Goal: Task Accomplishment & Management: Use online tool/utility

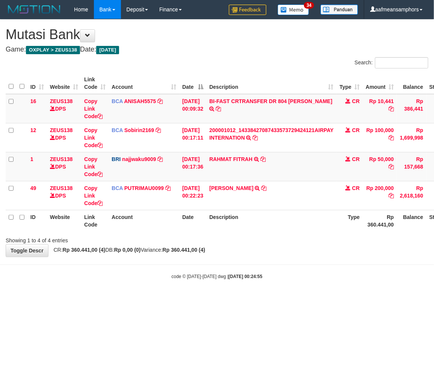
drag, startPoint x: 216, startPoint y: 262, endPoint x: 255, endPoint y: 262, distance: 38.3
click at [222, 262] on body "Toggle navigation Home Bank Account List Load By Website Group [OXPLAY] ZEUS138…" at bounding box center [217, 149] width 434 height 298
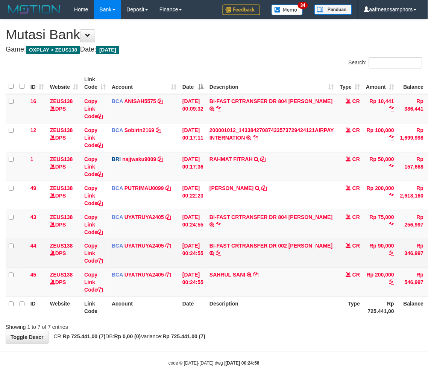
click at [228, 252] on td "BI-FAST CRTRANSFER DR 002 SUGENG PURNOMO" at bounding box center [271, 253] width 130 height 29
copy td "PURNOMO"
click at [93, 252] on link "Copy Link Code" at bounding box center [93, 253] width 18 height 21
copy td "PURNOMO"
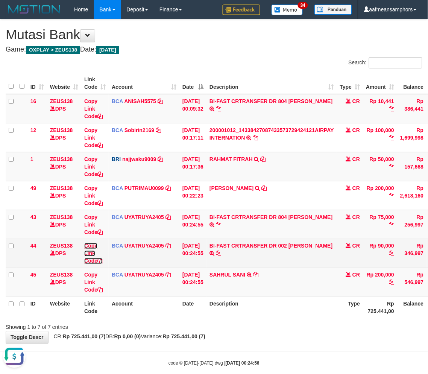
click at [92, 252] on link "Copy Link Code" at bounding box center [93, 253] width 18 height 21
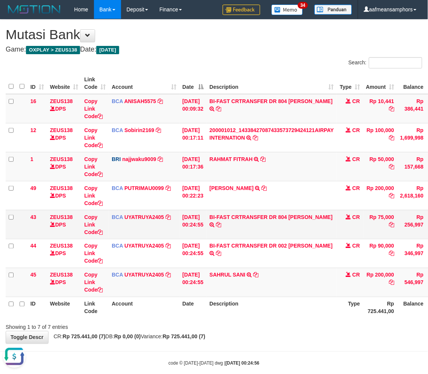
scroll to position [103, 0]
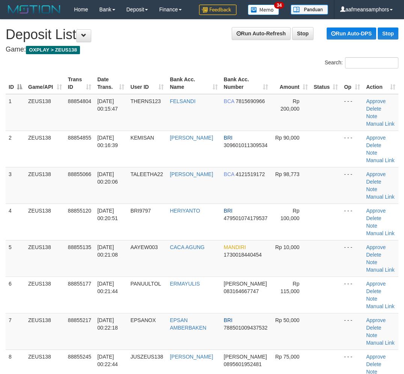
scroll to position [167, 0]
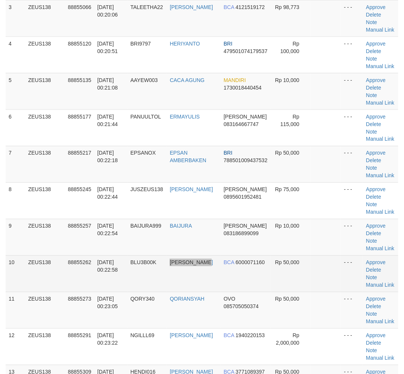
click at [191, 283] on tr "10 ZEUS138 88855262 01/10/2025 00:22:58 BLU3B00K HENDRI SUPRIADI BCA 6000071160…" at bounding box center [202, 273] width 393 height 36
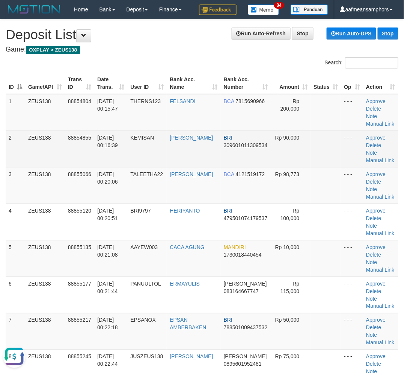
scroll to position [0, 0]
click at [379, 157] on link "Manual Link" at bounding box center [380, 160] width 29 height 6
click at [386, 157] on link "Manual Link" at bounding box center [380, 160] width 29 height 6
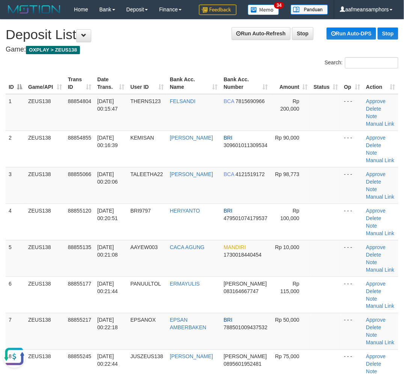
drag, startPoint x: 123, startPoint y: 341, endPoint x: 0, endPoint y: 319, distance: 124.8
click at [123, 340] on td "01/10/2025 00:22:18" at bounding box center [110, 331] width 33 height 36
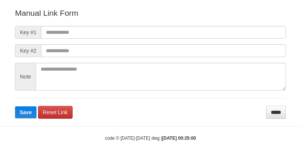
scroll to position [83, 0]
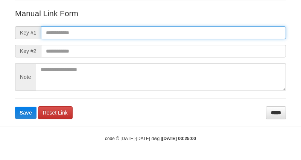
click at [215, 33] on input "text" at bounding box center [163, 32] width 245 height 13
paste input "**********"
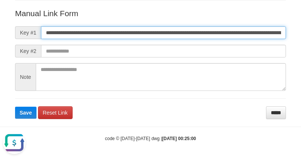
scroll to position [0, 444]
type input "**********"
click at [15, 107] on button "Save" at bounding box center [25, 113] width 21 height 12
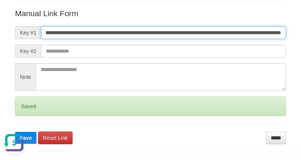
click at [15, 132] on button "Save" at bounding box center [25, 138] width 21 height 12
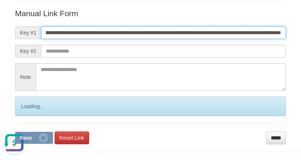
click at [15, 132] on button "Save" at bounding box center [34, 138] width 38 height 12
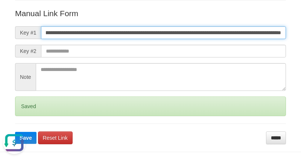
click at [15, 132] on button "Save" at bounding box center [25, 138] width 21 height 12
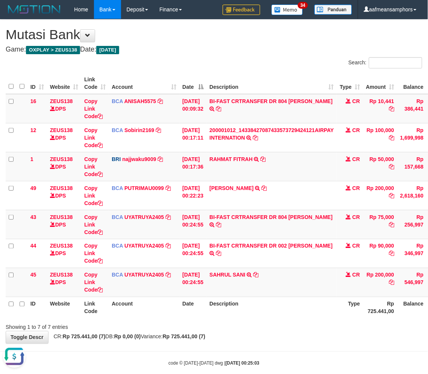
click at [300, 318] on div "ID Website Link Code Account Date Description Type Amount Balance Status Action…" at bounding box center [214, 195] width 428 height 250
drag, startPoint x: 298, startPoint y: 318, endPoint x: 316, endPoint y: 319, distance: 18.1
click at [297, 318] on div "ID Website Link Code Account Date Description Type Amount Balance Status Action…" at bounding box center [214, 195] width 428 height 250
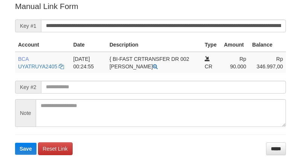
click at [153, 23] on input "**********" at bounding box center [163, 26] width 245 height 13
click at [15, 143] on button "Save" at bounding box center [25, 149] width 21 height 12
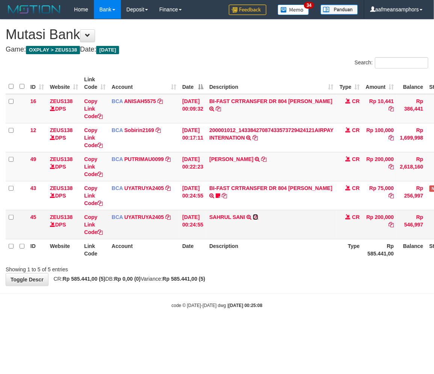
click at [258, 214] on icon at bounding box center [255, 216] width 5 height 5
click at [262, 306] on div "code © 2012-2018 dwg | 2025/10/01 00:25:08" at bounding box center [217, 305] width 434 height 8
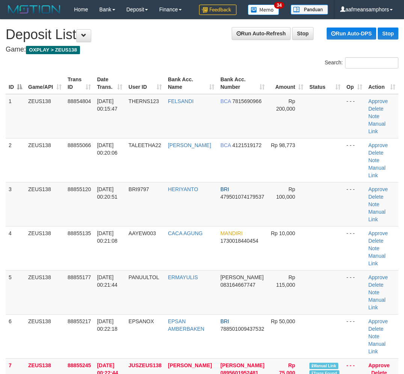
scroll to position [860, 0]
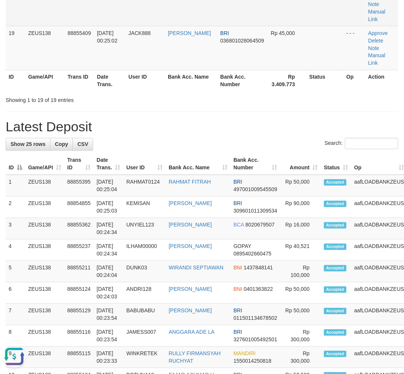
scroll to position [0, 0]
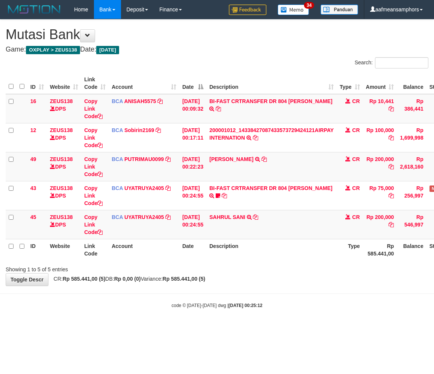
click at [265, 299] on body "Toggle navigation Home Bank Account List Load By Website Group [OXPLAY] ZEUS138…" at bounding box center [217, 163] width 434 height 327
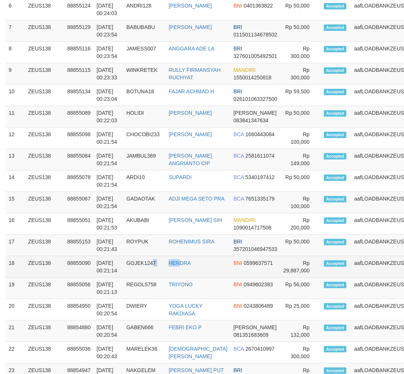
drag, startPoint x: 181, startPoint y: 294, endPoint x: 165, endPoint y: 290, distance: 16.8
click at [176, 277] on tr "18 ZEUS138 88855090 01/10/2025 00:21:14 GOJEK1247 HENDRA BNI 0599637571 Rp 29,8…" at bounding box center [222, 266] width 433 height 21
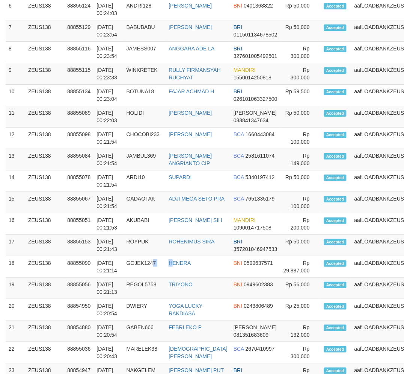
scroll to position [995, 0]
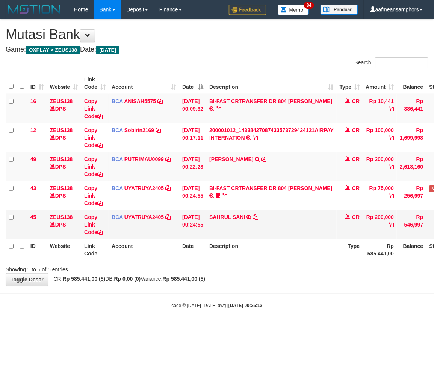
click at [221, 222] on td "SAHRUL SANI TRSF E-BANKING CR 0110/FTSCY/WS95031 200000.00SAHRUL SANI" at bounding box center [271, 224] width 130 height 29
copy link "SAHRUL"
click at [245, 222] on td "SAHRUL SANI TRSF E-BANKING CR 0110/FTSCY/WS95031 200000.00SAHRUL SANI" at bounding box center [271, 224] width 130 height 29
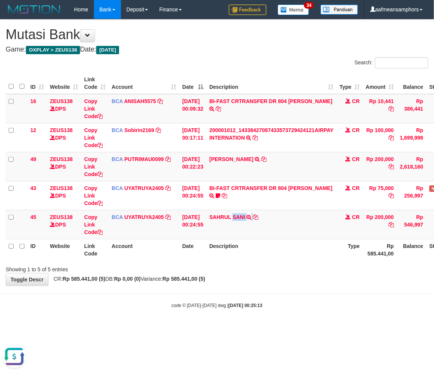
copy td "SANI"
click at [276, 298] on body "Toggle navigation Home Bank Account List Load By Website Group [OXPLAY] ZEUS138…" at bounding box center [217, 163] width 434 height 327
click at [275, 294] on body "Toggle navigation Home Bank Account List Load By Website Group [OXPLAY] ZEUS138…" at bounding box center [217, 163] width 434 height 327
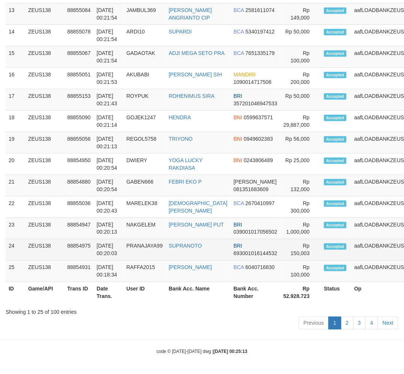
click at [153, 264] on tbody "1 ZEUS138 88855395 [DATE] 00:25:04 RAHMAT0124 RAHMAT FITRAH BRI 497001009545509…" at bounding box center [222, 14] width 433 height 536
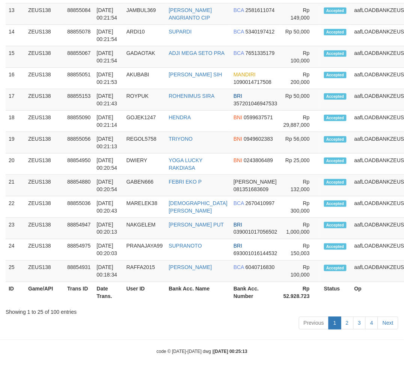
scroll to position [1130, 0]
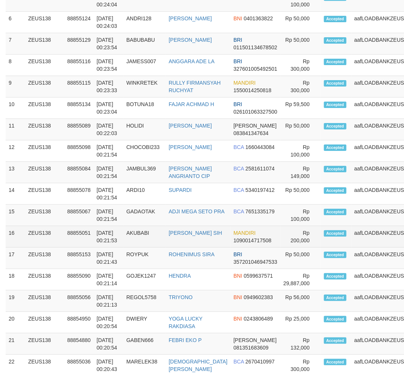
click at [183, 247] on tr "16 ZEUS138 88855051 01/10/2025 00:21:53 AKUBABI RIZAL FRANSISKUS SIH MANDIRI 10…" at bounding box center [222, 236] width 433 height 21
click at [139, 247] on td "AKUBABI" at bounding box center [145, 236] width 42 height 21
drag, startPoint x: 139, startPoint y: 255, endPoint x: 107, endPoint y: 256, distance: 32.0
click at [139, 247] on td "AKUBABI" at bounding box center [145, 236] width 42 height 21
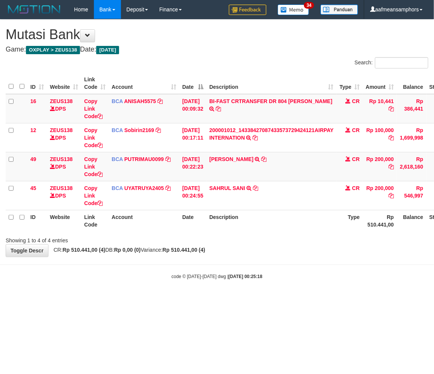
click at [274, 271] on body "Toggle navigation Home Bank Account List Load By Website Group [OXPLAY] ZEUS138…" at bounding box center [217, 149] width 434 height 298
click at [160, 279] on body "Toggle navigation Home Bank Account List Load By Website Group [OXPLAY] ZEUS138…" at bounding box center [217, 149] width 434 height 298
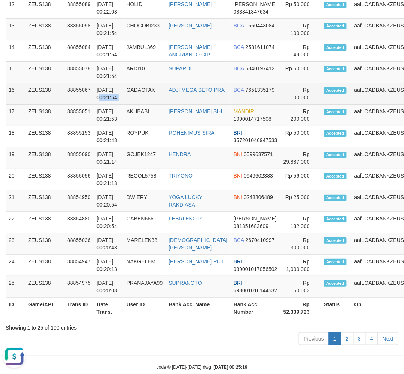
drag, startPoint x: 117, startPoint y: 106, endPoint x: 126, endPoint y: 107, distance: 9.1
click at [126, 104] on tr "16 ZEUS138 88855067 01/10/2025 00:21:54 GADAOTAK ADJI MEGA SETO PRA BCA 7651335…" at bounding box center [222, 93] width 433 height 21
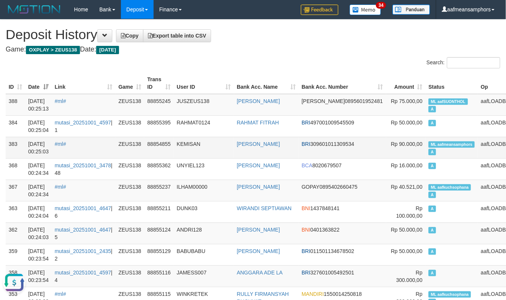
click at [289, 147] on td "SUGENG PURNOMO" at bounding box center [266, 147] width 65 height 21
click at [66, 141] on link "#ml#" at bounding box center [60, 144] width 11 height 6
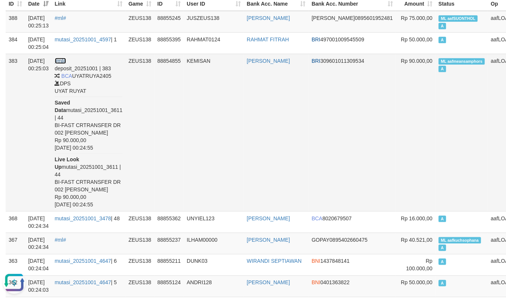
scroll to position [83, 0]
click at [258, 53] on td "SUGENG PURNOMO" at bounding box center [276, 131] width 65 height 157
copy link "SUGENG"
click at [190, 120] on td "KEMISAN" at bounding box center [214, 131] width 60 height 157
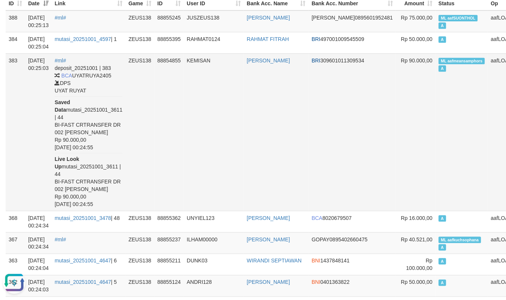
click at [189, 120] on td "KEMISAN" at bounding box center [214, 131] width 60 height 157
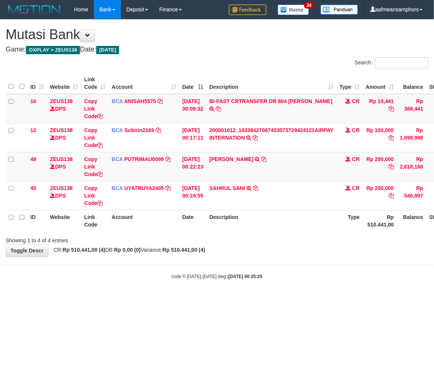
click at [233, 286] on body "Toggle navigation Home Bank Account List Load By Website Group [OXPLAY] ZEUS138…" at bounding box center [217, 149] width 434 height 298
drag, startPoint x: 272, startPoint y: 313, endPoint x: 276, endPoint y: 309, distance: 5.8
click at [271, 298] on html "Toggle navigation Home Bank Account List Load By Website Group [OXPLAY] ZEUS138…" at bounding box center [217, 149] width 434 height 298
click at [268, 298] on html "Toggle navigation Home Bank Account List Load By Website Group [OXPLAY] ZEUS138…" at bounding box center [217, 149] width 434 height 298
click at [126, 289] on body "Toggle navigation Home Bank Account List Load By Website Group [OXPLAY] ZEUS138…" at bounding box center [217, 149] width 434 height 298
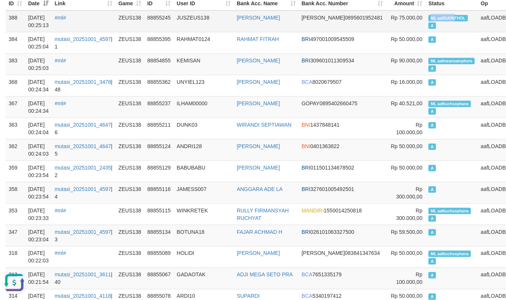
copy span "ML aafSUON"
drag, startPoint x: 394, startPoint y: 14, endPoint x: 420, endPoint y: 15, distance: 26.0
click at [426, 15] on td "ML aafSUONTHOL A" at bounding box center [452, 22] width 52 height 22
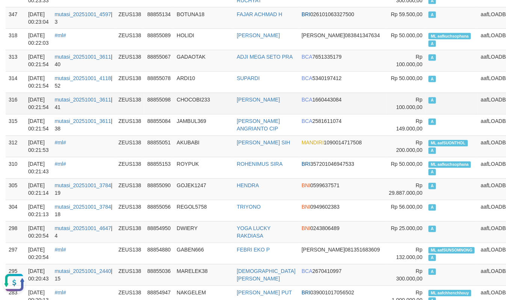
click at [190, 111] on td "CHOCOBI233" at bounding box center [204, 103] width 60 height 21
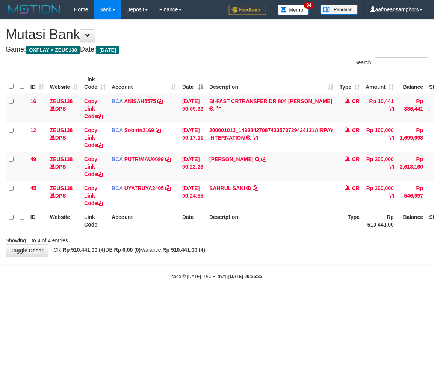
click at [272, 298] on html "Toggle navigation Home Bank Account List Load By Website Group [OXPLAY] ZEUS138…" at bounding box center [217, 149] width 434 height 298
click at [199, 253] on div "**********" at bounding box center [217, 138] width 434 height 237
click at [281, 245] on div "**********" at bounding box center [217, 138] width 434 height 237
click at [280, 245] on div "**********" at bounding box center [217, 138] width 434 height 237
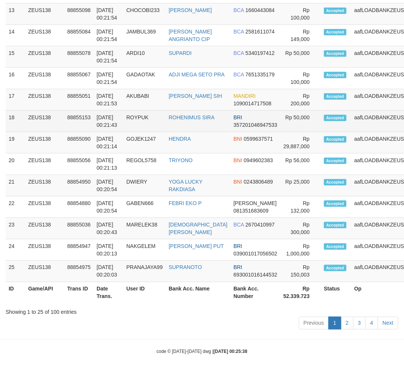
click at [168, 132] on tr "18 ZEUS138 88855153 01/10/2025 00:21:43 ROYPUK ROHENIMUS SIRA BRI 3572010469475…" at bounding box center [222, 120] width 433 height 21
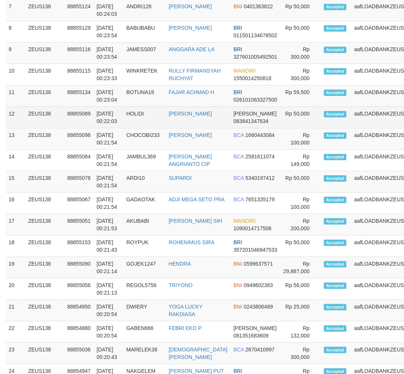
scroll to position [1013, 0]
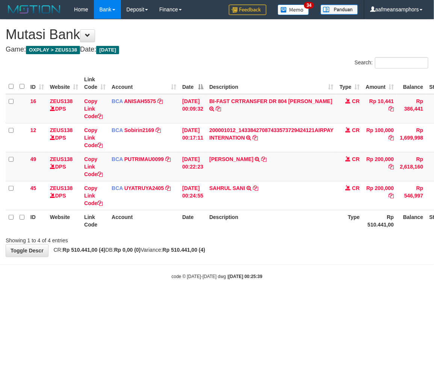
drag, startPoint x: 268, startPoint y: 254, endPoint x: 264, endPoint y: 259, distance: 6.4
click at [267, 257] on body "Toggle navigation Home Bank Account List Load By Website Group [OXPLAY] ZEUS138…" at bounding box center [217, 149] width 434 height 298
click at [277, 253] on div "**********" at bounding box center [217, 138] width 434 height 237
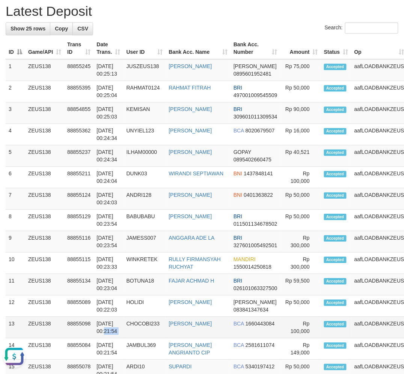
click at [123, 326] on tr "13 ZEUS138 88855098 01/10/2025 00:21:54 CHOCOBI233 MUHAMMAD LUTFI BCA 166044308…" at bounding box center [222, 326] width 433 height 21
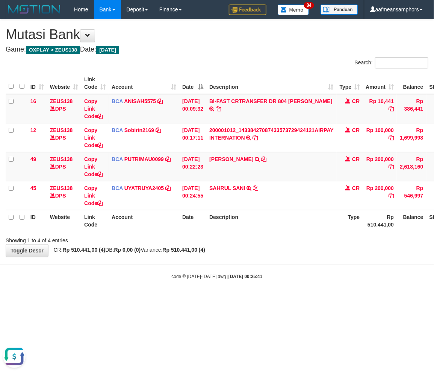
click at [289, 275] on div "code © 2012-2018 dwg | 2025/10/01 00:25:41" at bounding box center [217, 276] width 434 height 8
click at [299, 268] on body "Toggle navigation Home Bank Account List Load By Website Group [OXPLAY] ZEUS138…" at bounding box center [217, 149] width 434 height 298
drag, startPoint x: 284, startPoint y: 291, endPoint x: 277, endPoint y: 284, distance: 9.6
click at [283, 291] on body "Toggle navigation Home Bank Account List Load By Website Group [OXPLAY] ZEUS138…" at bounding box center [217, 149] width 434 height 298
click at [273, 283] on body "Toggle navigation Home Bank Account List Load By Website Group [OXPLAY] ZEUS138…" at bounding box center [217, 149] width 434 height 298
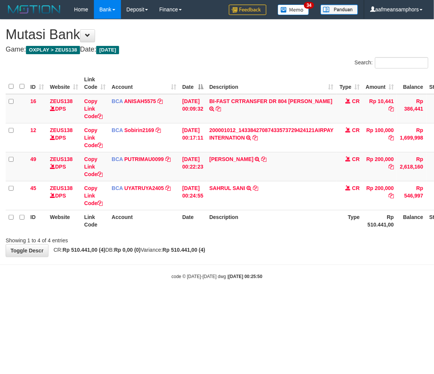
click at [272, 280] on body "Toggle navigation Home Bank Account List Load By Website Group [OXPLAY] ZEUS138…" at bounding box center [217, 149] width 434 height 298
click at [232, 215] on th "Description" at bounding box center [271, 220] width 130 height 21
click at [245, 217] on th "Description" at bounding box center [271, 220] width 130 height 21
drag, startPoint x: 0, startPoint y: 0, endPoint x: 291, endPoint y: 254, distance: 386.5
click at [291, 254] on div "**********" at bounding box center [217, 138] width 434 height 237
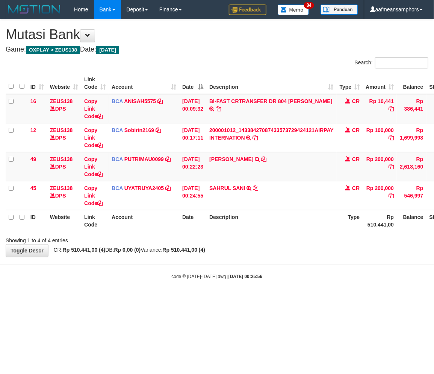
click at [294, 254] on div "**********" at bounding box center [217, 138] width 434 height 237
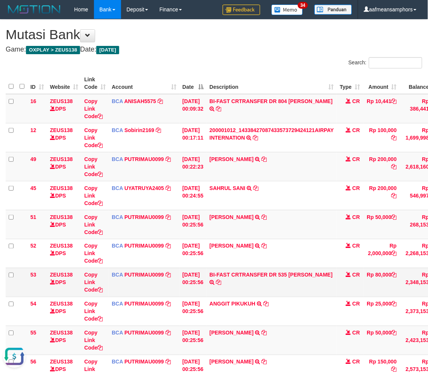
drag, startPoint x: 294, startPoint y: 273, endPoint x: 327, endPoint y: 274, distance: 33.5
click at [327, 274] on td "BI-FAST CRTRANSFER DR 535 ANGGI FACHRUL ROJI" at bounding box center [271, 282] width 130 height 29
copy td "ANGGI FACH"
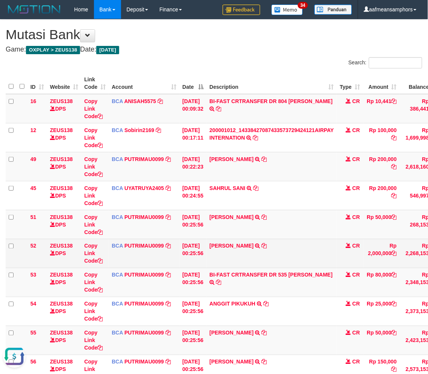
click at [271, 239] on td "MUHAMAD HELMI TRSF E-BANKING CR 0110/FTSCY/WS95031 2000000.00MUHAMAD HELMI" at bounding box center [271, 253] width 130 height 29
click at [274, 239] on td "MUHAMAD HELMI TRSF E-BANKING CR 0110/FTSCY/WS95031 2000000.00MUHAMAD HELMI" at bounding box center [271, 253] width 130 height 29
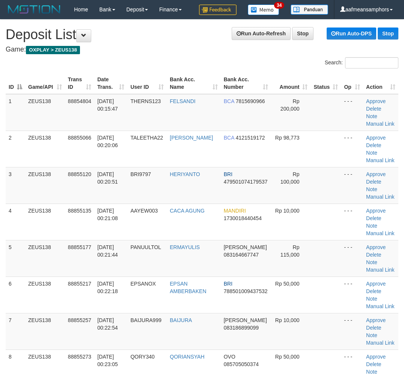
scroll to position [686, 0]
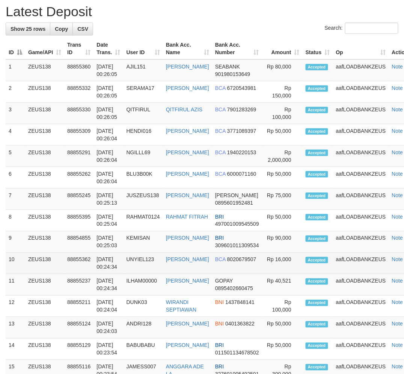
drag, startPoint x: 190, startPoint y: 281, endPoint x: 205, endPoint y: 260, distance: 25.8
click at [195, 274] on td "[PERSON_NAME]" at bounding box center [187, 263] width 49 height 21
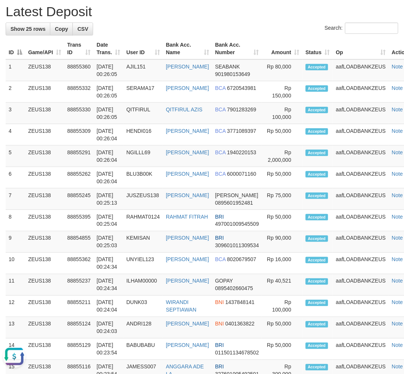
scroll to position [0, 0]
drag, startPoint x: 181, startPoint y: 277, endPoint x: 186, endPoint y: 158, distance: 118.5
click at [186, 261] on tr "10 ZEUS138 88855362 01/10/2025 00:24:34 UNYIEL123 NIKO ARGA WULANDAR BCA 802067…" at bounding box center [213, 263] width 414 height 21
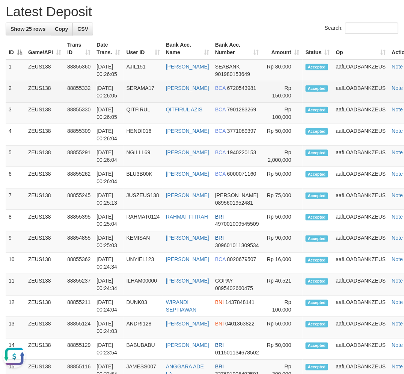
scroll to position [354, 0]
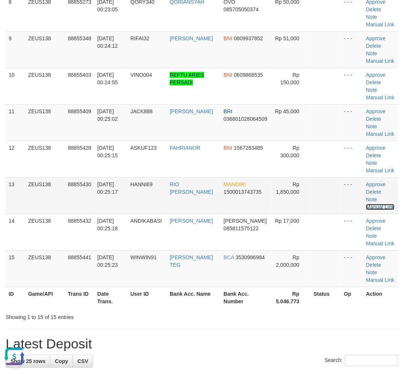
click at [381, 204] on link "Manual Link" at bounding box center [380, 207] width 29 height 6
click at [382, 204] on link "Manual Link" at bounding box center [380, 207] width 29 height 6
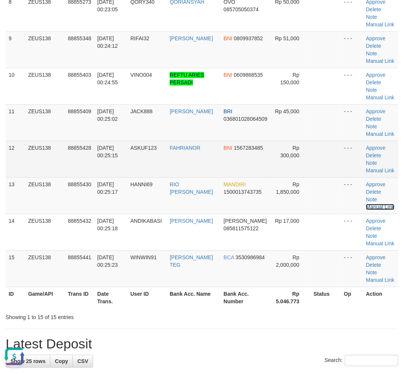
click at [366, 204] on link "Manual Link" at bounding box center [380, 207] width 29 height 6
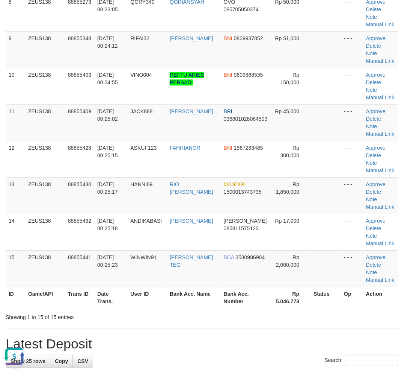
drag, startPoint x: 170, startPoint y: 318, endPoint x: 162, endPoint y: 317, distance: 7.9
click at [164, 317] on div "Showing 1 to 15 of 15 entries" at bounding box center [84, 315] width 168 height 11
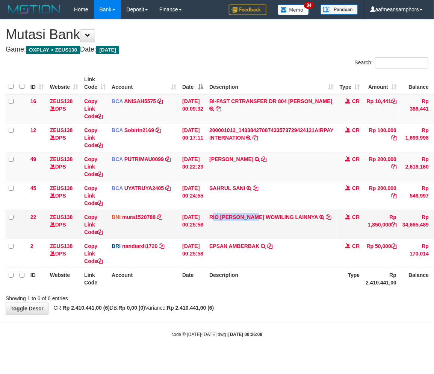
drag, startPoint x: 216, startPoint y: 222, endPoint x: 262, endPoint y: 224, distance: 45.6
click at [262, 224] on td "RIO HANNI WOWILING LAINNYA TRF/PAY/TOP-UP ECHANNEL RIO HANNI WOWILING LAINNYA" at bounding box center [271, 224] width 130 height 29
copy link "IO HANNI WOWIL"
click at [87, 222] on link "Copy Link Code" at bounding box center [93, 224] width 18 height 21
copy link "IO HANNI WOWIL"
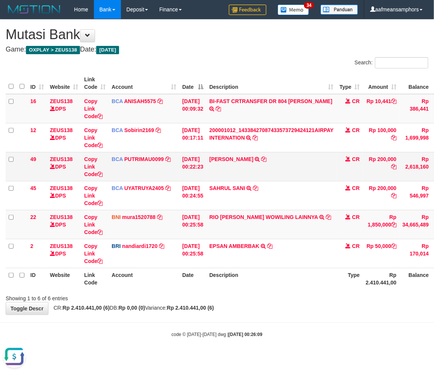
scroll to position [103, 0]
click at [286, 306] on div "**********" at bounding box center [217, 167] width 434 height 295
click at [283, 306] on div "**********" at bounding box center [217, 167] width 434 height 295
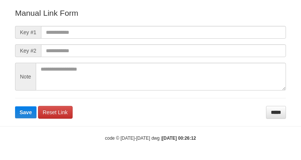
scroll to position [83, 0]
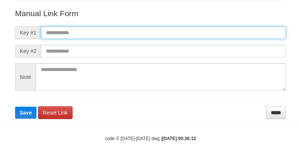
click at [216, 28] on input "text" at bounding box center [163, 32] width 245 height 13
paste input "**********"
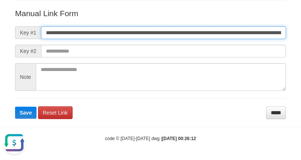
scroll to position [0, 0]
type input "**********"
click at [15, 107] on button "Save" at bounding box center [25, 113] width 21 height 12
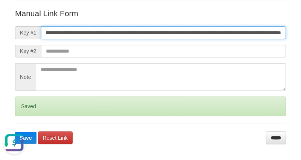
click at [15, 132] on button "Save" at bounding box center [25, 138] width 21 height 12
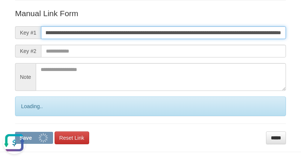
click at [15, 132] on button "Save" at bounding box center [34, 138] width 38 height 12
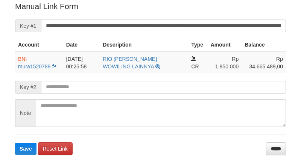
click at [161, 21] on input "**********" at bounding box center [163, 26] width 245 height 13
click at [15, 143] on button "Save" at bounding box center [25, 149] width 21 height 12
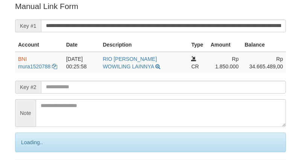
scroll to position [152, 0]
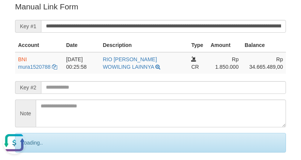
scroll to position [0, 0]
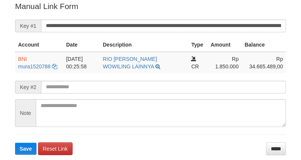
click at [162, 22] on input "**********" at bounding box center [163, 26] width 245 height 13
click at [15, 143] on button "Save" at bounding box center [25, 149] width 21 height 12
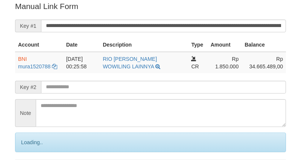
scroll to position [152, 0]
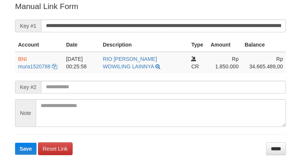
click at [15, 143] on button "Save" at bounding box center [25, 149] width 21 height 12
click at [163, 24] on input "**********" at bounding box center [163, 26] width 245 height 13
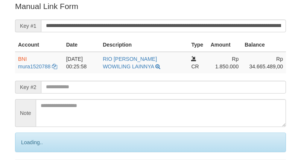
scroll to position [152, 0]
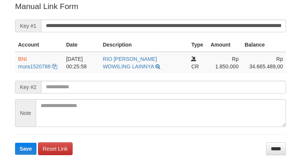
click at [15, 143] on button "Save" at bounding box center [25, 149] width 21 height 12
drag, startPoint x: 0, startPoint y: 0, endPoint x: 162, endPoint y: 25, distance: 163.9
click at [162, 25] on input "**********" at bounding box center [163, 26] width 245 height 13
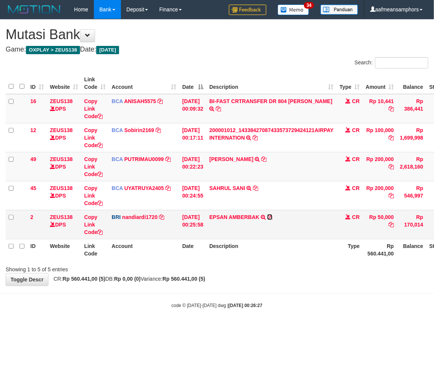
click at [272, 215] on icon at bounding box center [269, 216] width 5 height 5
drag, startPoint x: 266, startPoint y: 289, endPoint x: 257, endPoint y: 289, distance: 9.1
click at [264, 289] on body "Toggle navigation Home Bank Account List Load By Website Group [OXPLAY] ZEUS138…" at bounding box center [217, 163] width 434 height 327
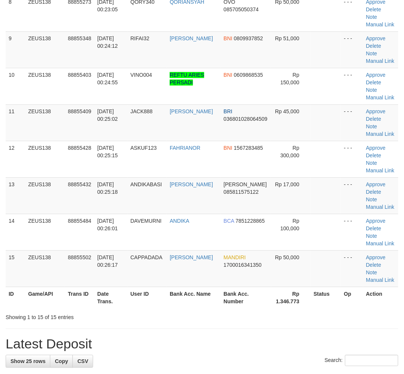
drag, startPoint x: 242, startPoint y: 298, endPoint x: 244, endPoint y: 295, distance: 4.0
click at [242, 298] on div "**********" at bounding box center [202, 325] width 404 height 1320
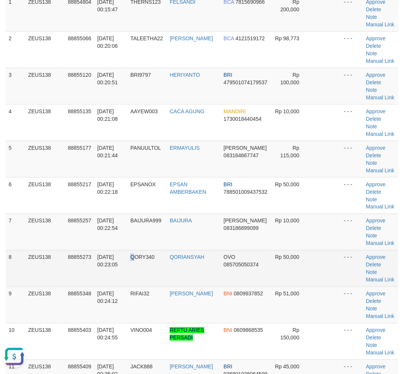
drag, startPoint x: 136, startPoint y: 265, endPoint x: 1, endPoint y: 267, distance: 134.9
click at [136, 265] on td "QORY340" at bounding box center [146, 268] width 39 height 36
click at [110, 259] on td "01/10/2025 00:23:05" at bounding box center [110, 268] width 33 height 36
click at [92, 259] on td "88855273" at bounding box center [79, 268] width 29 height 36
click at [91, 259] on span "88855273" at bounding box center [79, 257] width 23 height 6
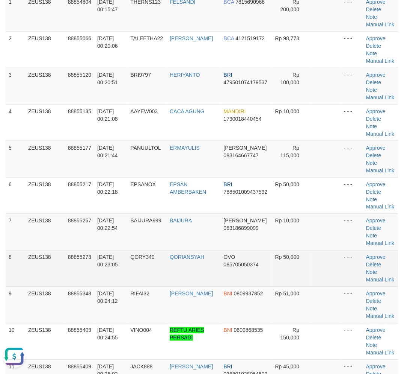
click at [89, 256] on span "88855273" at bounding box center [79, 257] width 23 height 6
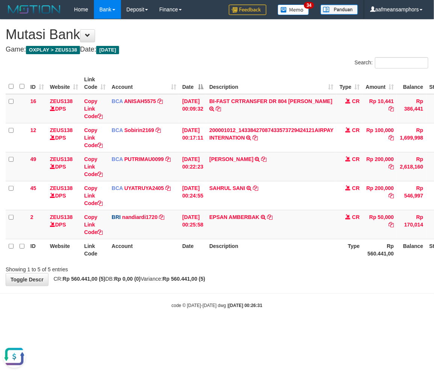
drag, startPoint x: 287, startPoint y: 264, endPoint x: 374, endPoint y: 258, distance: 87.0
click at [288, 265] on div "Showing 1 to 5 of 5 entries" at bounding box center [217, 267] width 434 height 11
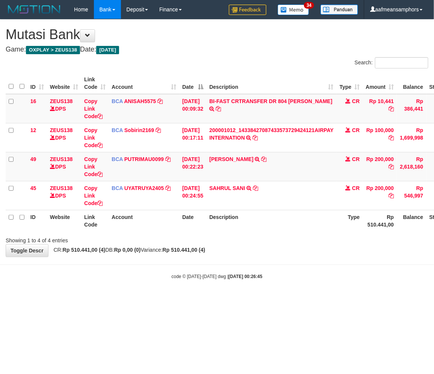
click at [248, 259] on body "Toggle navigation Home Bank Account List Load By Website Group [OXPLAY] ZEUS138…" at bounding box center [217, 149] width 434 height 298
click at [222, 267] on body "Toggle navigation Home Bank Account List Load By Website Group [OXPLAY] ZEUS138…" at bounding box center [217, 149] width 434 height 298
click at [235, 257] on body "Toggle navigation Home Bank Account List Load By Website Group [OXPLAY] ZEUS138…" at bounding box center [217, 149] width 434 height 298
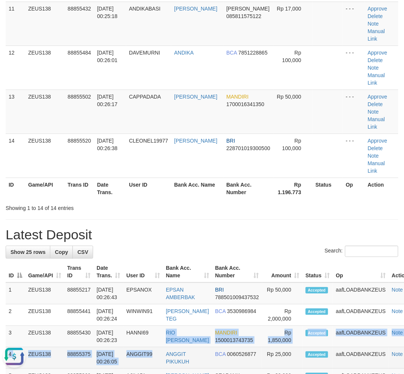
click at [145, 347] on td "ANGGIT99" at bounding box center [143, 357] width 39 height 21
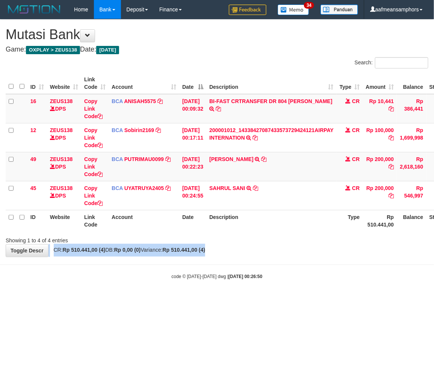
click at [248, 244] on div "**********" at bounding box center [217, 138] width 434 height 237
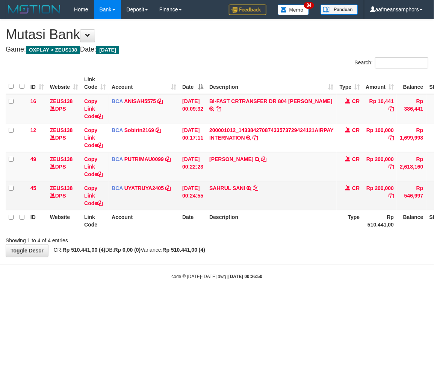
click at [227, 193] on td "SAHRUL SANI TRSF E-BANKING CR 0110/FTSCY/WS95031 200000.00SAHRUL SANI" at bounding box center [271, 195] width 130 height 29
copy link "SAHRUL"
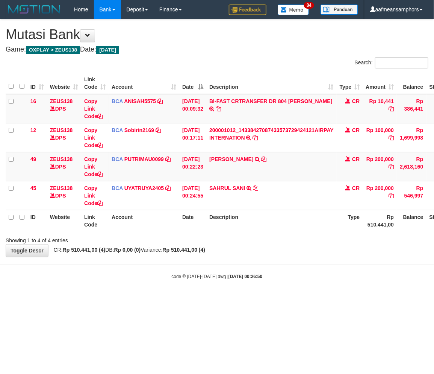
click at [298, 289] on body "Toggle navigation Home Bank Account List Load By Website Group [OXPLAY] ZEUS138…" at bounding box center [217, 149] width 434 height 298
click at [282, 286] on body "Toggle navigation Home Bank Account List Load By Website Group [OXPLAY] ZEUS138…" at bounding box center [217, 149] width 434 height 298
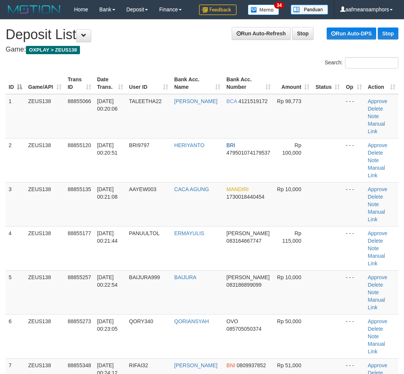
scroll to position [516, 8]
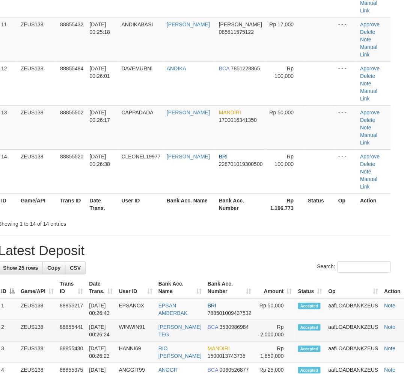
click at [208, 320] on tr "2 ZEUS138 88855441 01/10/2025 00:26:24 WINWIN91 YUDHA NALONGSO TEG BCA 35309869…" at bounding box center [205, 330] width 414 height 21
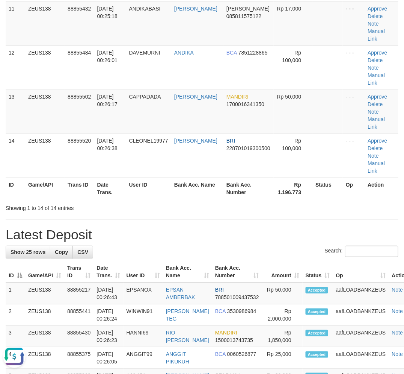
scroll to position [0, 0]
drag, startPoint x: 183, startPoint y: 333, endPoint x: 164, endPoint y: 326, distance: 20.5
drag, startPoint x: 136, startPoint y: 316, endPoint x: 129, endPoint y: 316, distance: 6.8
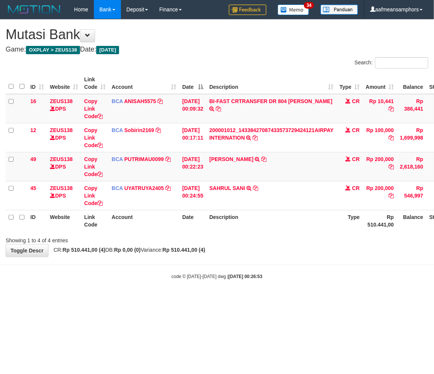
drag, startPoint x: 268, startPoint y: 257, endPoint x: 271, endPoint y: 255, distance: 3.9
click at [266, 257] on body "Toggle navigation Home Bank Account List Load By Website Group [OXPLAY] ZEUS138…" at bounding box center [217, 149] width 434 height 298
click at [280, 251] on div "**********" at bounding box center [217, 138] width 434 height 237
click at [234, 298] on html "Toggle navigation Home Bank Account List Load By Website Group [OXPLAY] ZEUS138…" at bounding box center [217, 149] width 434 height 298
click at [269, 289] on body "Toggle navigation Home Bank Account List Load By Website Group [OXPLAY] ZEUS138…" at bounding box center [217, 149] width 434 height 298
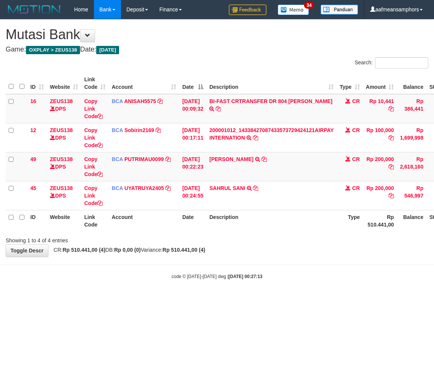
click at [232, 297] on body "Toggle navigation Home Bank Account List Load By Website Group [OXPLAY] ZEUS138…" at bounding box center [217, 149] width 434 height 298
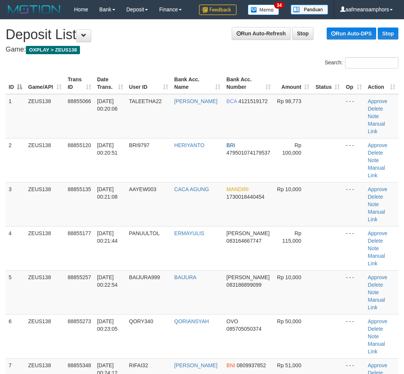
scroll to position [681, 0]
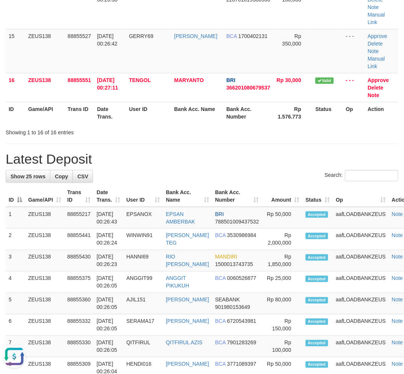
click at [160, 151] on h1 "Latest Deposit" at bounding box center [202, 158] width 393 height 15
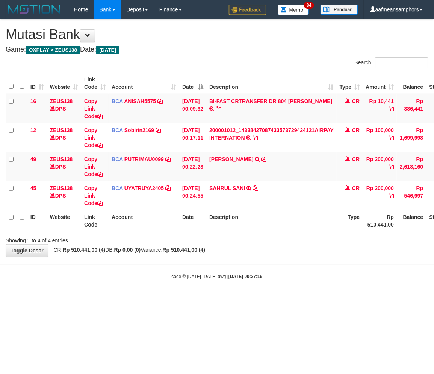
click at [157, 294] on body "Toggle navigation Home Bank Account List Load By Website Group [OXPLAY] ZEUS138…" at bounding box center [217, 149] width 434 height 298
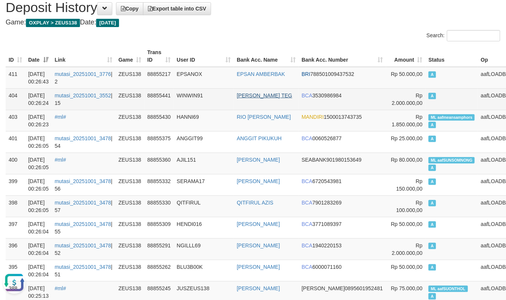
scroll to position [42, 0]
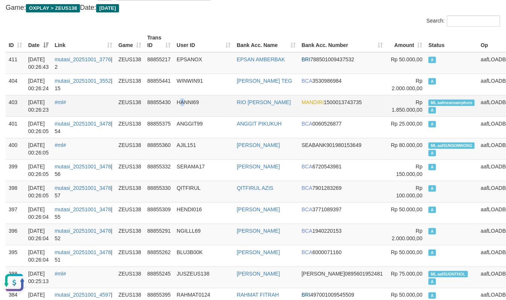
click at [192, 102] on td "HANNI69" at bounding box center [204, 105] width 60 height 21
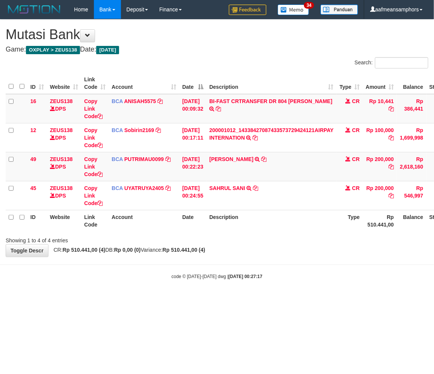
click at [232, 292] on body "Toggle navigation Home Bank Account List Load By Website Group [OXPLAY] ZEUS138…" at bounding box center [217, 149] width 434 height 298
click at [189, 290] on body "Toggle navigation Home Bank Account List Load By Website Group [OXPLAY] ZEUS138…" at bounding box center [217, 149] width 434 height 298
click at [196, 282] on body "Toggle navigation Home Bank Account List Load By Website Group [OXPLAY] ZEUS138…" at bounding box center [217, 149] width 434 height 298
click at [201, 281] on body "Toggle navigation Home Bank Account List Load By Website Group [OXPLAY] ZEUS138…" at bounding box center [217, 149] width 434 height 298
drag, startPoint x: 287, startPoint y: 274, endPoint x: 299, endPoint y: 273, distance: 12.1
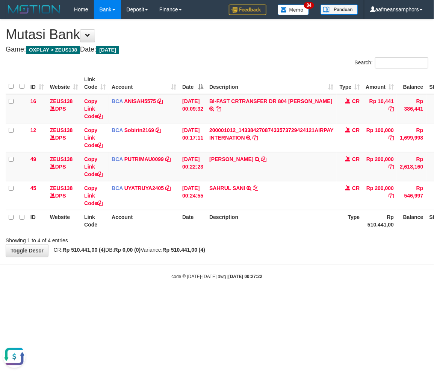
click at [286, 274] on div "code © 2012-2018 dwg | 2025/10/01 00:27:22" at bounding box center [217, 276] width 434 height 8
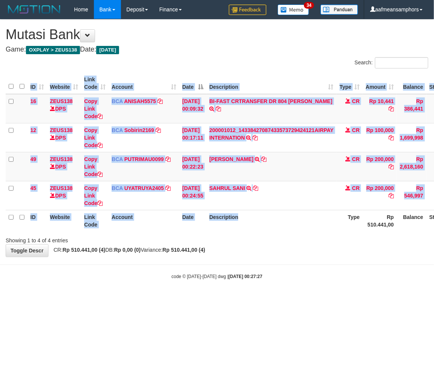
drag, startPoint x: 302, startPoint y: 231, endPoint x: 304, endPoint y: 235, distance: 4.0
click at [301, 233] on div "Search: ID Website Link Code Account Date Description Type Amount Balance Statu…" at bounding box center [217, 150] width 423 height 187
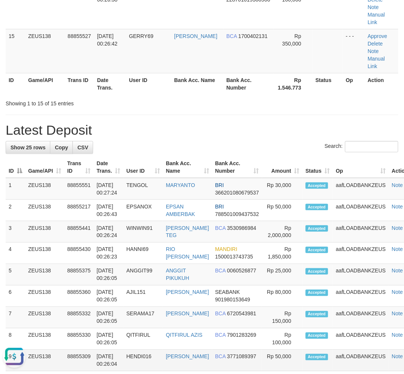
click at [170, 350] on td "HENDI HERYADI" at bounding box center [187, 360] width 49 height 21
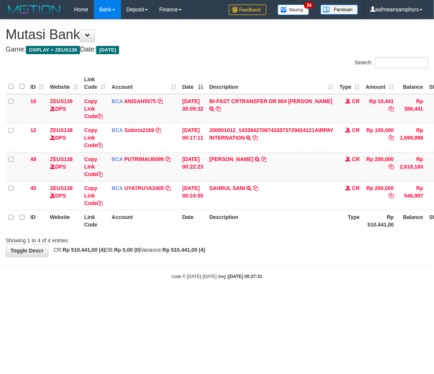
drag, startPoint x: 0, startPoint y: 0, endPoint x: 272, endPoint y: 261, distance: 377.5
click at [269, 261] on body "Toggle navigation Home Bank Account List Load By Website Group [OXPLAY] ZEUS138…" at bounding box center [217, 149] width 434 height 298
click at [206, 262] on body "Toggle navigation Home Bank Account List Load By Website Group [OXPLAY] ZEUS138…" at bounding box center [217, 149] width 434 height 298
drag, startPoint x: 251, startPoint y: 271, endPoint x: 257, endPoint y: 273, distance: 5.9
click at [257, 273] on div "code © 2012-2018 dwg | 2025/10/01 00:27:32" at bounding box center [217, 276] width 434 height 8
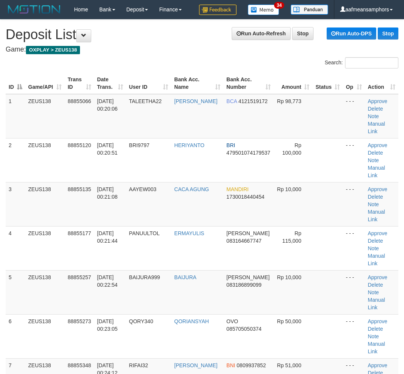
scroll to position [681, 0]
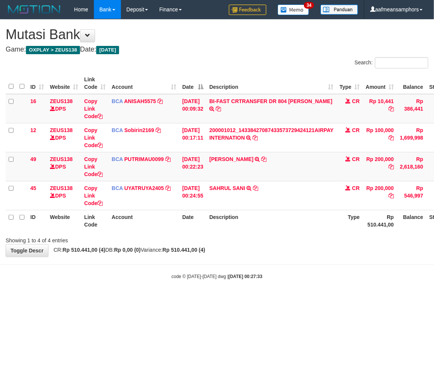
drag, startPoint x: 0, startPoint y: 0, endPoint x: 258, endPoint y: 273, distance: 375.4
click at [257, 274] on strong "[DATE] 00:27:33" at bounding box center [246, 276] width 34 height 5
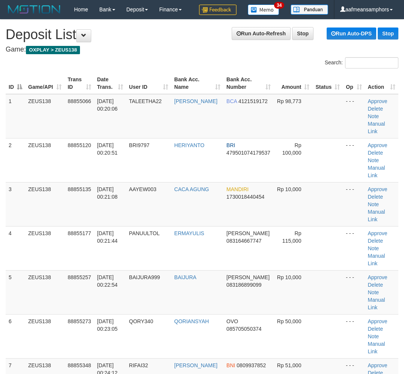
scroll to position [681, 0]
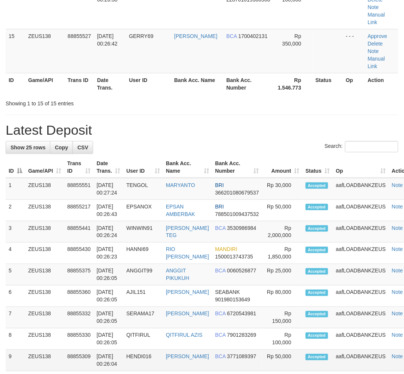
drag, startPoint x: 132, startPoint y: 253, endPoint x: 65, endPoint y: 259, distance: 66.8
click at [132, 350] on td "HENDI016" at bounding box center [143, 360] width 39 height 21
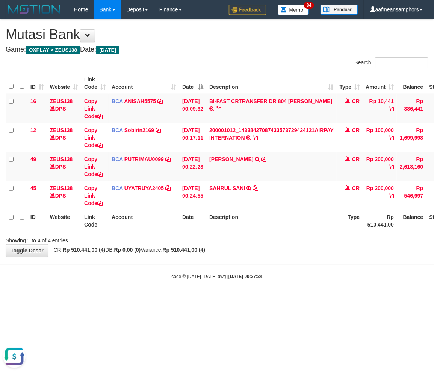
click at [152, 285] on body "Toggle navigation Home Bank Account List Load By Website Group [OXPLAY] ZEUS138…" at bounding box center [217, 149] width 434 height 298
click at [247, 275] on strong "2025/10/01 00:27:34" at bounding box center [246, 276] width 34 height 5
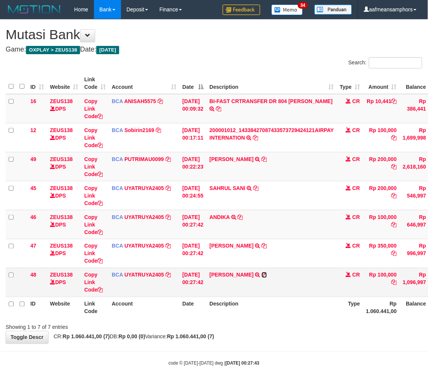
click at [267, 274] on icon at bounding box center [264, 274] width 5 height 5
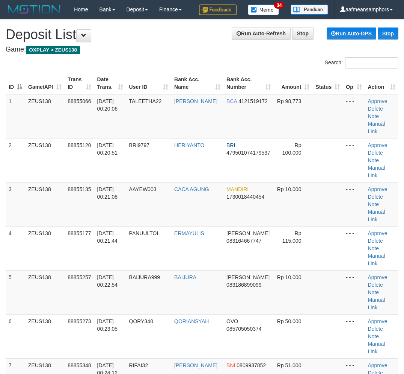
scroll to position [644, 0]
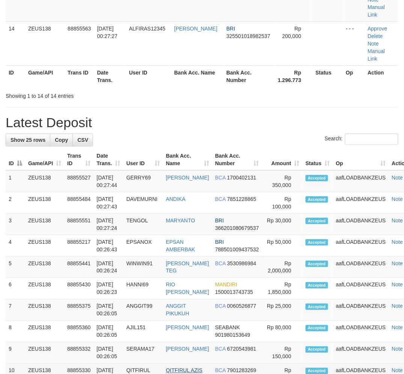
drag, startPoint x: 139, startPoint y: 289, endPoint x: 173, endPoint y: 292, distance: 34.0
click at [173, 363] on tr "10 ZEUS138 88855330 [DATE] 00:26:05 QITFIRUL QITFIRUL AZIS BCA 7901283269 Rp 10…" at bounding box center [213, 373] width 414 height 21
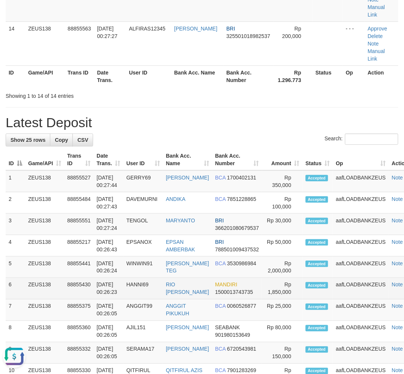
scroll to position [354, 0]
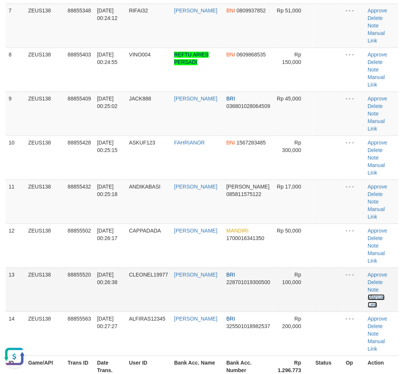
click at [377, 294] on link "Manual Link" at bounding box center [376, 301] width 17 height 14
click at [376, 294] on link "Manual Link" at bounding box center [376, 301] width 17 height 14
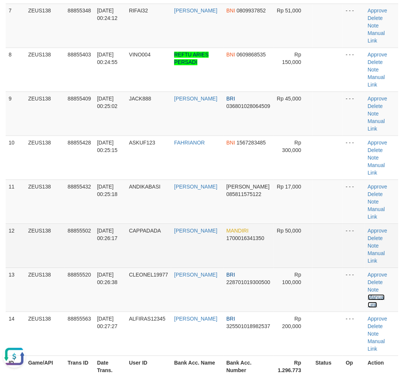
click at [368, 294] on link "Manual Link" at bounding box center [376, 301] width 17 height 14
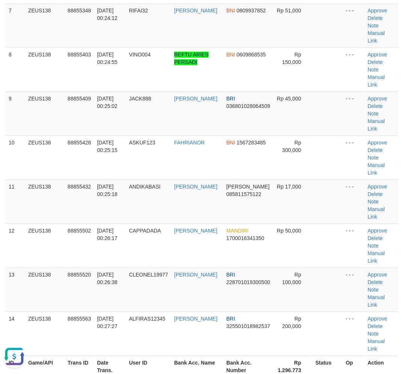
click at [235, 298] on div "**********" at bounding box center [202, 359] width 404 height 1388
drag, startPoint x: 235, startPoint y: 298, endPoint x: 56, endPoint y: 293, distance: 179.4
click at [230, 298] on div "**********" at bounding box center [202, 359] width 404 height 1388
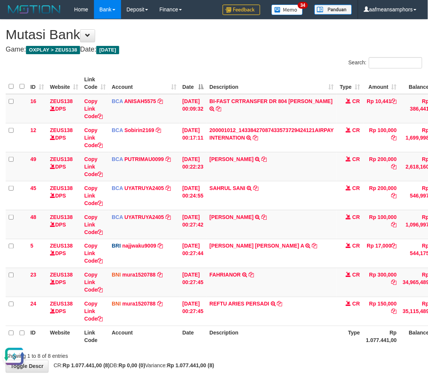
drag, startPoint x: 287, startPoint y: 328, endPoint x: 291, endPoint y: 328, distance: 4.2
click at [291, 328] on th "Description" at bounding box center [271, 335] width 130 height 21
click at [92, 222] on link "Copy Link Code" at bounding box center [93, 224] width 18 height 21
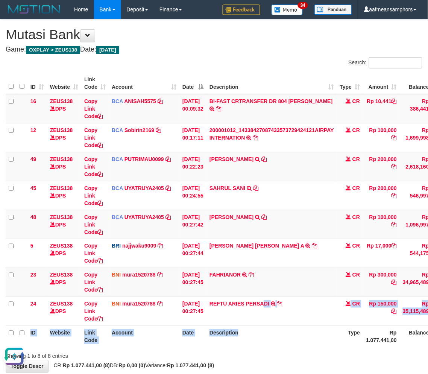
click at [271, 325] on table "ID Website Link Code Account Date Description Type Amount Balance Status Action…" at bounding box center [245, 210] width 479 height 274
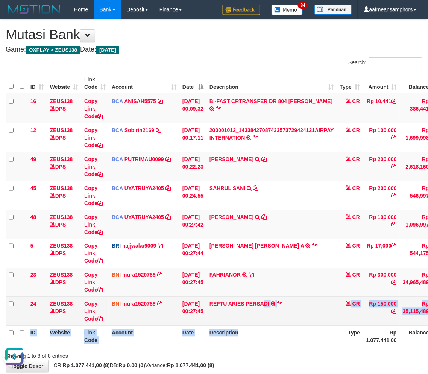
click at [271, 325] on td "REFTU ARIES PERSADI TRANSFER DARI SDR REFTU ARIES PERSADI" at bounding box center [271, 311] width 130 height 29
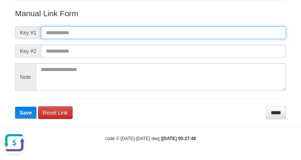
paste input "**********"
click at [227, 31] on input "text" at bounding box center [163, 32] width 245 height 13
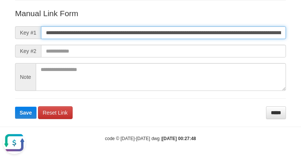
scroll to position [0, 448]
type input "**********"
click at [15, 107] on button "Save" at bounding box center [25, 113] width 21 height 12
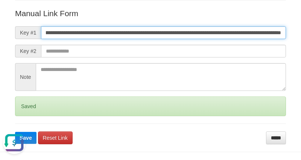
click at [15, 132] on button "Save" at bounding box center [25, 138] width 21 height 12
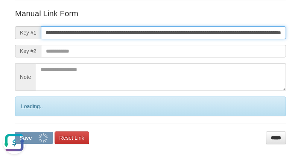
click at [15, 132] on button "Save" at bounding box center [34, 138] width 38 height 12
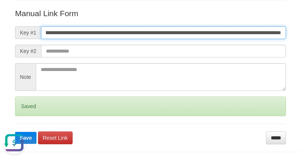
click at [15, 132] on button "Save" at bounding box center [25, 138] width 21 height 12
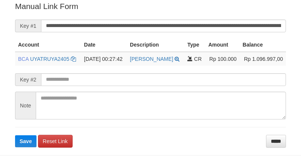
click at [15, 135] on button "Save" at bounding box center [25, 141] width 21 height 12
click at [213, 20] on input "**********" at bounding box center [163, 26] width 245 height 13
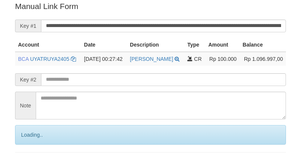
click at [213, 20] on input "**********" at bounding box center [163, 26] width 245 height 13
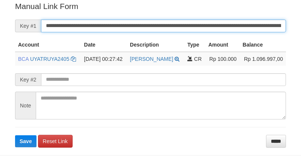
scroll to position [152, 0]
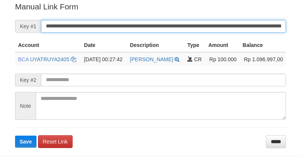
click at [159, 21] on input "**********" at bounding box center [163, 26] width 245 height 13
click at [15, 136] on button "Save" at bounding box center [25, 142] width 21 height 12
click at [159, 21] on input "**********" at bounding box center [163, 26] width 245 height 13
click at [15, 136] on button "Save" at bounding box center [25, 142] width 21 height 12
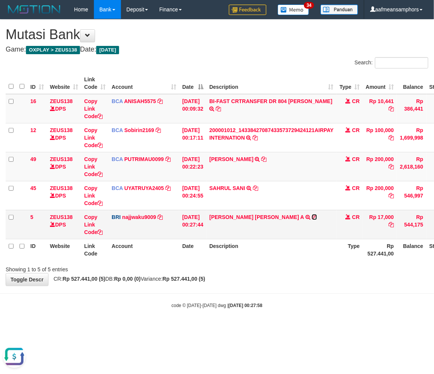
click at [312, 214] on icon at bounding box center [314, 216] width 5 height 5
drag, startPoint x: 232, startPoint y: 209, endPoint x: 268, endPoint y: 214, distance: 36.8
click at [268, 214] on td "DANA SURYA SURA A TRANSFER NBMB DANA SURYA SURA A TO SITI KURNIA NINGSIH" at bounding box center [271, 224] width 130 height 29
copy link "SURYA SURA A"
click at [282, 327] on html "Toggle navigation Home Bank Account List Load By Website Group [OXPLAY] ZEUS138…" at bounding box center [217, 163] width 434 height 327
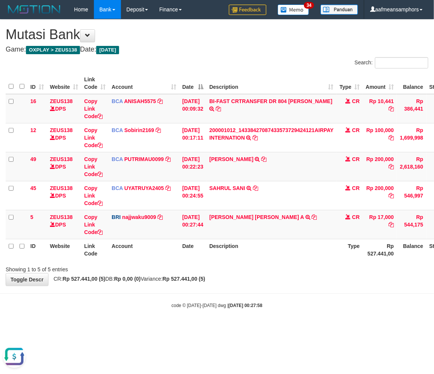
click at [282, 327] on html "Toggle navigation Home Bank Account List Load By Website Group [OXPLAY] ZEUS138…" at bounding box center [217, 163] width 434 height 327
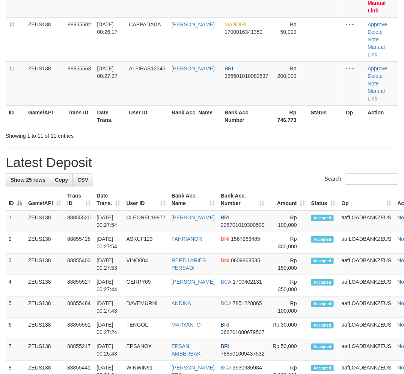
scroll to position [354, 0]
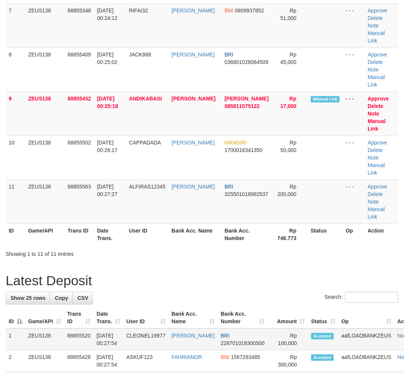
drag, startPoint x: 217, startPoint y: 285, endPoint x: 232, endPoint y: 260, distance: 29.0
click at [226, 328] on tr "1 ZEUS138 88855520 01/10/2025 00:27:54 CLEONEL19977 MUHAMMAD FIRNA BRI 22870101…" at bounding box center [216, 339] width 420 height 22
click at [376, 118] on link "Manual Link" at bounding box center [377, 125] width 18 height 14
click at [368, 118] on link "Manual Link" at bounding box center [377, 125] width 18 height 14
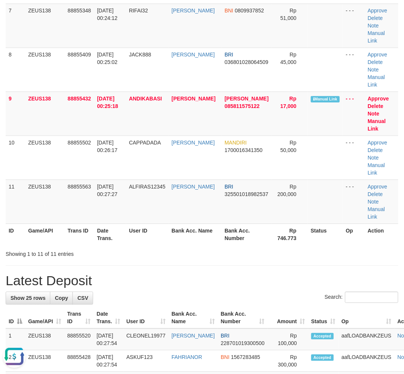
click at [230, 247] on div "Showing 1 to 11 of 11 entries" at bounding box center [202, 252] width 404 height 11
drag, startPoint x: 232, startPoint y: 182, endPoint x: 111, endPoint y: 207, distance: 123.6
click at [232, 247] on div "Showing 1 to 11 of 11 entries" at bounding box center [202, 252] width 404 height 11
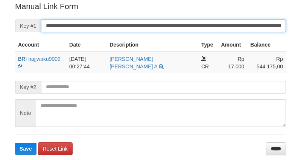
click at [201, 31] on input "**********" at bounding box center [163, 26] width 245 height 13
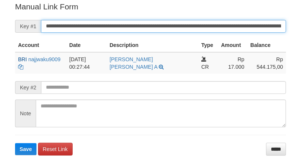
click at [15, 143] on button "Save" at bounding box center [25, 149] width 21 height 12
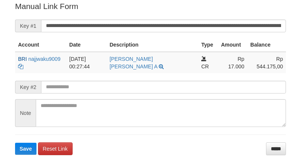
click at [174, 25] on input "**********" at bounding box center [163, 26] width 245 height 13
click at [15, 143] on button "Save" at bounding box center [25, 149] width 21 height 12
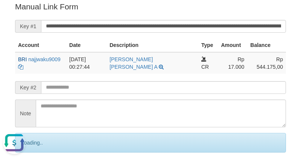
scroll to position [0, 0]
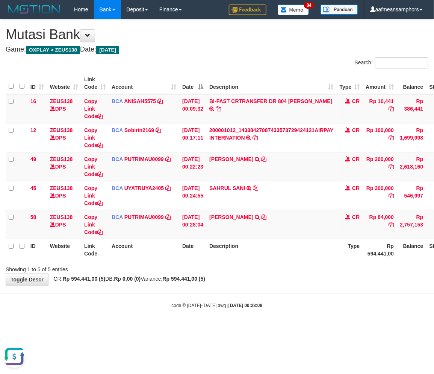
click at [309, 281] on div "**********" at bounding box center [217, 153] width 434 height 266
click at [316, 276] on div "**********" at bounding box center [217, 153] width 434 height 266
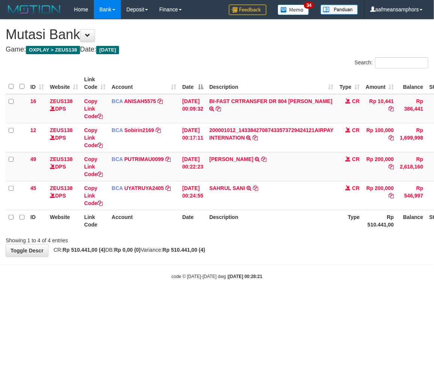
click at [321, 279] on div "code © [DATE]-[DATE] dwg | [DATE] 00:28:21" at bounding box center [217, 276] width 434 height 8
click at [319, 279] on body "Toggle navigation Home Bank Account List Load By Website Group [OXPLAY] ZEUS138…" at bounding box center [217, 149] width 434 height 298
click at [316, 289] on body "Toggle navigation Home Bank Account List Load By Website Group [OXPLAY] ZEUS138…" at bounding box center [217, 149] width 434 height 298
click at [309, 292] on body "Toggle navigation Home Bank Account List Load By Website Group [OXPLAY] ZEUS138…" at bounding box center [217, 149] width 434 height 298
click at [295, 260] on body "Toggle navigation Home Bank Account List Load By Website Group [OXPLAY] ZEUS138…" at bounding box center [217, 149] width 434 height 298
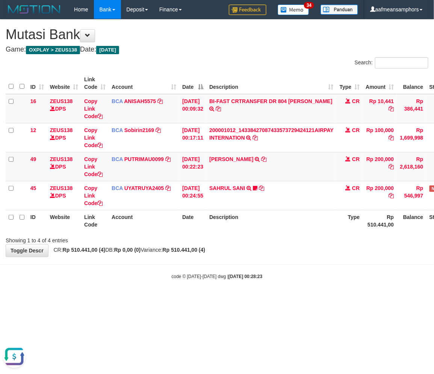
click at [293, 261] on body "Toggle navigation Home Bank Account List Load By Website Group [OXPLAY] ZEUS138…" at bounding box center [217, 149] width 434 height 298
drag, startPoint x: 286, startPoint y: 250, endPoint x: 291, endPoint y: 248, distance: 4.9
click at [287, 251] on div "**********" at bounding box center [217, 138] width 434 height 237
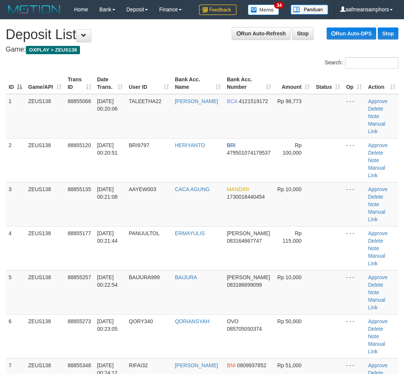
scroll to position [495, 0]
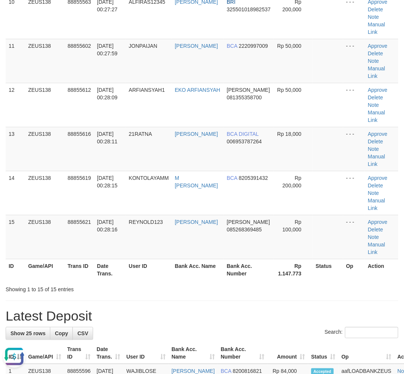
drag, startPoint x: 182, startPoint y: 211, endPoint x: 128, endPoint y: 227, distance: 55.6
click at [180, 213] on div "**********" at bounding box center [202, 237] width 404 height 1425
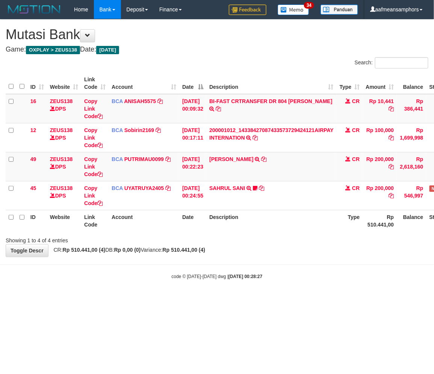
click at [307, 275] on div "code © 2012-2018 dwg | 2025/10/01 00:28:27" at bounding box center [217, 276] width 434 height 8
click at [319, 265] on body "Toggle navigation Home Bank Account List Load By Website Group [OXPLAY] ZEUS138…" at bounding box center [217, 149] width 434 height 298
click at [249, 298] on html "Toggle navigation Home Bank Account List Load By Website Group [OXPLAY] ZEUS138…" at bounding box center [217, 149] width 434 height 298
click at [276, 283] on body "Toggle navigation Home Bank Account List Load By Website Group [OXPLAY] ZEUS138…" at bounding box center [217, 149] width 434 height 298
click at [295, 294] on body "Toggle navigation Home Bank Account List Load By Website Group [OXPLAY] ZEUS138…" at bounding box center [217, 149] width 434 height 298
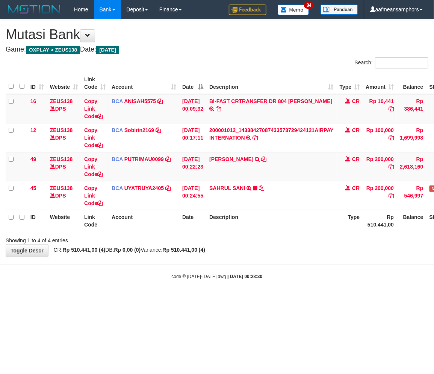
click at [281, 286] on body "Toggle navigation Home Bank Account List Load By Website Group [OXPLAY] ZEUS138…" at bounding box center [217, 149] width 434 height 298
click at [182, 298] on html "Toggle navigation Home Bank Account List Load By Website Group [OXPLAY] ZEUS138…" at bounding box center [217, 149] width 434 height 298
click at [189, 298] on html "Toggle navigation Home Bank Account List Load By Website Group [OXPLAY] ZEUS138…" at bounding box center [217, 149] width 434 height 298
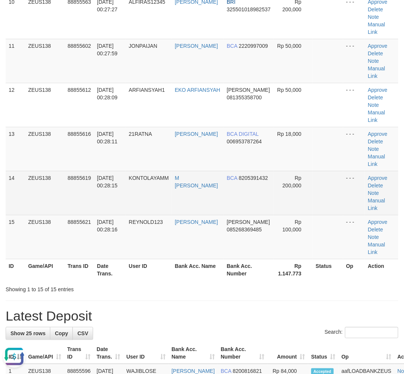
click at [172, 171] on td "KONTOLAYAMM" at bounding box center [149, 193] width 46 height 44
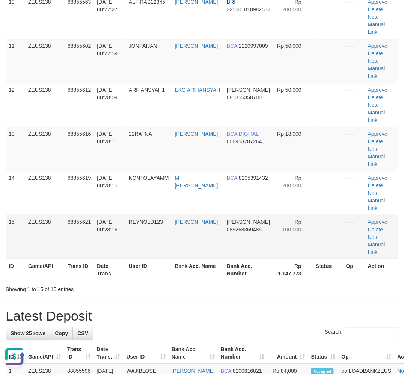
click at [168, 215] on td "REYNOLD123" at bounding box center [149, 237] width 46 height 44
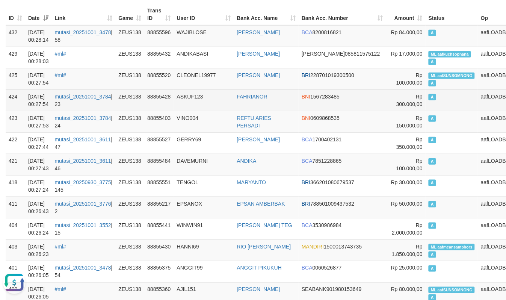
scroll to position [84, 0]
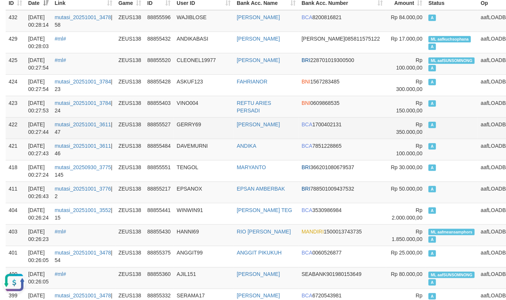
click at [158, 119] on td "88855527" at bounding box center [158, 127] width 29 height 21
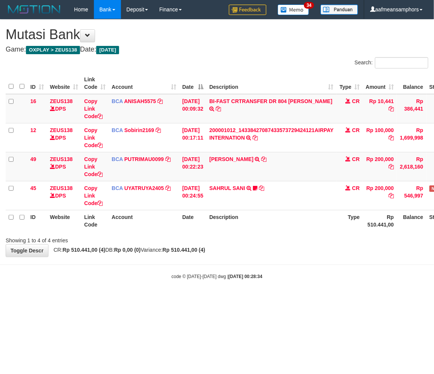
click at [280, 292] on body "Toggle navigation Home Bank Account List Load By Website Group [OXPLAY] ZEUS138…" at bounding box center [217, 149] width 434 height 298
click at [299, 297] on body "Toggle navigation Home Bank Account List Load By Website Group [OXPLAY] ZEUS138…" at bounding box center [217, 149] width 434 height 298
click at [311, 288] on body "Toggle navigation Home Bank Account List Load By Website Group [OXPLAY] ZEUS138…" at bounding box center [217, 149] width 434 height 298
click at [230, 274] on strong "[DATE] 00:28:36" at bounding box center [246, 276] width 34 height 5
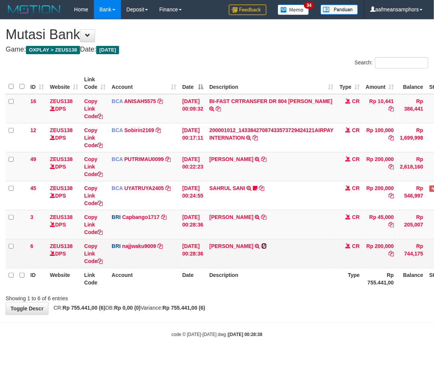
click at [267, 244] on icon at bounding box center [264, 245] width 5 height 5
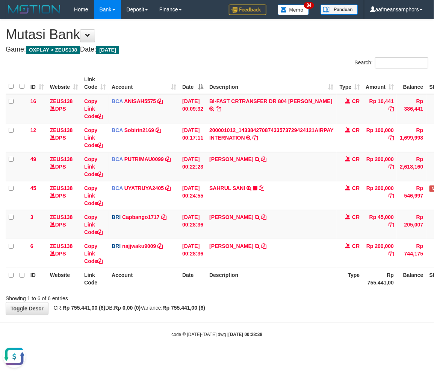
click at [261, 272] on th "Description" at bounding box center [271, 278] width 130 height 21
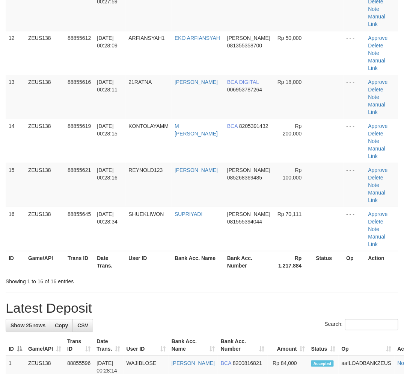
click at [192, 319] on div "Search:" at bounding box center [202, 325] width 393 height 13
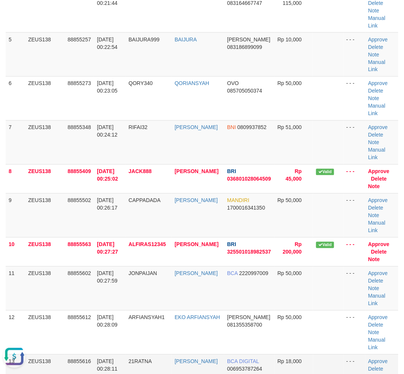
drag, startPoint x: 122, startPoint y: 288, endPoint x: 126, endPoint y: 288, distance: 4.5
click at [118, 358] on span "01/10/2025 00:28:11" at bounding box center [107, 365] width 21 height 14
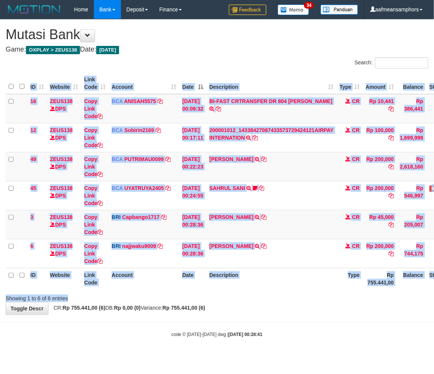
click at [265, 294] on div "Search: ID Website Link Code Account Date Description Type Amount Balance Statu…" at bounding box center [217, 179] width 423 height 245
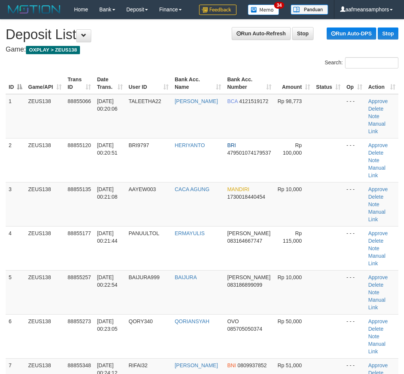
scroll to position [154, 0]
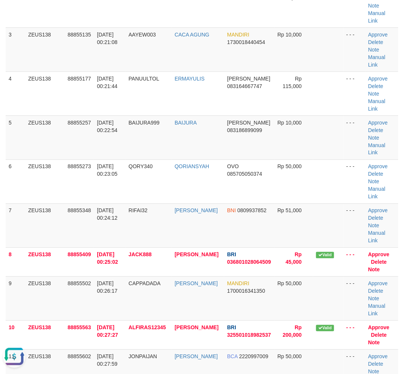
drag, startPoint x: 133, startPoint y: 334, endPoint x: 2, endPoint y: 301, distance: 134.5
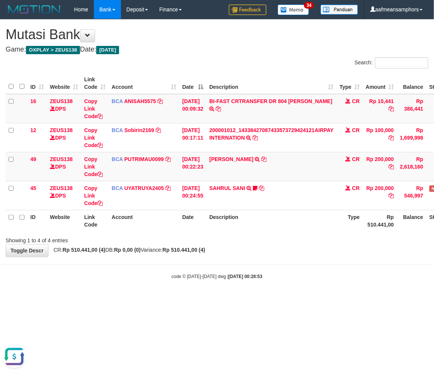
drag, startPoint x: 319, startPoint y: 286, endPoint x: 312, endPoint y: 281, distance: 8.3
click at [310, 286] on body "Toggle navigation Home Bank Account List Load By Website Group [OXPLAY] ZEUS138…" at bounding box center [217, 149] width 434 height 298
click at [298, 281] on body "Toggle navigation Home Bank Account List Load By Website Group [OXPLAY] ZEUS138…" at bounding box center [217, 149] width 434 height 298
click at [251, 269] on body "Toggle navigation Home Bank Account List Load By Website Group [OXPLAY] ZEUS138…" at bounding box center [217, 149] width 434 height 298
click at [250, 269] on body "Toggle navigation Home Bank Account List Load By Website Group [OXPLAY] ZEUS138…" at bounding box center [217, 149] width 434 height 298
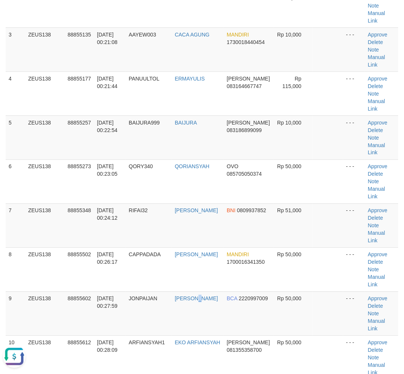
drag, startPoint x: 188, startPoint y: 254, endPoint x: 2, endPoint y: 260, distance: 186.5
click at [188, 291] on td "JOHAN MAULANA" at bounding box center [198, 313] width 52 height 44
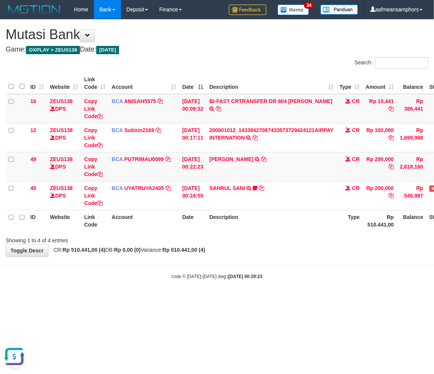
click at [311, 276] on div "code © [DATE]-[DATE] dwg | [DATE] 00:29:23" at bounding box center [217, 276] width 434 height 8
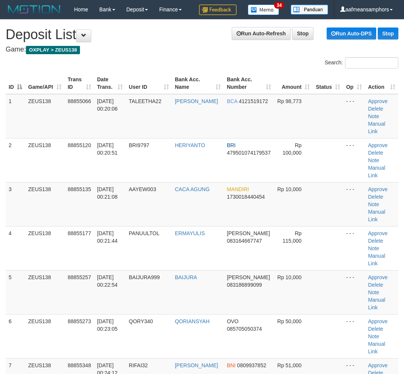
scroll to position [154, 0]
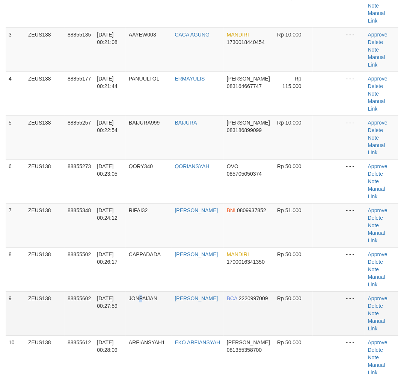
click at [146, 291] on td "JONPAIJAN" at bounding box center [149, 313] width 46 height 44
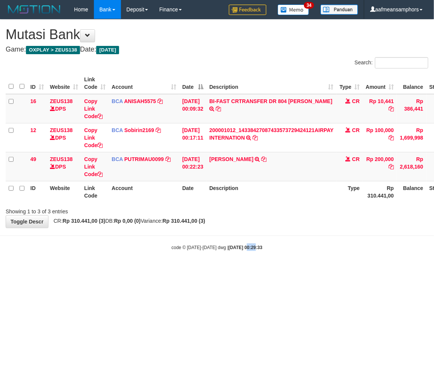
click at [239, 254] on body "Toggle navigation Home Bank Account List Load By Website Group [OXPLAY] ZEUS138…" at bounding box center [217, 134] width 434 height 269
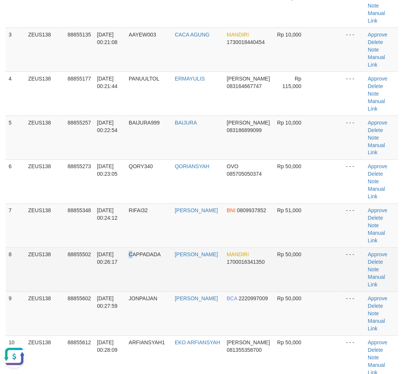
click at [135, 247] on td "CAPPADADA" at bounding box center [149, 269] width 46 height 44
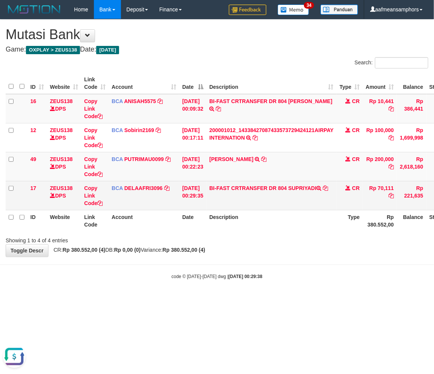
click at [306, 182] on td "BI-FAST CRTRANSFER DR 804 SUPRIYADI" at bounding box center [271, 195] width 130 height 29
copy td "SUPRIYADI"
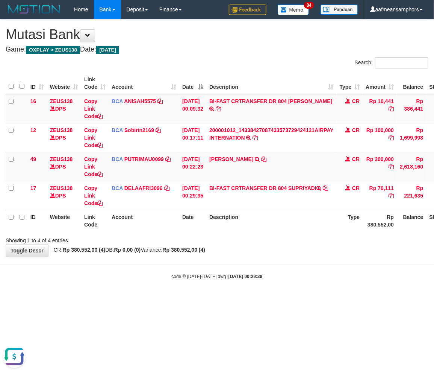
click at [307, 268] on body "Toggle navigation Home Bank Account List Load By Website Group [OXPLAY] ZEUS138…" at bounding box center [217, 149] width 434 height 298
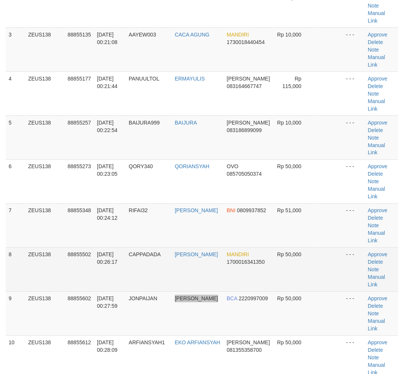
drag, startPoint x: 208, startPoint y: 249, endPoint x: 239, endPoint y: 216, distance: 44.9
click at [215, 291] on tr "9 ZEUS138 88855602 01/10/2025 00:27:59 JONPAIJAN JOHAN MAULANA BCA 2220997009 R…" at bounding box center [202, 313] width 393 height 44
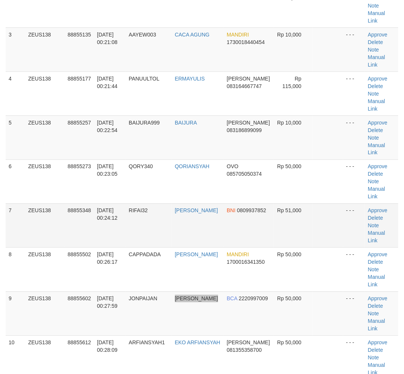
scroll to position [388, 0]
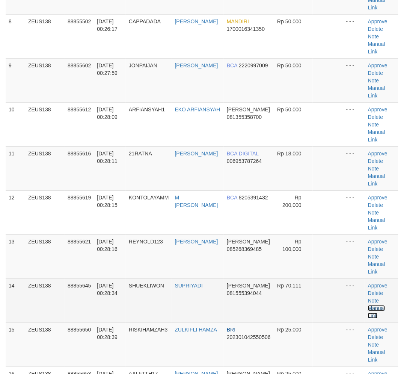
click at [372, 305] on link "Manual Link" at bounding box center [376, 312] width 17 height 14
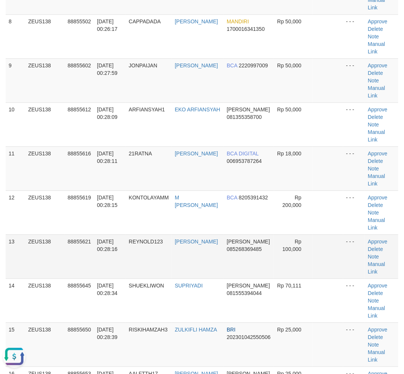
scroll to position [0, 0]
drag, startPoint x: 152, startPoint y: 248, endPoint x: 2, endPoint y: 258, distance: 151.0
click at [155, 322] on td "RISKIHAMZAH3" at bounding box center [149, 344] width 46 height 44
drag, startPoint x: 138, startPoint y: 245, endPoint x: 162, endPoint y: 246, distance: 24.4
click at [162, 322] on td "RISKIHAMZAH3" at bounding box center [149, 344] width 46 height 44
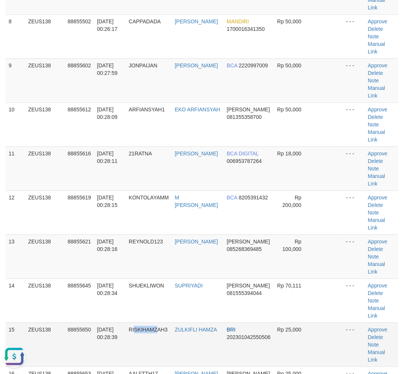
click at [148, 322] on td "RISKIHAMZAH3" at bounding box center [149, 344] width 46 height 44
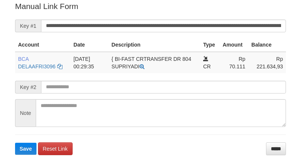
click at [197, 29] on input "**********" at bounding box center [163, 26] width 245 height 13
click at [15, 143] on button "Save" at bounding box center [25, 149] width 21 height 12
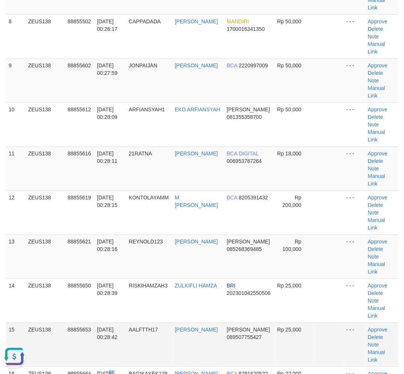
click at [139, 253] on tbody "1 ZEUS138 88855066 01/10/2025 00:20:06 TALEETHA22 IBNU FADILLAH BCA 4121519172 …" at bounding box center [202, 146] width 393 height 880
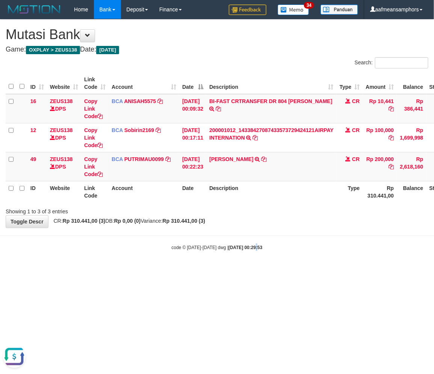
click at [247, 269] on html "Toggle navigation Home Bank Account List Load By Website Group [OXPLAY] ZEUS138…" at bounding box center [217, 134] width 434 height 269
drag, startPoint x: 248, startPoint y: 281, endPoint x: 282, endPoint y: 267, distance: 36.6
click at [248, 269] on html "Toggle navigation Home Bank Account List Load By Website Group [OXPLAY] ZEUS138…" at bounding box center [217, 134] width 434 height 269
click at [224, 163] on td "DANANG SUKOCO TRSF E-BANKING CR 0110/FTSCY/WS95271 200000.00DANANG SUKOCO" at bounding box center [271, 166] width 130 height 29
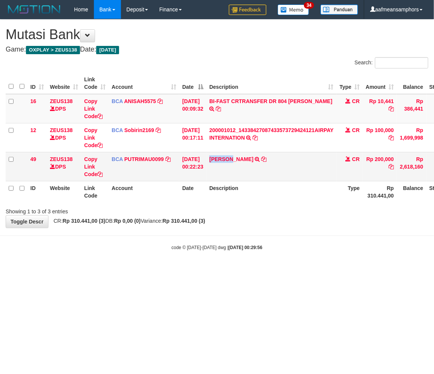
copy link "DANANG"
drag, startPoint x: 261, startPoint y: 254, endPoint x: 432, endPoint y: 241, distance: 171.9
click at [263, 254] on body "Toggle navigation Home Bank Account List Load By Website Group [OXPLAY] ZEUS138…" at bounding box center [217, 134] width 434 height 269
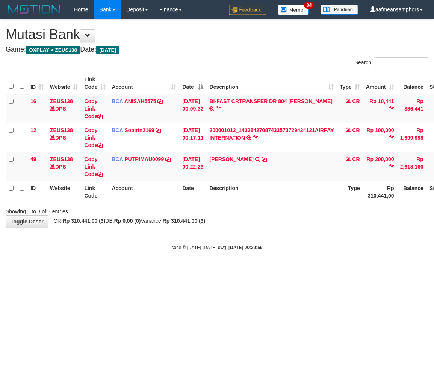
click at [269, 265] on body "Toggle navigation Home Bank Account List Load By Website Group [OXPLAY] ZEUS138…" at bounding box center [217, 134] width 434 height 269
drag, startPoint x: 324, startPoint y: 270, endPoint x: 316, endPoint y: 270, distance: 8.3
click at [323, 269] on html "Toggle navigation Home Bank Account List Load By Website Group [OXPLAY] ZEUS138…" at bounding box center [217, 134] width 434 height 269
click at [226, 268] on body "Toggle navigation Home Bank Account List Load By Website Group [OXPLAY] ZEUS138…" at bounding box center [217, 134] width 434 height 269
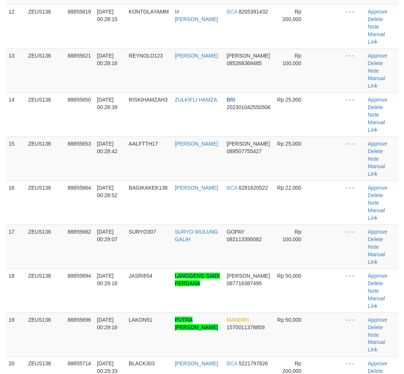
scroll to position [388, 0]
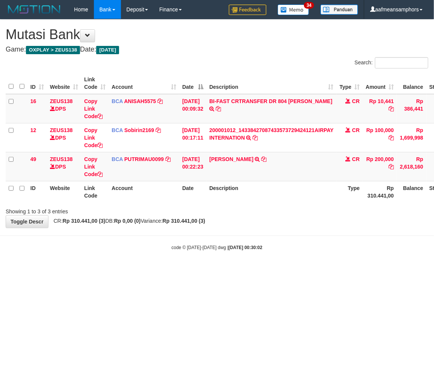
drag, startPoint x: 230, startPoint y: 238, endPoint x: 433, endPoint y: 292, distance: 210.1
click at [230, 238] on body "Toggle navigation Home Bank Account List Load By Website Group [OXPLAY] ZEUS138…" at bounding box center [217, 134] width 434 height 269
click at [260, 269] on html "Toggle navigation Home Bank Account List Load By Website Group [OXPLAY] ZEUS138…" at bounding box center [217, 134] width 434 height 269
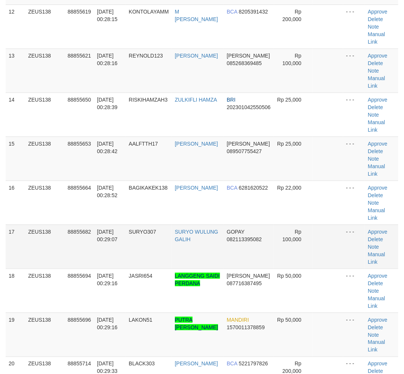
scroll to position [388, 0]
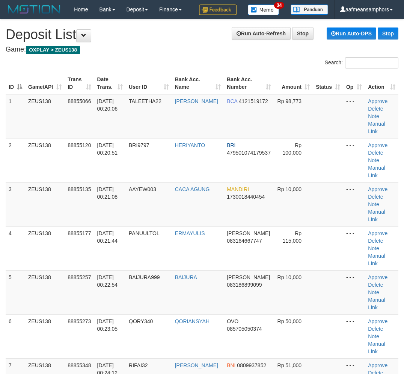
scroll to position [573, 0]
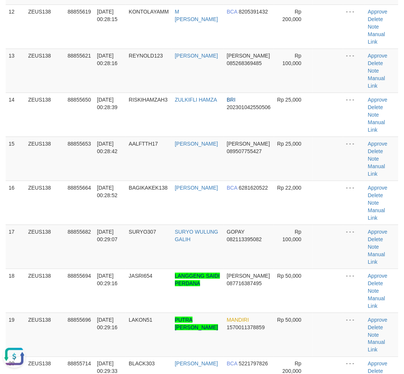
click at [161, 329] on div "**********" at bounding box center [202, 290] width 404 height 1689
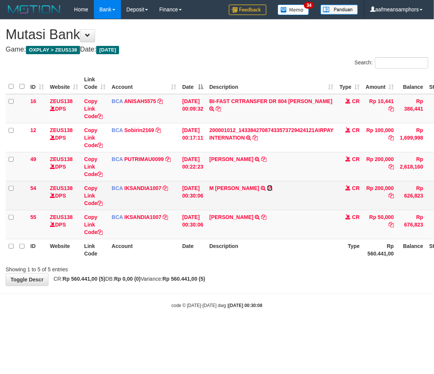
click at [272, 188] on icon at bounding box center [269, 187] width 5 height 5
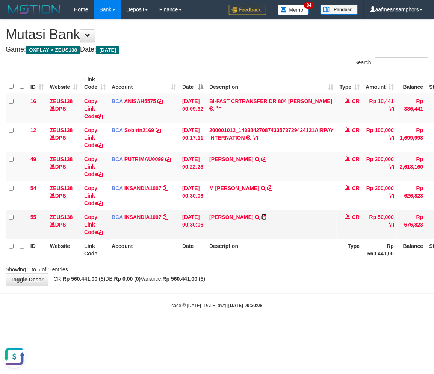
drag, startPoint x: 271, startPoint y: 215, endPoint x: 310, endPoint y: 232, distance: 42.2
click at [267, 215] on icon at bounding box center [264, 216] width 5 height 5
click at [266, 313] on body "Toggle navigation Home Bank Account List Load By Website Group [OXPLAY] ZEUS138…" at bounding box center [217, 163] width 434 height 327
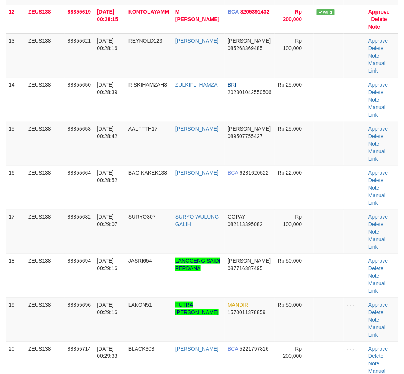
drag, startPoint x: 189, startPoint y: 324, endPoint x: 172, endPoint y: 278, distance: 49.1
click at [195, 325] on div "**********" at bounding box center [202, 290] width 404 height 1659
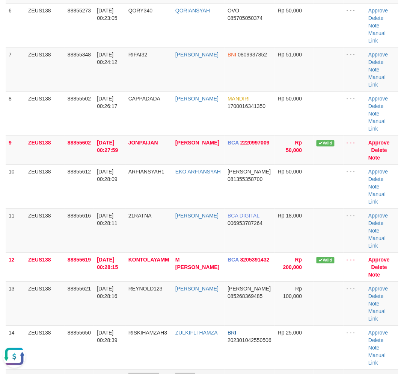
drag, startPoint x: 243, startPoint y: 298, endPoint x: 222, endPoint y: 293, distance: 21.5
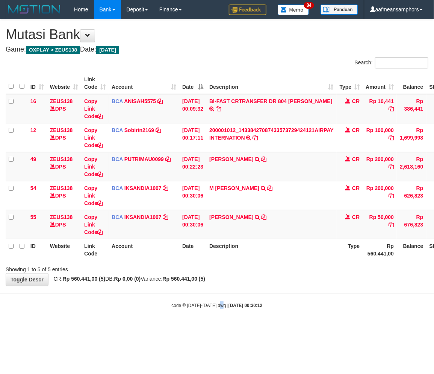
click at [223, 303] on small "code © 2012-2018 dwg | 2025/10/01 00:30:12" at bounding box center [217, 305] width 91 height 5
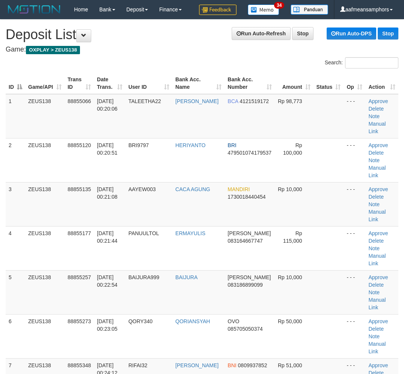
scroll to position [212, 0]
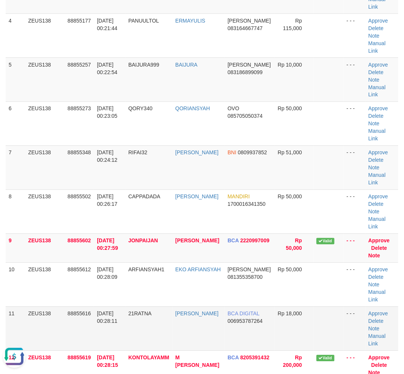
click at [100, 310] on span "01/10/2025 00:28:11" at bounding box center [107, 317] width 21 height 14
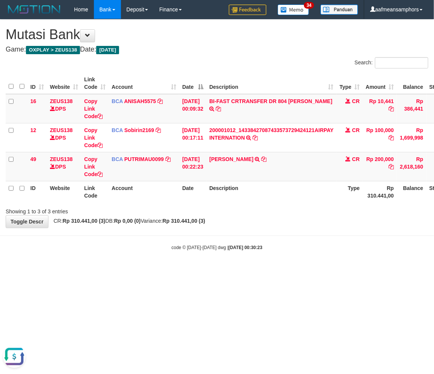
click at [257, 253] on body "Toggle navigation Home Bank Account List Load By Website Group [OXPLAY] ZEUS138…" at bounding box center [217, 134] width 434 height 269
click at [279, 244] on div "code © 2012-2018 dwg | 2025/10/01 00:30:23" at bounding box center [217, 247] width 434 height 8
drag, startPoint x: 247, startPoint y: 250, endPoint x: 241, endPoint y: 261, distance: 12.3
click at [245, 253] on body "Toggle navigation Home Bank Account List Load By Website Group [OXPLAY] ZEUS138…" at bounding box center [217, 134] width 434 height 269
click at [223, 261] on body "Toggle navigation Home Bank Account List Load By Website Group [OXPLAY] ZEUS138…" at bounding box center [217, 134] width 434 height 269
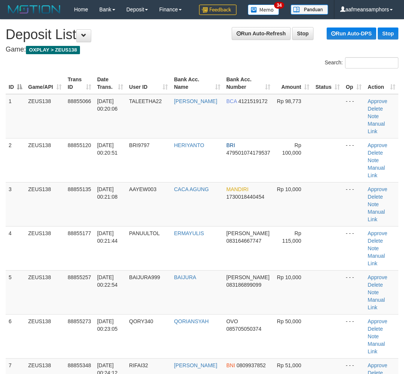
scroll to position [212, 0]
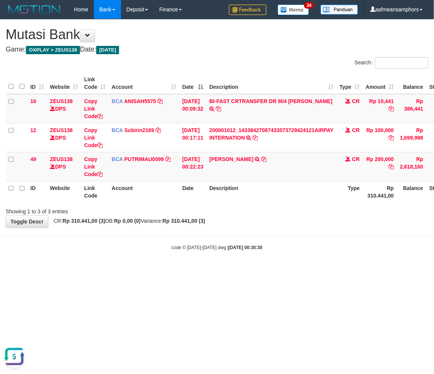
click at [287, 269] on html "Toggle navigation Home Bank Account List Load By Website Group [OXPLAY] ZEUS138…" at bounding box center [217, 134] width 434 height 269
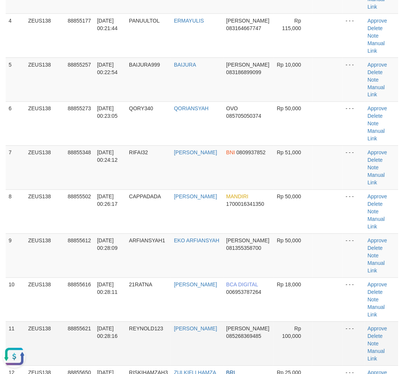
click at [138, 321] on td "REYNOLD123" at bounding box center [148, 343] width 45 height 44
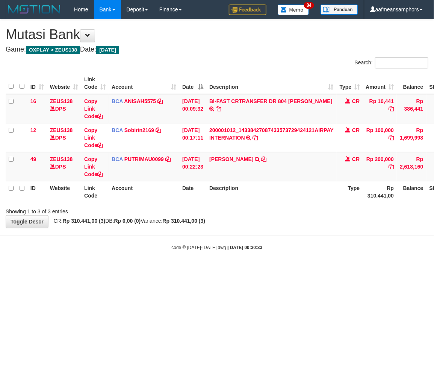
click at [276, 246] on div "code © 2012-2018 dwg | 2025/10/01 00:30:33" at bounding box center [217, 247] width 434 height 8
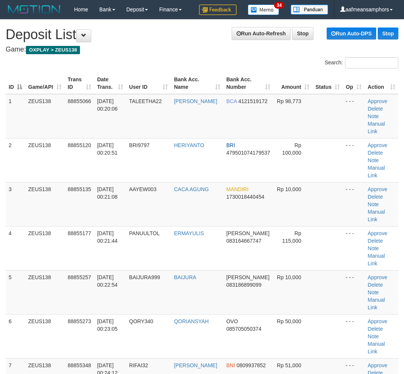
scroll to position [212, 0]
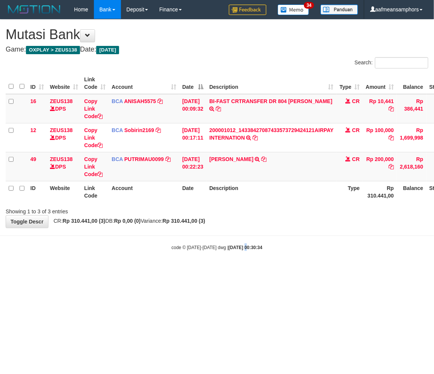
click at [238, 257] on body "Toggle navigation Home Bank Account List Load By Website Group [OXPLAY] ZEUS138…" at bounding box center [217, 134] width 434 height 269
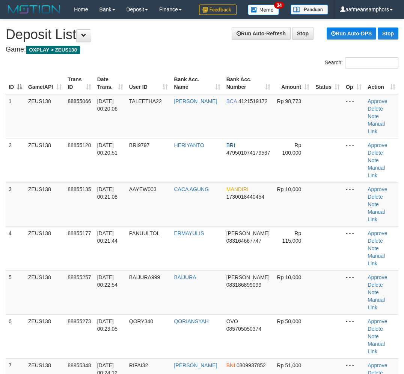
scroll to position [212, 0]
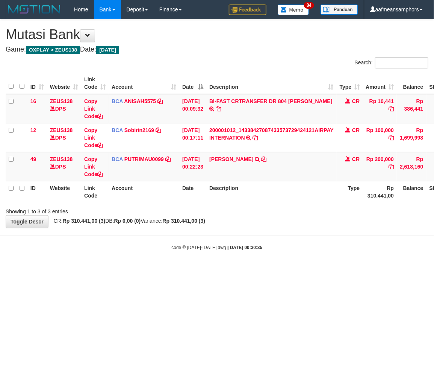
drag, startPoint x: 282, startPoint y: 256, endPoint x: 270, endPoint y: 254, distance: 12.5
click at [266, 254] on body "Toggle navigation Home Bank Account List Load By Website Group [OXPLAY] ZEUS138…" at bounding box center [217, 134] width 434 height 269
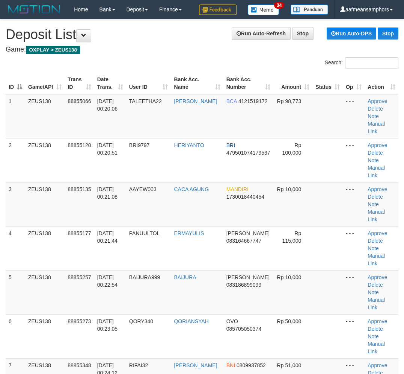
scroll to position [212, 0]
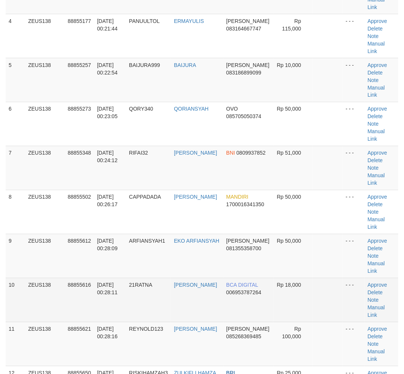
click at [178, 278] on td "RATNA SUMINAR" at bounding box center [197, 300] width 52 height 44
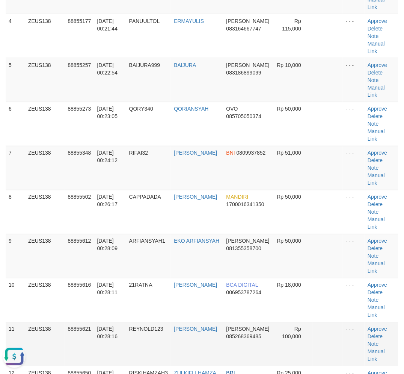
scroll to position [0, 0]
drag, startPoint x: 167, startPoint y: 252, endPoint x: 206, endPoint y: 261, distance: 39.7
click at [206, 322] on tr "11 ZEUS138 88855621 01/10/2025 00:28:16 REYNOLD123 REYNOLD ALFARIZI DANA 085268…" at bounding box center [202, 344] width 393 height 44
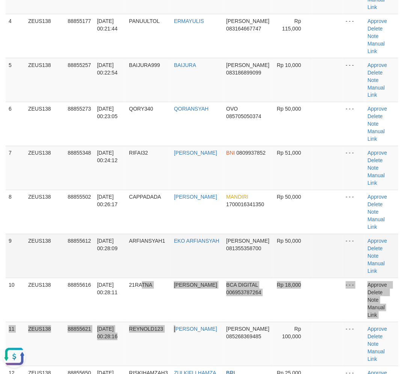
drag, startPoint x: 172, startPoint y: 250, endPoint x: 185, endPoint y: 198, distance: 53.4
click at [183, 251] on tbody "1 ZEUS138 88855066 01/10/2025 00:20:06 TALEETHA22 IBNU FADILLAH BCA 4121519172 …" at bounding box center [202, 366] width 393 height 968
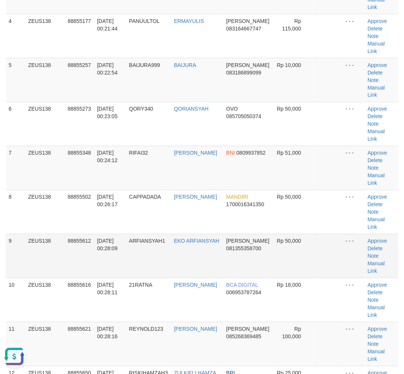
click at [95, 179] on tbody "1 ZEUS138 88855066 01/10/2025 00:20:06 TALEETHA22 IBNU FADILLAH BCA 4121519172 …" at bounding box center [202, 366] width 393 height 968
click at [102, 238] on span "[DATE] 00:28:09" at bounding box center [107, 245] width 21 height 14
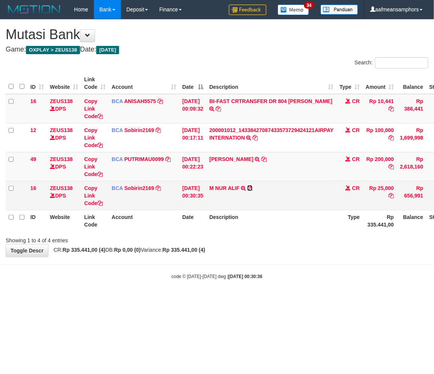
click at [253, 187] on icon at bounding box center [249, 187] width 5 height 5
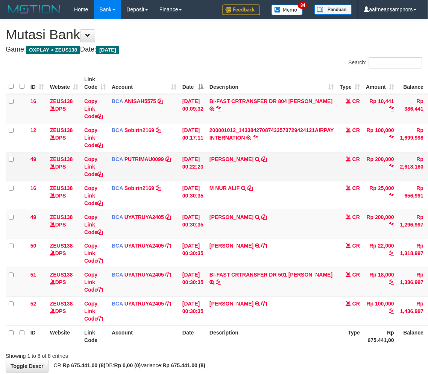
click at [276, 176] on td "DANANG SUKOCO TRSF E-BANKING CR 0110/FTSCY/WS95271 200000.00DANANG SUKOCO" at bounding box center [271, 166] width 130 height 29
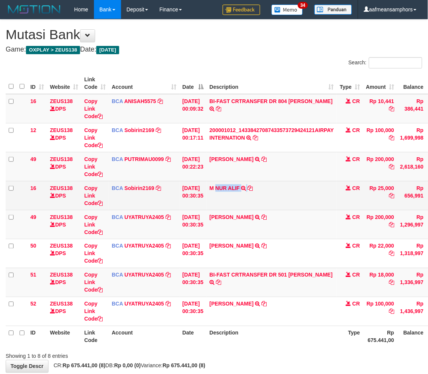
drag, startPoint x: 221, startPoint y: 181, endPoint x: 262, endPoint y: 187, distance: 41.4
click at [262, 187] on td "M NUR ALIF TRSF E-BANKING CR 0110/FTSCY/WS95031 25000.00M NUR ALIF" at bounding box center [271, 195] width 130 height 29
copy td "NUR ALIF"
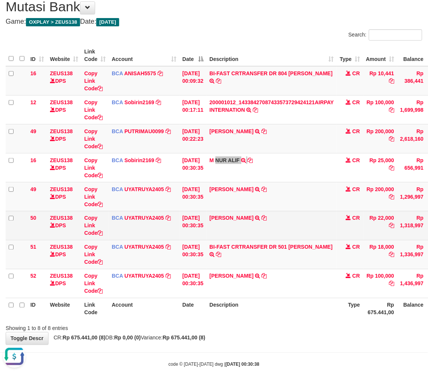
scroll to position [40, 0]
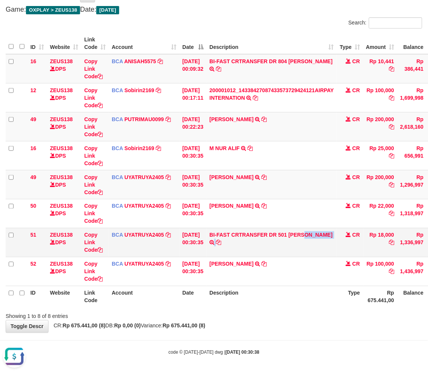
copy td "[PERSON_NAME]"
drag, startPoint x: 293, startPoint y: 234, endPoint x: 340, endPoint y: 241, distance: 47.0
click at [337, 241] on td "BI-FAST CRTRANSFER DR 501 RATNA SUMINAR" at bounding box center [271, 242] width 130 height 29
drag, startPoint x: 307, startPoint y: 324, endPoint x: 301, endPoint y: 318, distance: 8.6
click at [305, 324] on div "**********" at bounding box center [214, 156] width 428 height 353
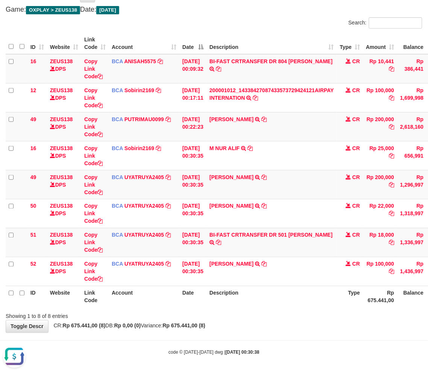
click at [300, 318] on div "Showing 1 to 8 of 8 entries" at bounding box center [214, 314] width 428 height 11
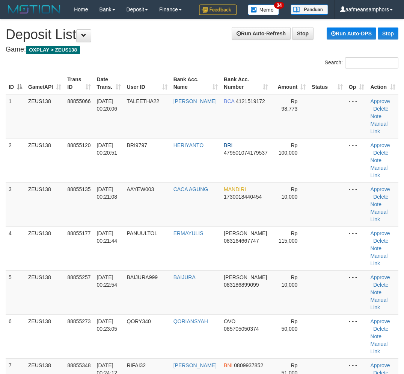
scroll to position [212, 0]
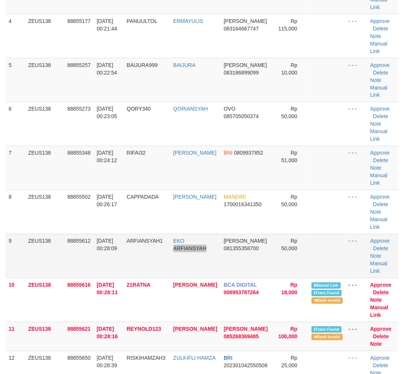
drag, startPoint x: 213, startPoint y: 252, endPoint x: 291, endPoint y: 262, distance: 78.5
click at [220, 251] on tr "9 ZEUS138 88855612 01/10/2025 00:28:09 ARFIANSYAH1 EKO ARFIANSYAH DANA 08135535…" at bounding box center [202, 256] width 393 height 44
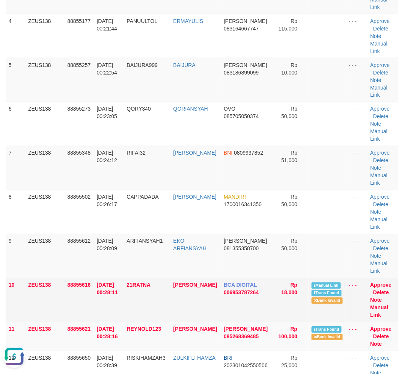
scroll to position [0, 0]
click at [375, 306] on link "Manual Link" at bounding box center [380, 311] width 18 height 14
drag, startPoint x: 136, startPoint y: 314, endPoint x: 99, endPoint y: 307, distance: 37.9
click at [110, 309] on td "01/10/2025 00:28:11" at bounding box center [109, 300] width 30 height 44
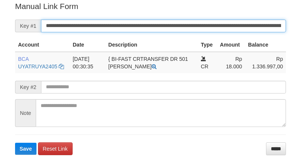
drag, startPoint x: 0, startPoint y: 0, endPoint x: 161, endPoint y: 23, distance: 162.4
click at [161, 23] on input "**********" at bounding box center [163, 26] width 245 height 13
click at [15, 143] on button "Save" at bounding box center [25, 149] width 21 height 12
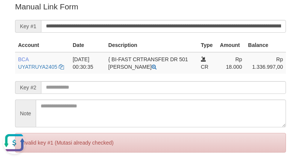
scroll to position [0, 0]
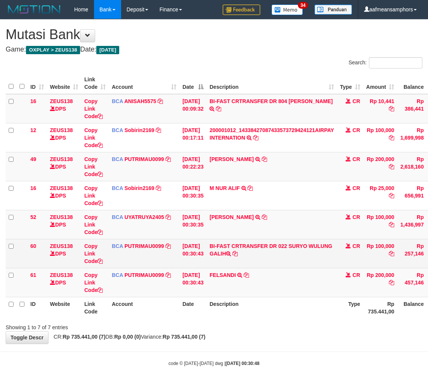
scroll to position [11, 0]
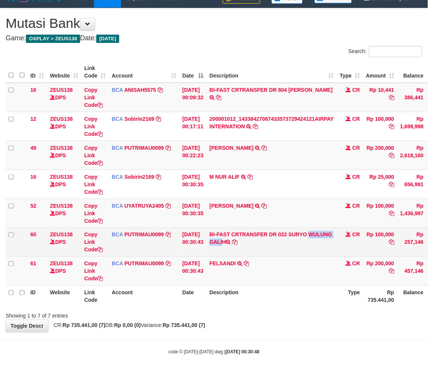
copy td "SURYO WULUN"
drag, startPoint x: 295, startPoint y: 232, endPoint x: 335, endPoint y: 233, distance: 39.9
click at [335, 233] on td "BI-FAST CRTRANSFER DR 022 SURYO WULUNG GALIH" at bounding box center [271, 241] width 130 height 29
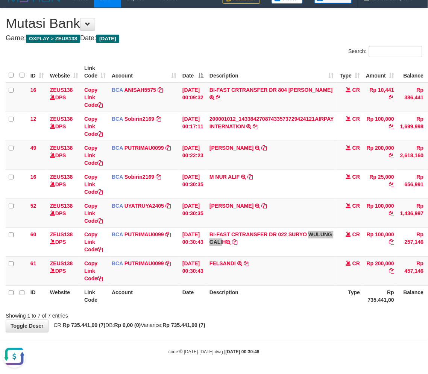
scroll to position [0, 0]
drag, startPoint x: 277, startPoint y: 343, endPoint x: 282, endPoint y: 259, distance: 83.6
click at [280, 340] on body "Toggle navigation Home Bank Account List Load By Website Group [OXPLAY] ZEUS138…" at bounding box center [214, 181] width 428 height 385
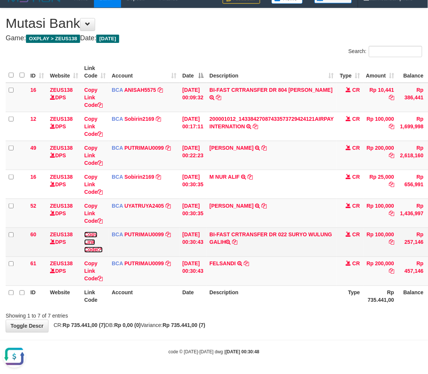
click at [91, 241] on link "Copy Link Code" at bounding box center [93, 242] width 18 height 21
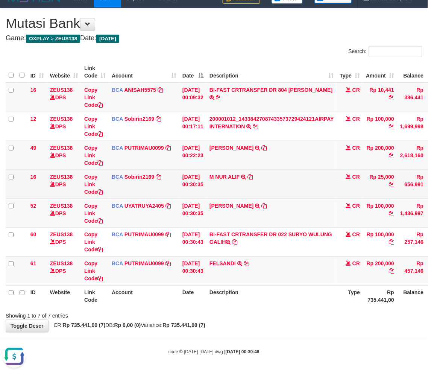
scroll to position [103, 0]
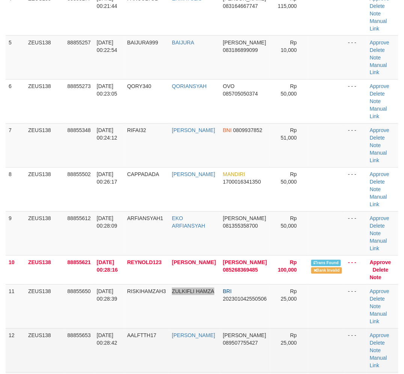
drag, startPoint x: 209, startPoint y: 309, endPoint x: 257, endPoint y: 173, distance: 144.1
click at [212, 305] on td "ZULKIFLI HAMZA" at bounding box center [194, 306] width 51 height 44
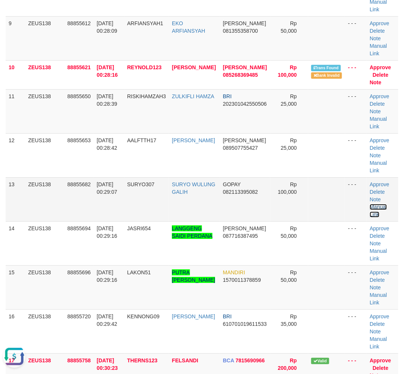
click at [376, 204] on link "Manual Link" at bounding box center [378, 211] width 17 height 14
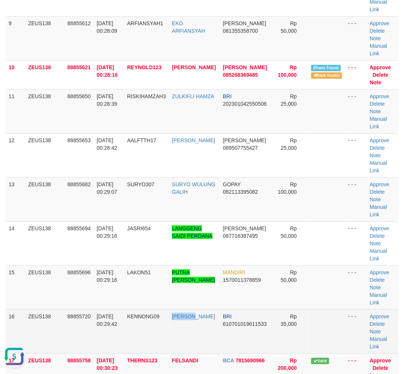
click at [179, 327] on tr "16 ZEUS138 88855720 01/10/2025 00:29:42 KENNONG09 RISAL WAHYUDI BRI 61070101961…" at bounding box center [202, 331] width 393 height 44
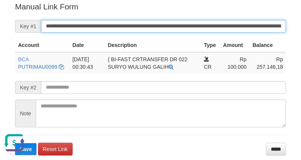
click at [220, 30] on input "**********" at bounding box center [163, 26] width 245 height 13
paste input "*"
click at [216, 28] on input "**********" at bounding box center [163, 26] width 245 height 13
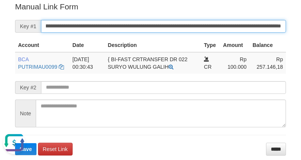
click at [216, 28] on input "**********" at bounding box center [163, 26] width 245 height 13
paste input "text"
type input "**********"
click at [15, 143] on button "Save" at bounding box center [25, 149] width 21 height 12
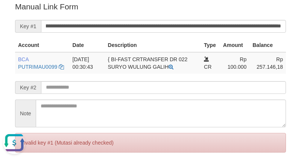
scroll to position [0, 0]
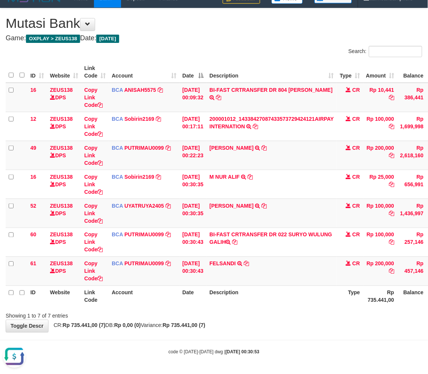
drag, startPoint x: 344, startPoint y: 346, endPoint x: 341, endPoint y: 342, distance: 5.1
click at [344, 346] on body "Toggle navigation Home Bank Account List Load By Website Group [OXPLAY] ZEUS138…" at bounding box center [214, 181] width 428 height 385
drag, startPoint x: 340, startPoint y: 341, endPoint x: 344, endPoint y: 339, distance: 4.6
click at [341, 340] on body "Toggle navigation Home Bank Account List Load By Website Group [OXPLAY] ZEUS138…" at bounding box center [214, 181] width 428 height 385
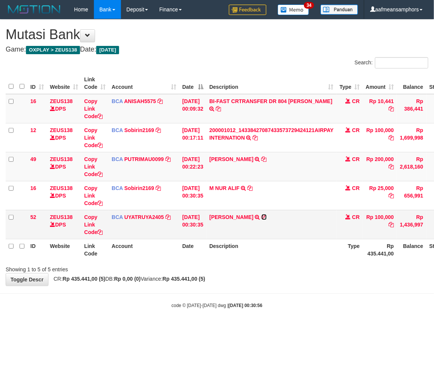
click at [267, 217] on icon at bounding box center [264, 216] width 5 height 5
click at [267, 215] on icon at bounding box center [264, 216] width 5 height 5
click at [268, 278] on div "**********" at bounding box center [217, 153] width 434 height 266
drag, startPoint x: 258, startPoint y: 275, endPoint x: 262, endPoint y: 277, distance: 4.6
click at [257, 275] on div "**********" at bounding box center [217, 153] width 434 height 266
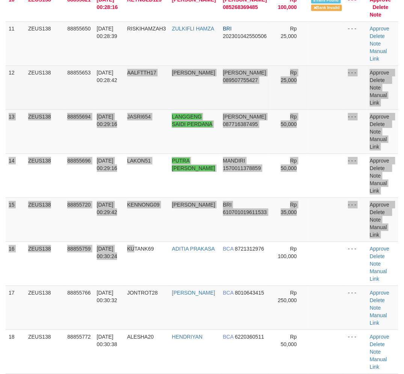
click at [137, 272] on tbody "1 ZEUS138 88855066 [DATE] 00:20:06 TALEETHA22 [PERSON_NAME] BCA 4121519172 Rp 9…" at bounding box center [202, 73] width 393 height 953
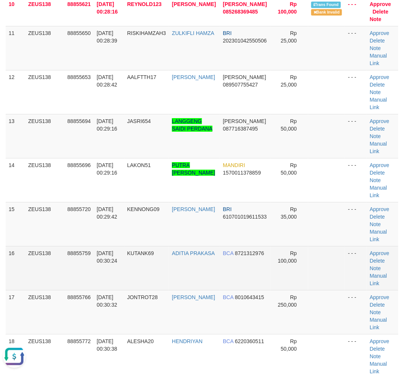
drag, startPoint x: 130, startPoint y: 297, endPoint x: 68, endPoint y: 280, distance: 64.3
click at [132, 297] on span "JONTROT28" at bounding box center [142, 297] width 31 height 6
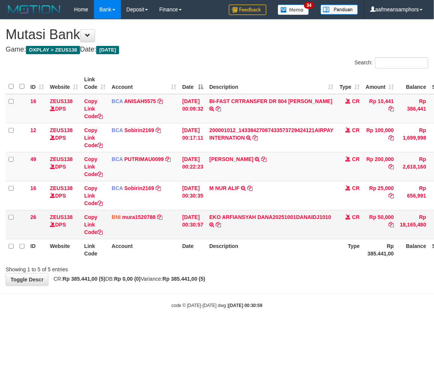
click at [216, 211] on td "EKO ARFIANSYAH DANA20251001DANAIDJ1010 TRF/PAY/TOP-UP ECHANNEL EKO ARFIANSYAH D…" at bounding box center [271, 224] width 130 height 29
copy link "EKO"
click at [224, 210] on td "EKO ARFIANSYAH DANA20251001DANAIDJ1010 TRF/PAY/TOP-UP ECHANNEL EKO ARFIANSYAH D…" at bounding box center [271, 224] width 130 height 29
drag, startPoint x: 213, startPoint y: 209, endPoint x: 256, endPoint y: 215, distance: 43.5
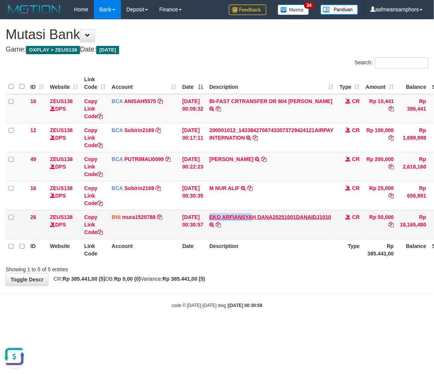
click at [256, 215] on td "EKO ARFIANSYAH DANA20251001DANAIDJ1010 TRF/PAY/TOP-UP ECHANNEL EKO ARFIANSYAH D…" at bounding box center [271, 224] width 130 height 29
copy link "EKO ARFIANSYA"
click at [269, 321] on body "Toggle navigation Home Bank Account List Load By Website Group [OXPLAY] ZEUS138…" at bounding box center [217, 163] width 434 height 327
click at [89, 221] on link "Copy Link Code" at bounding box center [93, 224] width 18 height 21
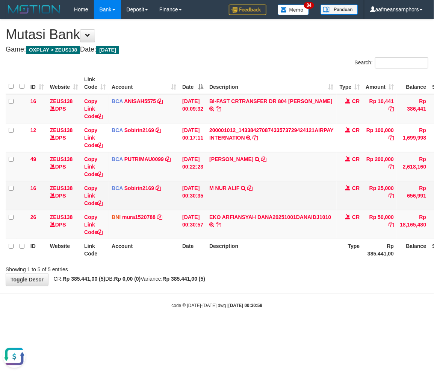
scroll to position [103, 0]
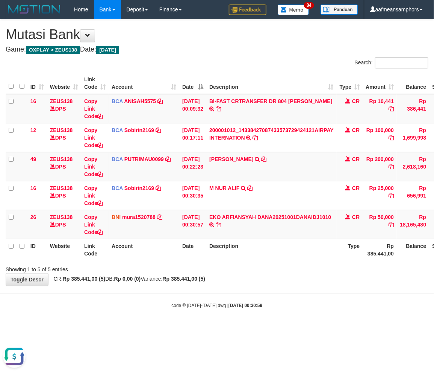
click at [264, 327] on html "Toggle navigation Home Bank Account List Load By Website Group [OXPLAY] ZEUS138…" at bounding box center [217, 163] width 434 height 327
drag, startPoint x: 264, startPoint y: 331, endPoint x: 307, endPoint y: 321, distance: 44.3
click at [264, 327] on html "Toggle navigation Home Bank Account List Load By Website Group [OXPLAY] ZEUS138…" at bounding box center [217, 163] width 434 height 327
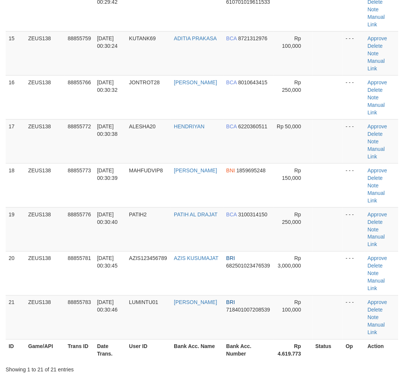
scroll to position [493, 0]
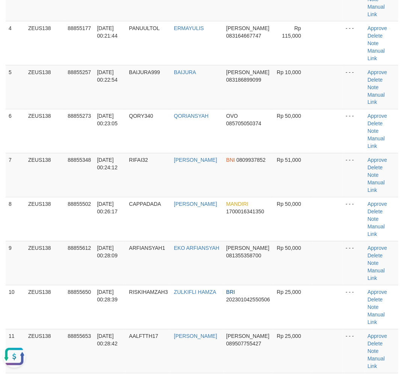
scroll to position [0, 0]
drag, startPoint x: 140, startPoint y: 275, endPoint x: 156, endPoint y: 213, distance: 63.6
click at [141, 329] on tr "11 ZEUS138 88855653 01/10/2025 00:28:42 AALFTTH17 AHMAD ALFATTAH DANA 089507755…" at bounding box center [202, 351] width 393 height 44
click at [371, 268] on link "Manual Link" at bounding box center [376, 275] width 17 height 14
click at [382, 268] on link "Manual Link" at bounding box center [376, 275] width 17 height 14
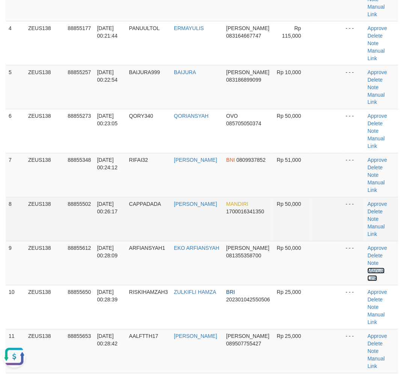
click at [368, 268] on link "Manual Link" at bounding box center [376, 275] width 17 height 14
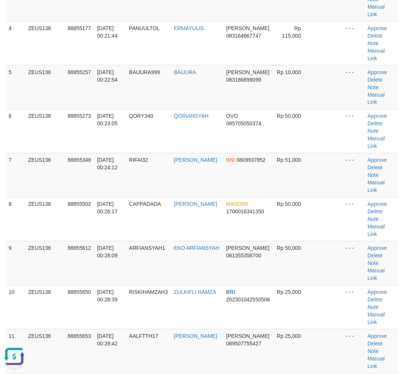
drag, startPoint x: 133, startPoint y: 310, endPoint x: 0, endPoint y: 303, distance: 132.9
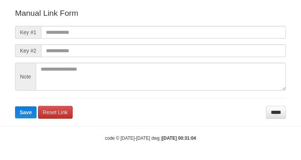
scroll to position [83, 0]
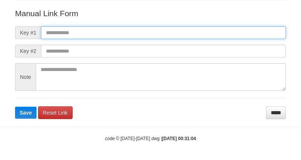
click at [242, 35] on input "text" at bounding box center [163, 32] width 245 height 13
paste input "**********"
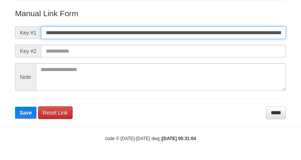
scroll to position [0, 432]
type input "**********"
click at [15, 107] on button "Save" at bounding box center [25, 113] width 21 height 12
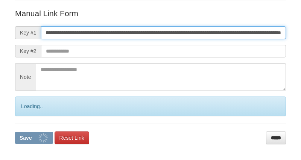
click at [15, 132] on button "Save" at bounding box center [34, 138] width 38 height 12
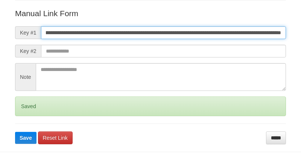
click at [15, 132] on button "Save" at bounding box center [25, 138] width 21 height 12
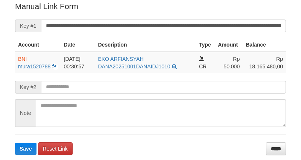
click at [185, 27] on input "**********" at bounding box center [163, 26] width 245 height 13
click at [15, 143] on button "Save" at bounding box center [25, 149] width 21 height 12
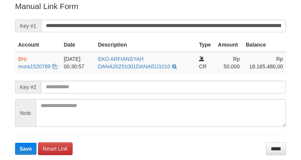
click at [15, 143] on button "Save" at bounding box center [25, 149] width 21 height 12
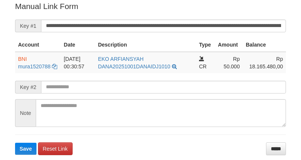
click at [15, 143] on button "Save" at bounding box center [25, 149] width 21 height 12
click at [185, 25] on input "**********" at bounding box center [163, 26] width 245 height 13
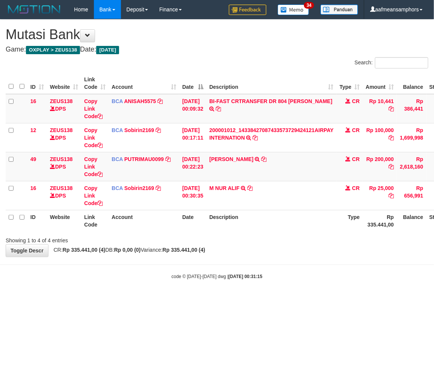
click at [241, 298] on html "Toggle navigation Home Bank Account List Load By Website Group [OXPLAY] ZEUS138…" at bounding box center [217, 149] width 434 height 298
click at [263, 294] on body "Toggle navigation Home Bank Account List Load By Website Group [OXPLAY] ZEUS138…" at bounding box center [217, 149] width 434 height 298
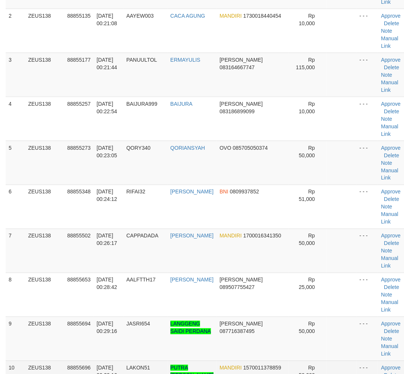
scroll to position [205, 0]
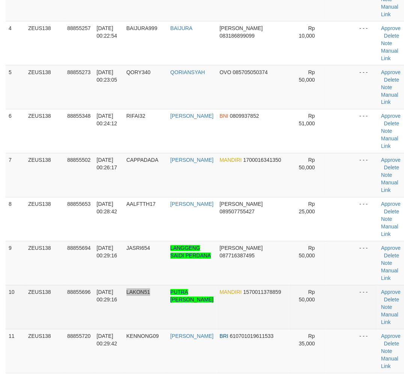
click at [168, 285] on tr "10 ZEUS138 88855696 01/10/2025 00:29:16 LAKON51 PUTRA ARIEF PAMUNGKA MANDIRI 15…" at bounding box center [208, 307] width 404 height 44
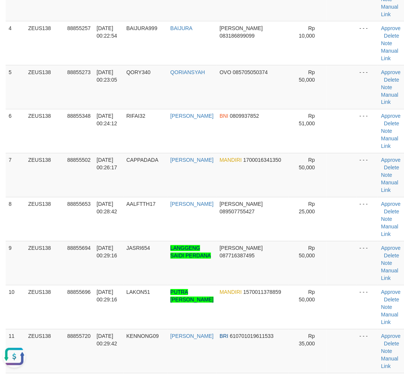
scroll to position [0, 0]
drag, startPoint x: 144, startPoint y: 309, endPoint x: 2, endPoint y: 291, distance: 143.2
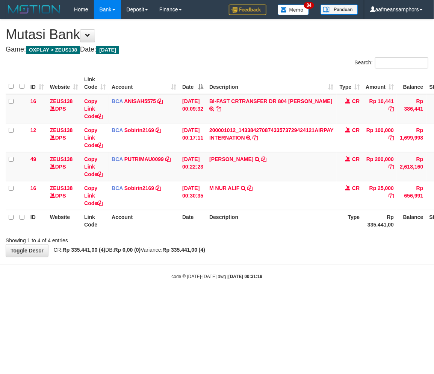
click at [294, 298] on html "Toggle navigation Home Bank Account List Load By Website Group [OXPLAY] ZEUS138…" at bounding box center [217, 149] width 434 height 298
click at [295, 298] on html "Toggle navigation Home Bank Account List Load By Website Group [OXPLAY] ZEUS138…" at bounding box center [217, 149] width 434 height 298
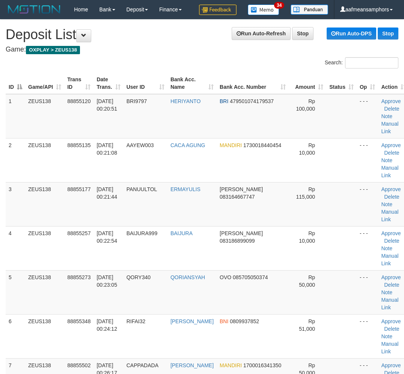
scroll to position [205, 0]
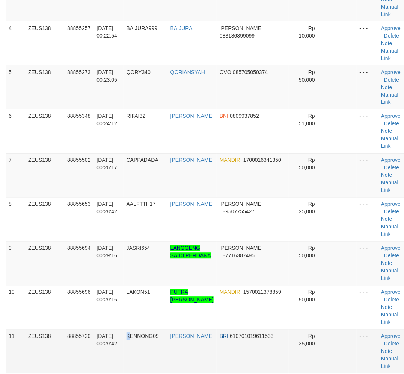
click at [135, 329] on td "KENNONG09" at bounding box center [146, 351] width 44 height 44
click at [123, 329] on td "01/10/2025 00:29:42" at bounding box center [109, 351] width 30 height 44
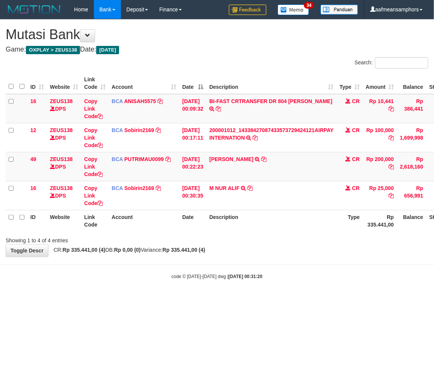
click at [272, 288] on body "Toggle navigation Home Bank Account List Load By Website Group [OXPLAY] ZEUS138…" at bounding box center [217, 149] width 434 height 298
click at [286, 279] on body "Toggle navigation Home Bank Account List Load By Website Group [OXPLAY] ZEUS138…" at bounding box center [217, 149] width 434 height 298
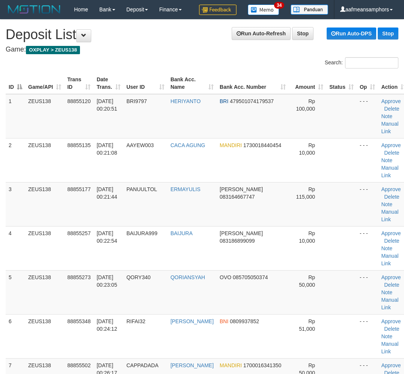
scroll to position [205, 0]
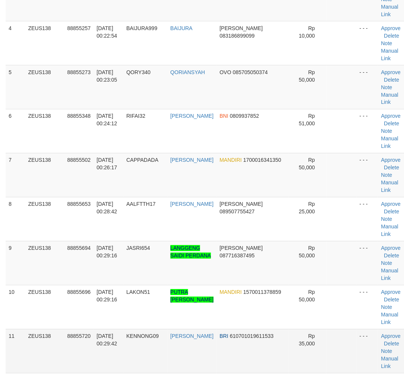
click at [87, 329] on td "88855720" at bounding box center [78, 351] width 29 height 44
click at [113, 329] on td "01/10/2025 00:29:42" at bounding box center [109, 351] width 30 height 44
click at [96, 329] on td "[DATE] 00:29:42" at bounding box center [109, 351] width 30 height 44
click at [97, 329] on td "01/10/2025 00:29:42" at bounding box center [109, 351] width 30 height 44
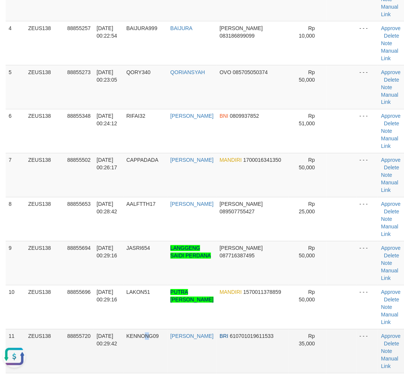
click at [153, 329] on td "KENNONG09" at bounding box center [146, 351] width 44 height 44
click at [130, 329] on tr "11 ZEUS138 88855720 01/10/2025 00:29:42 KENNONG09 RISAL WAHYUDI BRI 61070101961…" at bounding box center [208, 351] width 404 height 44
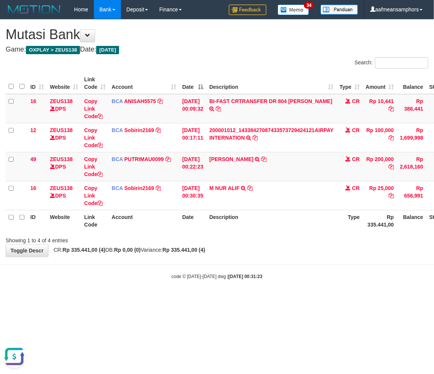
click at [258, 253] on div "**********" at bounding box center [217, 138] width 434 height 237
click at [279, 274] on body "Toggle navigation Home Bank Account List Load By Website Group [OXPLAY] ZEUS138…" at bounding box center [217, 149] width 434 height 298
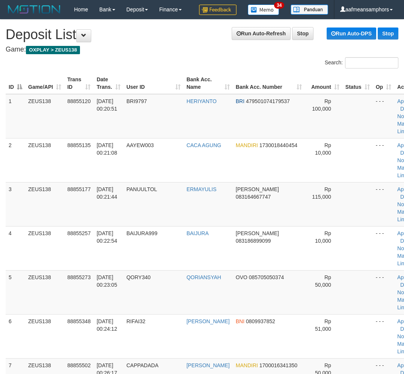
scroll to position [205, 0]
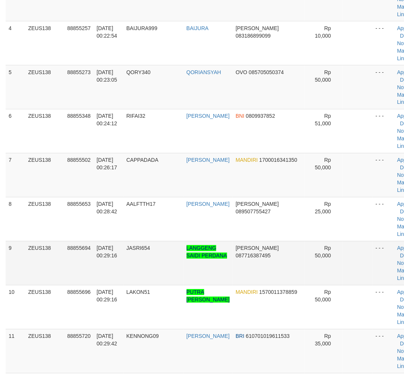
drag, startPoint x: 131, startPoint y: 274, endPoint x: 134, endPoint y: 275, distance: 3.9
click at [132, 274] on td "JASRI654" at bounding box center [154, 263] width 60 height 44
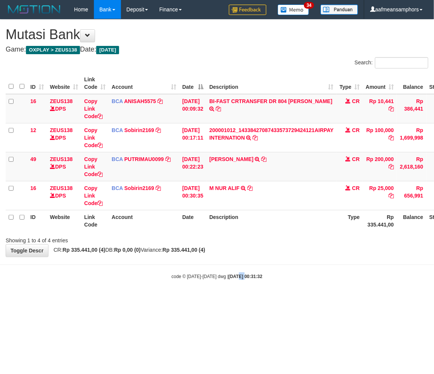
click at [230, 271] on body "Toggle navigation Home Bank Account List Load By Website Group [OXPLAY] ZEUS138…" at bounding box center [217, 149] width 434 height 298
click at [241, 271] on body "Toggle navigation Home Bank Account List Load By Website Group [OXPLAY] ZEUS138…" at bounding box center [217, 149] width 434 height 298
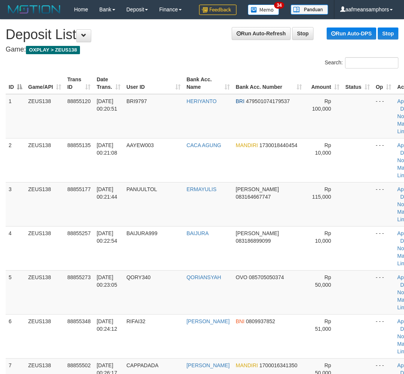
scroll to position [205, 0]
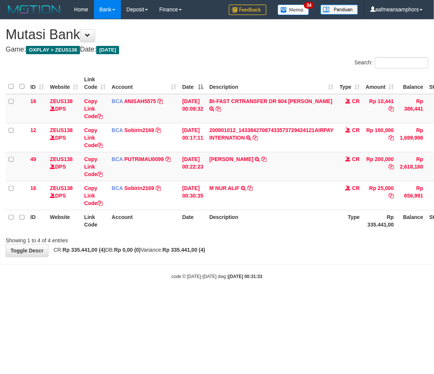
click at [271, 272] on body "Toggle navigation Home Bank Account List Load By Website Group [OXPLAY] ZEUS138…" at bounding box center [217, 149] width 434 height 298
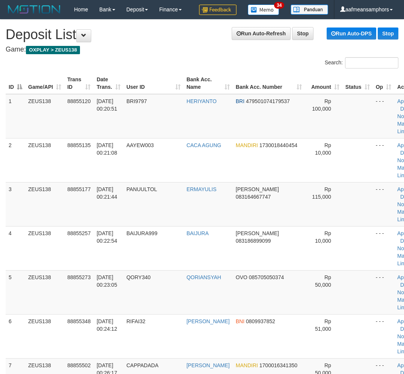
scroll to position [205, 0]
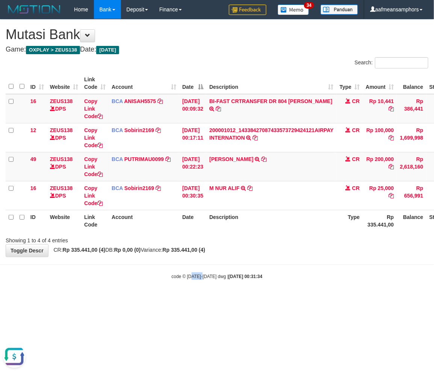
click at [193, 298] on html "Toggle navigation Home Bank Account List Load By Website Group [OXPLAY] ZEUS138…" at bounding box center [217, 149] width 434 height 298
click at [206, 298] on html "Toggle navigation Home Bank Account List Load By Website Group [OXPLAY] ZEUS138…" at bounding box center [217, 149] width 434 height 298
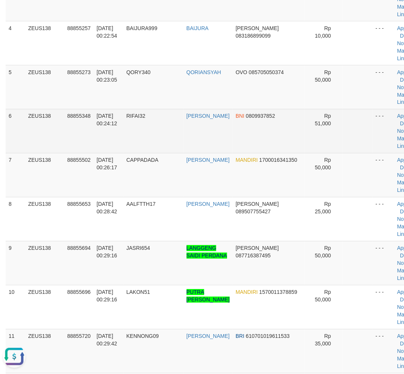
drag, startPoint x: 178, startPoint y: 93, endPoint x: 95, endPoint y: 120, distance: 87.6
click at [178, 93] on td "QORY340" at bounding box center [154, 87] width 60 height 44
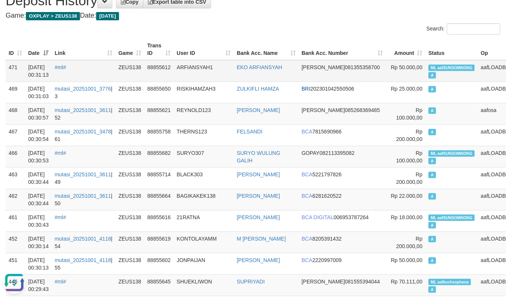
scroll to position [31, 0]
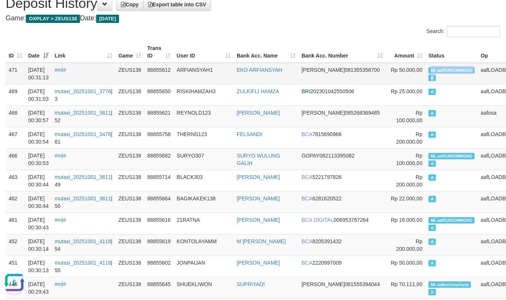
copy td "ML aafSUNSOMNONG A"
drag, startPoint x: 392, startPoint y: 69, endPoint x: 436, endPoint y: 76, distance: 44.1
click at [436, 76] on td "ML aafSUNSOMNONG A" at bounding box center [452, 74] width 52 height 22
click at [9, 119] on td "468" at bounding box center [16, 116] width 20 height 21
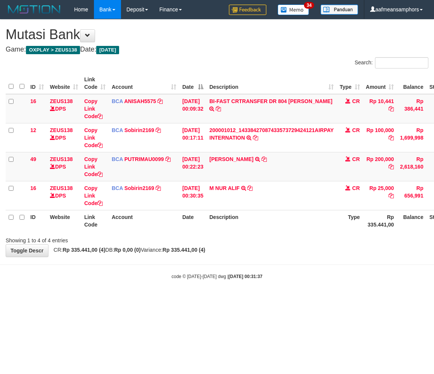
click at [298, 298] on html "Toggle navigation Home Bank Account List Load By Website Group [OXPLAY] ZEUS138…" at bounding box center [217, 149] width 434 height 298
click at [303, 298] on html "Toggle navigation Home Bank Account List Load By Website Group [OXPLAY] ZEUS138…" at bounding box center [217, 149] width 434 height 298
click at [282, 298] on html "Toggle navigation Home Bank Account List Load By Website Group [OXPLAY] ZEUS138…" at bounding box center [217, 149] width 434 height 298
click at [174, 298] on html "Toggle navigation Home Bank Account List Load By Website Group [OXPLAY] ZEUS138…" at bounding box center [217, 149] width 434 height 298
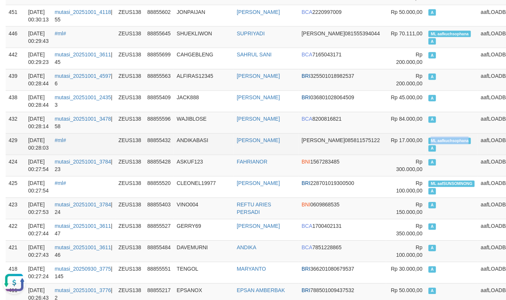
copy span "ML aafkuchsophana"
drag, startPoint x: 395, startPoint y: 141, endPoint x: 442, endPoint y: 143, distance: 47.4
click at [442, 143] on td "ML aafkuchsophana A" at bounding box center [452, 143] width 52 height 21
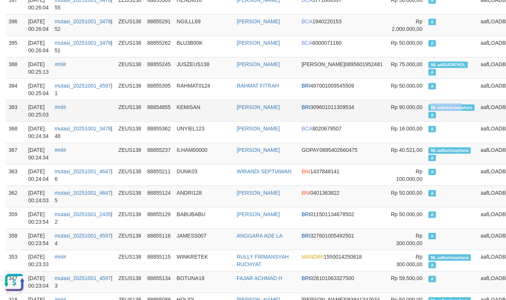
copy span "ML aafmeansam"
drag, startPoint x: 395, startPoint y: 109, endPoint x: 428, endPoint y: 108, distance: 32.3
click at [429, 108] on span "ML aafmeansamphors" at bounding box center [452, 107] width 46 height 6
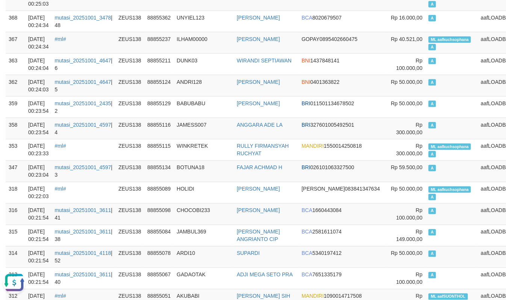
scroll to position [0, 0]
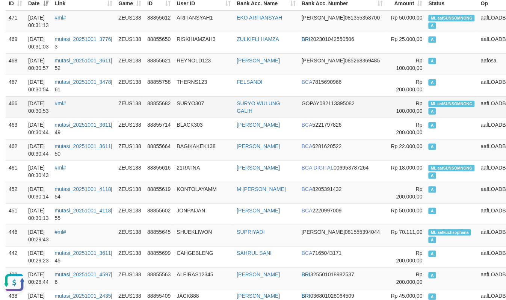
click at [430, 106] on td "ML aafSUNSOMNONG A" at bounding box center [452, 106] width 52 height 21
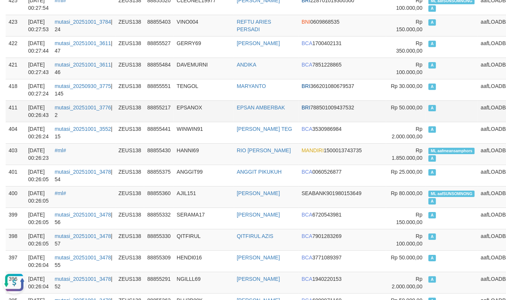
scroll to position [674, 0]
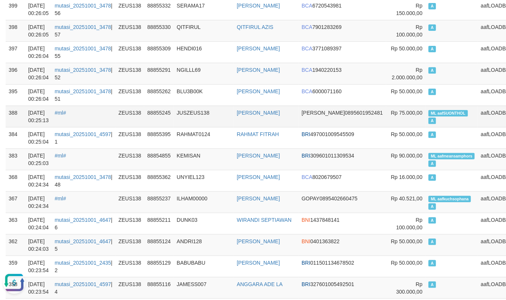
click at [172, 110] on td "88855245" at bounding box center [158, 116] width 29 height 21
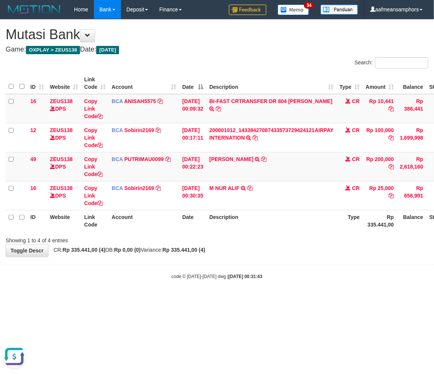
click at [171, 293] on body "Toggle navigation Home Bank Account List Load By Website Group [OXPLAY] ZEUS138…" at bounding box center [217, 149] width 434 height 298
click at [170, 293] on body "Toggle navigation Home Bank Account List Load By Website Group [OXPLAY] ZEUS138…" at bounding box center [217, 149] width 434 height 298
click at [223, 290] on body "Toggle navigation Home Bank Account List Load By Website Group [OXPLAY] ZEUS138…" at bounding box center [217, 149] width 434 height 298
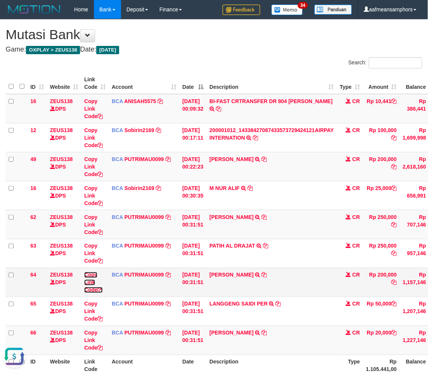
drag, startPoint x: 103, startPoint y: 287, endPoint x: 127, endPoint y: 284, distance: 23.9
click at [103, 287] on icon at bounding box center [99, 289] width 5 height 5
drag, startPoint x: 138, startPoint y: 284, endPoint x: 155, endPoint y: 275, distance: 18.7
click at [139, 284] on td "BCA PUTRIMAU0099 DPS PUTRI MAUDY mutasi_20251001_3478 | 64 mutasi_20251001_3478…" at bounding box center [144, 282] width 71 height 29
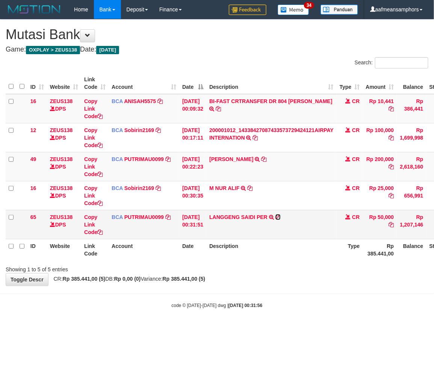
click at [281, 215] on icon at bounding box center [277, 216] width 5 height 5
drag, startPoint x: 265, startPoint y: 295, endPoint x: 149, endPoint y: 219, distance: 139.2
click at [257, 291] on body "Toggle navigation Home Bank Account List Load By Website Group [OXPLAY] ZEUS138…" at bounding box center [217, 163] width 434 height 327
click at [89, 221] on link "Copy Link Code" at bounding box center [93, 224] width 18 height 21
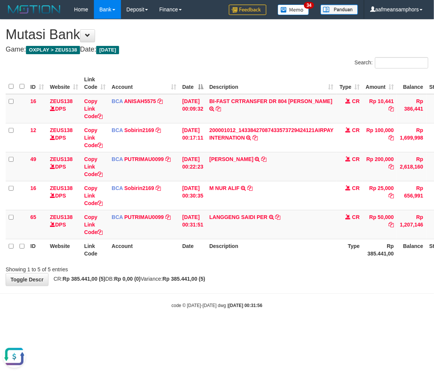
click at [311, 325] on body "Toggle navigation Home Bank Account List Load By Website Group [OXPLAY] ZEUS138…" at bounding box center [217, 163] width 434 height 327
click at [310, 325] on body "Toggle navigation Home Bank Account List Load By Website Group [OXPLAY] ZEUS138…" at bounding box center [217, 163] width 434 height 327
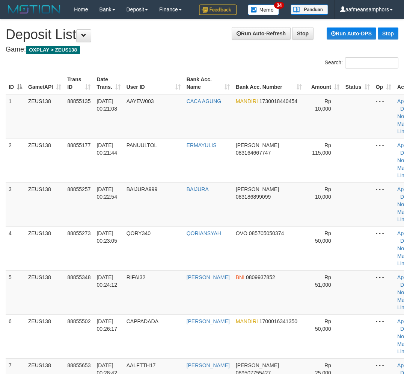
scroll to position [205, 0]
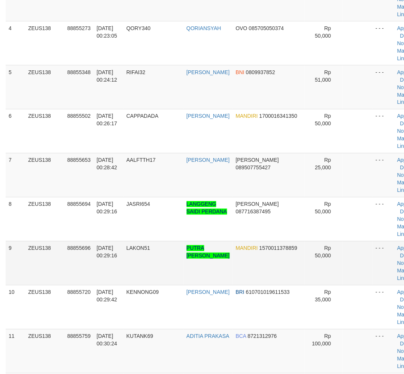
click at [140, 241] on tbody "1 ZEUS138 88855135 [DATE] 00:21:08 AAYEW003 CACA AGUNG MANDIRI 1730018440454 Rp…" at bounding box center [216, 329] width 420 height 880
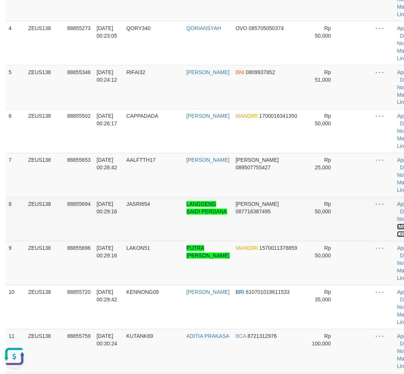
click at [398, 225] on link "Manual Link" at bounding box center [406, 231] width 17 height 14
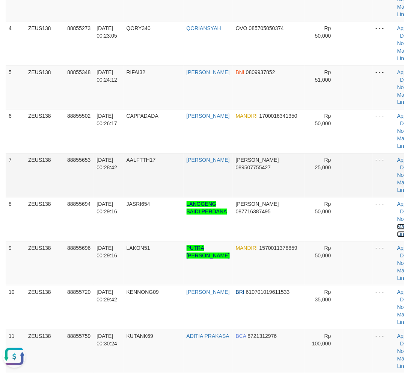
click at [398, 224] on link "Manual Link" at bounding box center [406, 231] width 17 height 14
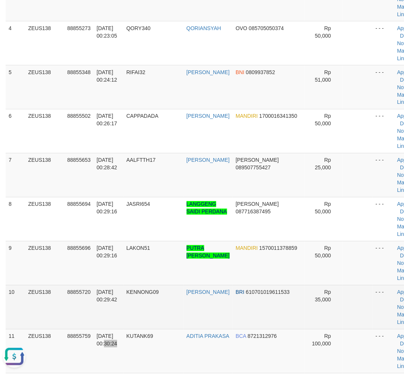
drag, startPoint x: 129, startPoint y: 333, endPoint x: 71, endPoint y: 318, distance: 60.0
click at [123, 332] on td "01/10/2025 00:30:24" at bounding box center [109, 351] width 30 height 44
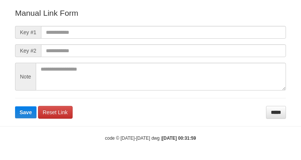
scroll to position [83, 0]
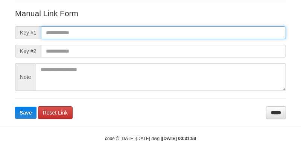
click at [232, 26] on input "text" at bounding box center [163, 32] width 245 height 13
paste input "**********"
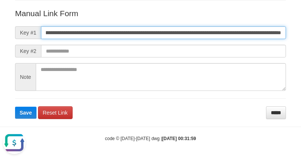
scroll to position [0, 0]
type input "**********"
click at [15, 107] on button "Save" at bounding box center [25, 113] width 21 height 12
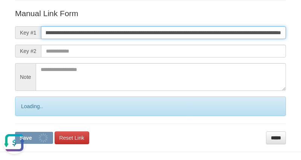
click at [15, 132] on button "Save" at bounding box center [34, 138] width 38 height 12
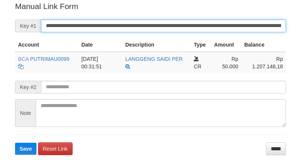
click at [198, 27] on input "**********" at bounding box center [163, 26] width 245 height 13
drag, startPoint x: 198, startPoint y: 27, endPoint x: 196, endPoint y: 30, distance: 4.1
click at [198, 27] on input "**********" at bounding box center [163, 26] width 245 height 13
click at [15, 143] on button "Save" at bounding box center [25, 149] width 21 height 12
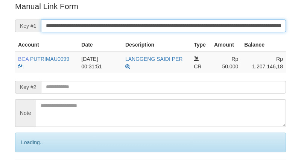
scroll to position [152, 0]
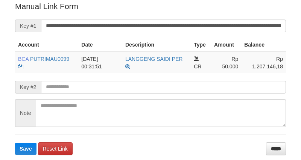
click at [15, 143] on button "Save" at bounding box center [25, 149] width 21 height 12
click at [189, 29] on input "**********" at bounding box center [163, 26] width 245 height 13
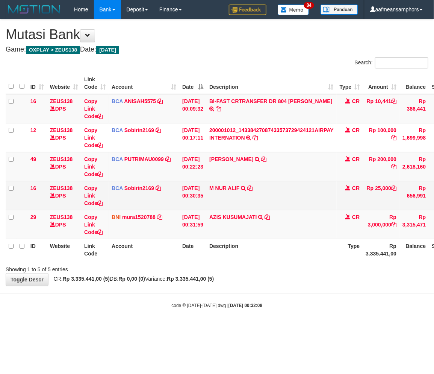
click at [217, 267] on div "Showing 1 to 5 of 5 entries" at bounding box center [217, 267] width 434 height 11
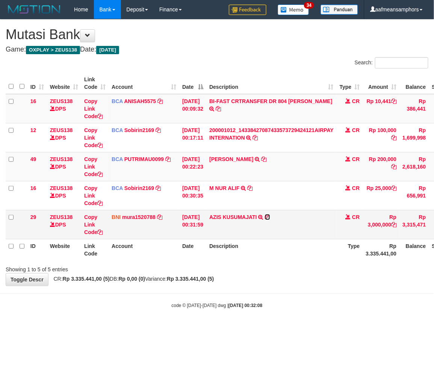
click at [270, 215] on icon at bounding box center [267, 216] width 5 height 5
drag, startPoint x: 279, startPoint y: 329, endPoint x: 208, endPoint y: 257, distance: 101.5
click at [280, 325] on html "Toggle navigation Home Bank Account List Load By Website Group [OXPLAY] ZEUS138…" at bounding box center [217, 163] width 434 height 327
click at [87, 222] on link "Copy Link Code" at bounding box center [93, 224] width 18 height 21
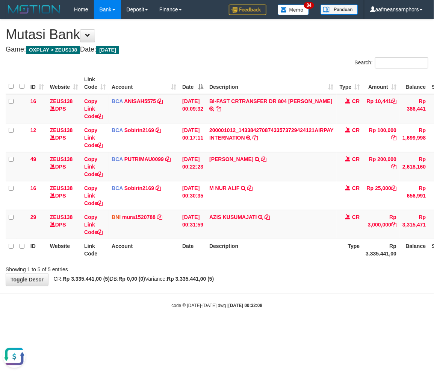
click at [279, 310] on body "Toggle navigation Home Bank Account List Load By Website Group [OXPLAY] ZEUS138…" at bounding box center [217, 163] width 434 height 327
drag, startPoint x: 279, startPoint y: 310, endPoint x: 310, endPoint y: 310, distance: 31.9
click at [279, 310] on body "Toggle navigation Home Bank Account List Load By Website Group [OXPLAY] ZEUS138…" at bounding box center [217, 163] width 434 height 327
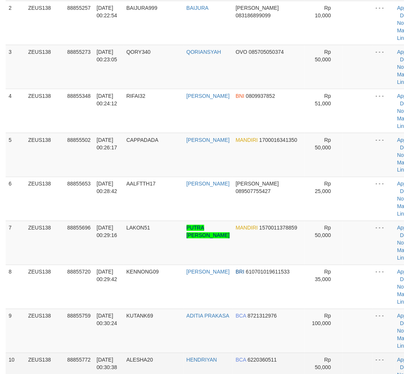
scroll to position [205, 0]
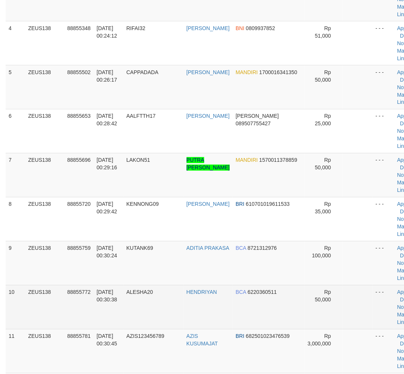
click at [182, 301] on tbody "1 ZEUS138 88855177 01/10/2025 00:21:44 PANUULTOL ERMAYULIS DANA 083164667747 Rp…" at bounding box center [216, 307] width 420 height 836
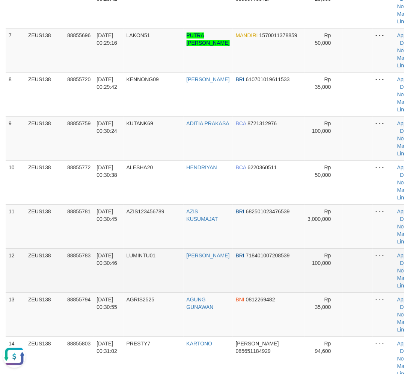
scroll to position [330, 0]
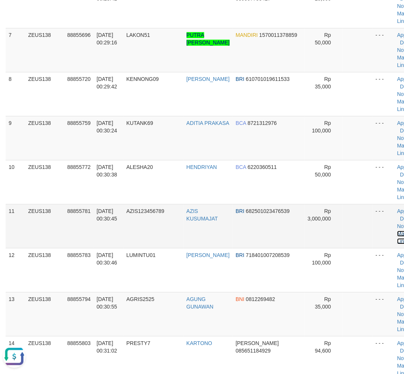
click at [398, 234] on link "Manual Link" at bounding box center [406, 237] width 17 height 14
click at [398, 230] on link "Manual Link" at bounding box center [406, 237] width 17 height 14
click at [398, 232] on link "Manual Link" at bounding box center [406, 237] width 17 height 14
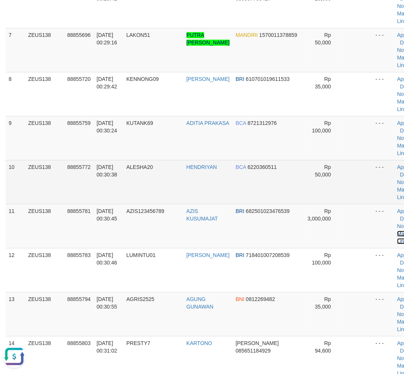
click at [398, 230] on link "Manual Link" at bounding box center [406, 237] width 17 height 14
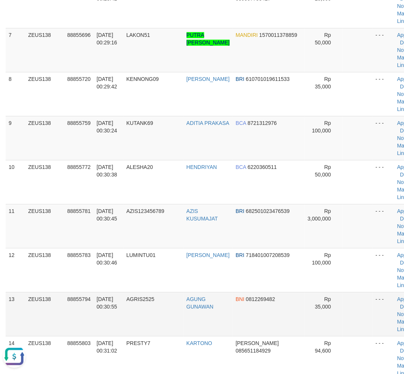
drag, startPoint x: 124, startPoint y: 328, endPoint x: 72, endPoint y: 312, distance: 54.4
click at [122, 326] on td "01/10/2025 00:30:55" at bounding box center [109, 314] width 30 height 44
drag, startPoint x: 209, startPoint y: 317, endPoint x: 211, endPoint y: 307, distance: 10.0
click at [209, 317] on tr "13 ZEUS138 88855794 01/10/2025 00:30:55 AGRIS2525 AGUNG GUNAWAN BNI 0812269482 …" at bounding box center [216, 314] width 420 height 44
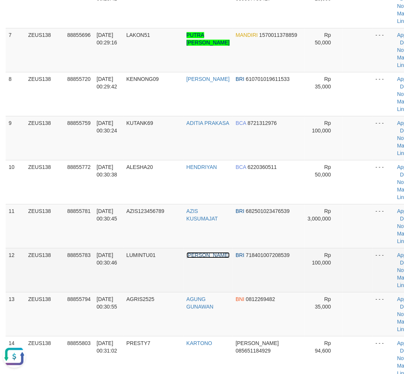
click at [197, 258] on link "TEGUH PRAMBUDI" at bounding box center [208, 255] width 43 height 6
click at [159, 268] on td "LUMINTU01" at bounding box center [154, 270] width 60 height 44
click at [160, 268] on td "LUMINTU01" at bounding box center [154, 270] width 60 height 44
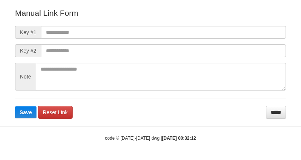
scroll to position [83, 0]
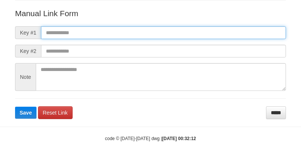
click at [240, 27] on input "text" at bounding box center [163, 32] width 245 height 13
paste input "**********"
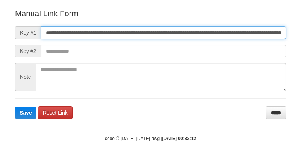
scroll to position [0, 426]
type input "**********"
click at [15, 107] on button "Save" at bounding box center [25, 113] width 21 height 12
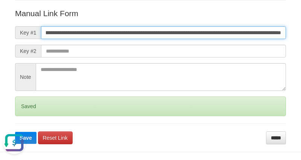
click at [15, 132] on button "Save" at bounding box center [25, 138] width 21 height 12
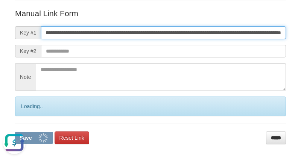
click at [15, 132] on button "Save" at bounding box center [34, 138] width 38 height 12
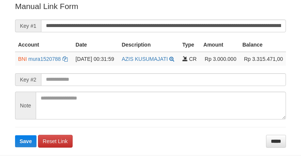
click at [152, 33] on form "**********" at bounding box center [150, 74] width 271 height 147
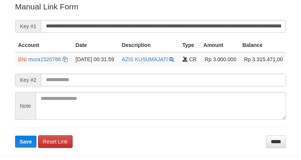
click at [136, 18] on form "**********" at bounding box center [150, 74] width 271 height 147
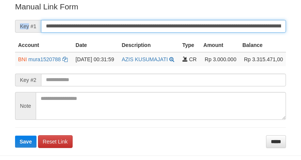
click at [15, 136] on button "Save" at bounding box center [25, 142] width 21 height 12
click at [136, 20] on input "**********" at bounding box center [163, 26] width 245 height 13
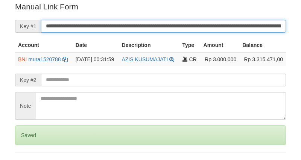
click at [136, 20] on input "**********" at bounding box center [163, 26] width 245 height 13
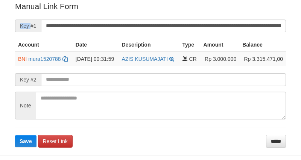
click at [130, 18] on form "**********" at bounding box center [150, 74] width 271 height 147
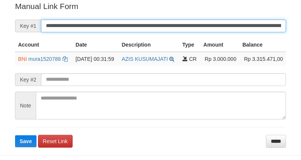
click at [130, 24] on input "**********" at bounding box center [163, 26] width 245 height 13
click at [15, 135] on button "Save" at bounding box center [25, 141] width 21 height 12
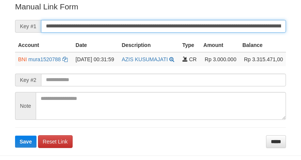
click at [15, 136] on button "Save" at bounding box center [25, 142] width 21 height 12
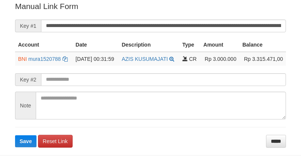
click at [131, 24] on input "**********" at bounding box center [163, 26] width 245 height 13
click at [15, 135] on button "Save" at bounding box center [25, 141] width 21 height 12
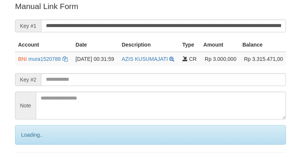
scroll to position [152, 0]
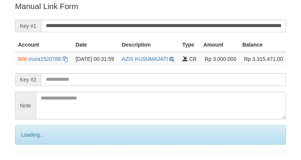
scroll to position [152, 0]
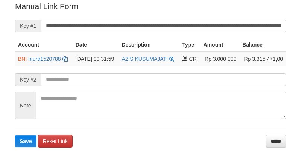
drag, startPoint x: 0, startPoint y: 0, endPoint x: 132, endPoint y: 21, distance: 133.9
click at [130, 20] on input "**********" at bounding box center [163, 26] width 245 height 13
click at [15, 135] on button "Save" at bounding box center [25, 141] width 21 height 12
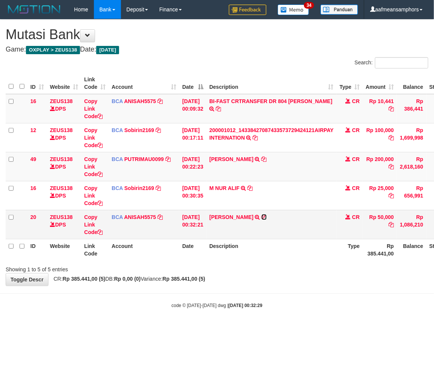
click at [267, 215] on icon at bounding box center [264, 216] width 5 height 5
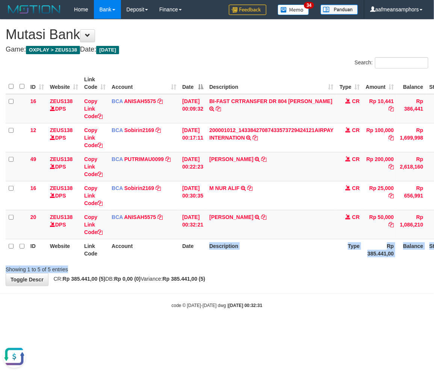
drag, startPoint x: 206, startPoint y: 251, endPoint x: 184, endPoint y: 267, distance: 26.8
click at [184, 267] on div "Search: ID Website Link Code Account Date Description Type Amount Balance Statu…" at bounding box center [217, 165] width 423 height 216
click at [194, 258] on th "Date" at bounding box center [192, 249] width 27 height 21
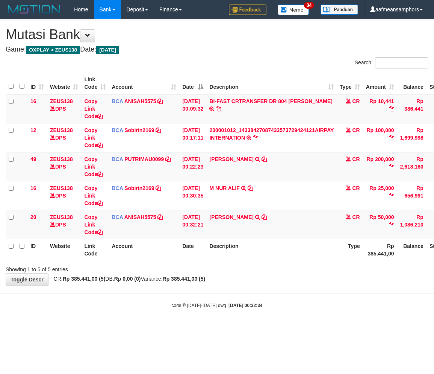
click at [194, 258] on th "Date" at bounding box center [192, 249] width 27 height 21
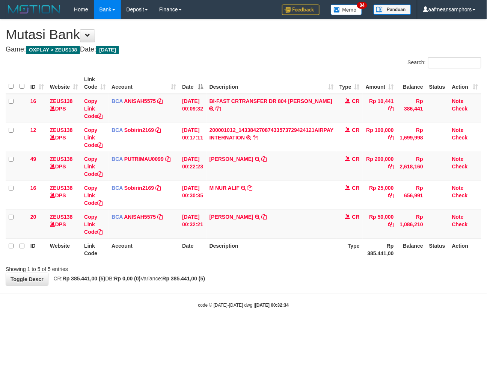
click at [434, 287] on body "Toggle navigation Home Bank Account List Load By Website Group [OXPLAY] ZEUS138…" at bounding box center [243, 163] width 487 height 327
click at [223, 198] on td "M NUR ALIF TRSF E-BANKING CR 0110/FTSCY/WS95031 25000.00M NUR ALIF" at bounding box center [272, 195] width 130 height 29
copy link "NUR"
click at [230, 281] on div "**********" at bounding box center [243, 153] width 487 height 266
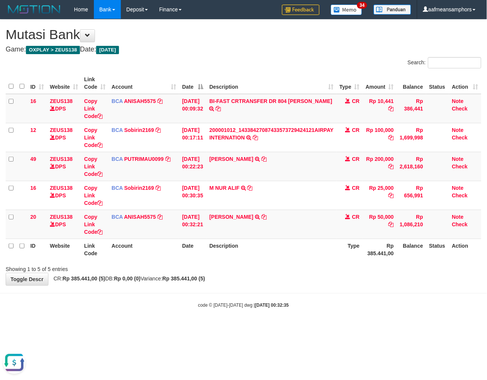
click at [233, 276] on div "**********" at bounding box center [243, 153] width 487 height 266
drag, startPoint x: 0, startPoint y: 0, endPoint x: 233, endPoint y: 276, distance: 361.7
click at [233, 276] on div "**********" at bounding box center [243, 153] width 487 height 266
click at [256, 275] on div "**********" at bounding box center [243, 153] width 487 height 266
click at [244, 251] on th "Description" at bounding box center [272, 249] width 130 height 21
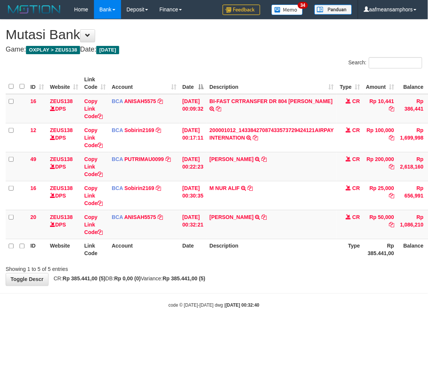
drag, startPoint x: 234, startPoint y: 267, endPoint x: 240, endPoint y: 266, distance: 6.1
click at [232, 267] on div "Showing 1 to 5 of 5 entries" at bounding box center [214, 267] width 428 height 11
click at [264, 268] on div "Showing 1 to 5 of 5 entries" at bounding box center [214, 267] width 428 height 11
click at [265, 264] on div "Showing 1 to 5 of 5 entries" at bounding box center [214, 267] width 428 height 11
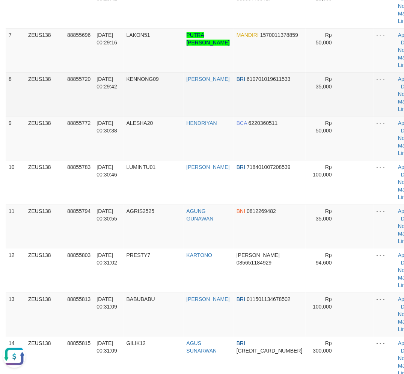
click at [138, 82] on td "KENNONG09" at bounding box center [154, 94] width 60 height 44
drag, startPoint x: 138, startPoint y: 82, endPoint x: 145, endPoint y: 82, distance: 7.2
click at [144, 83] on td "KENNONG09" at bounding box center [154, 94] width 60 height 44
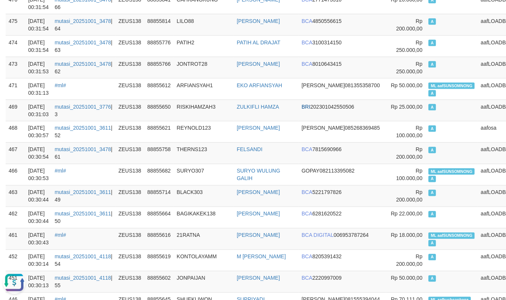
scroll to position [167, 0]
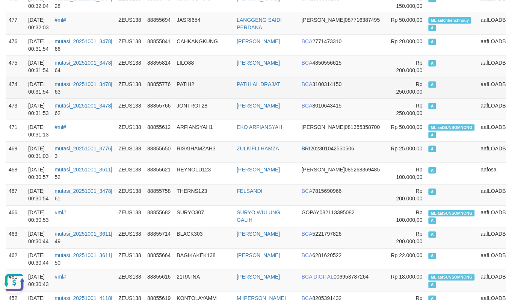
click at [192, 94] on td "PATIH2" at bounding box center [204, 87] width 60 height 21
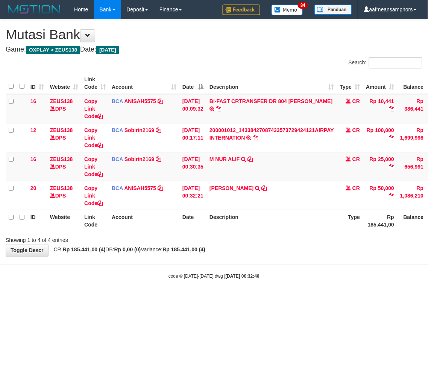
click at [280, 295] on body "Toggle navigation Home Bank Account List Load By Website Group [OXPLAY] ZEUS138…" at bounding box center [214, 149] width 428 height 298
click at [164, 298] on html "Toggle navigation Home Bank Account List Load By Website Group [OXPLAY] ZEUS138…" at bounding box center [214, 149] width 428 height 298
drag, startPoint x: 164, startPoint y: 298, endPoint x: 247, endPoint y: 288, distance: 84.0
click at [166, 298] on html "Toggle navigation Home Bank Account List Load By Website Group [OXPLAY] ZEUS138…" at bounding box center [214, 149] width 428 height 298
drag, startPoint x: 249, startPoint y: 246, endPoint x: 254, endPoint y: 252, distance: 7.7
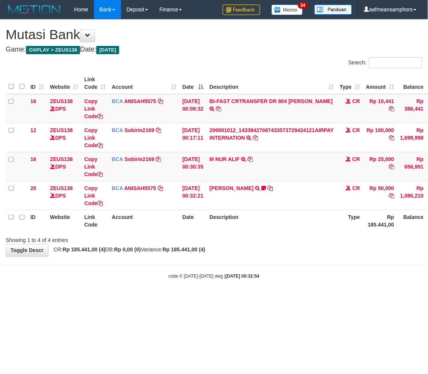
click at [249, 249] on div "**********" at bounding box center [214, 138] width 428 height 237
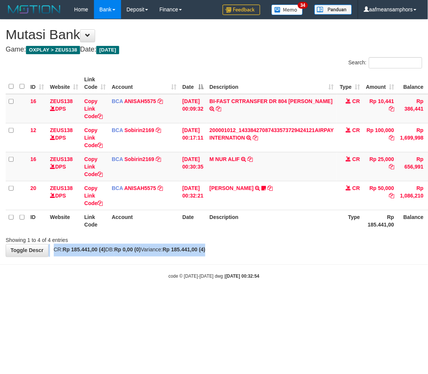
click at [253, 253] on div "**********" at bounding box center [214, 138] width 428 height 237
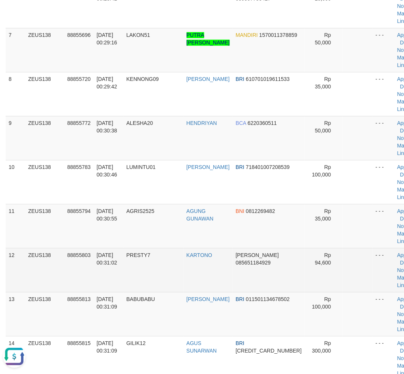
drag, startPoint x: 190, startPoint y: 271, endPoint x: 76, endPoint y: 262, distance: 115.0
click at [190, 271] on tr "12 ZEUS138 88855803 01/10/2025 00:31:02 PRESTY7 KARTONO DANA 085651184929 Rp 94…" at bounding box center [216, 270] width 420 height 44
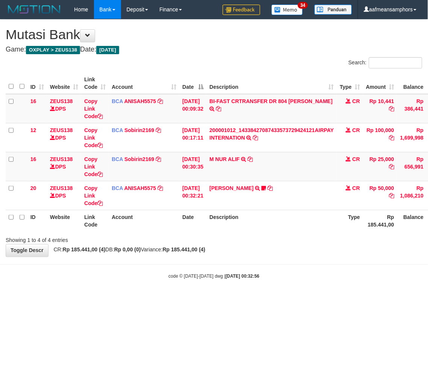
click at [427, 233] on html "Toggle navigation Home Bank Account List Load By Website Group [OXPLAY] ZEUS138…" at bounding box center [214, 149] width 428 height 298
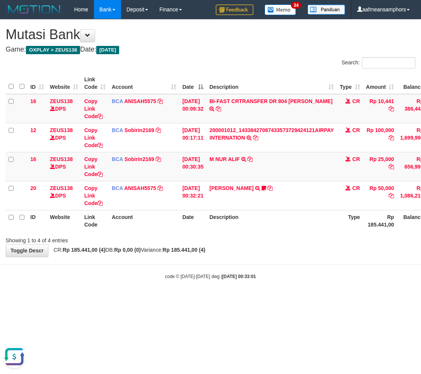
click at [235, 286] on body "Toggle navigation Home Bank Account List Load By Website Group [OXPLAY] ZEUS138…" at bounding box center [210, 149] width 421 height 298
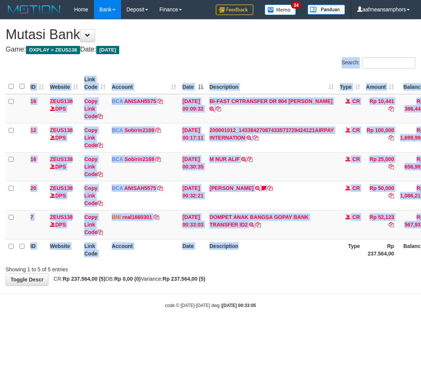
click at [253, 249] on th "Description" at bounding box center [271, 249] width 130 height 21
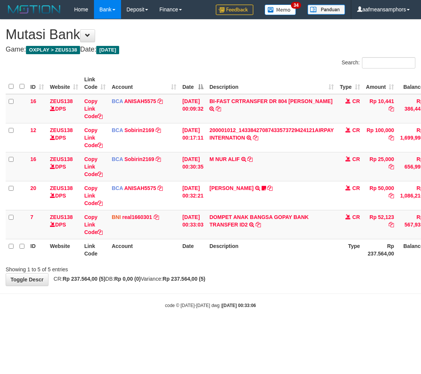
drag, startPoint x: 311, startPoint y: 270, endPoint x: 306, endPoint y: 269, distance: 4.9
click at [309, 270] on div "Showing 1 to 5 of 5 entries" at bounding box center [210, 267] width 421 height 11
click at [306, 269] on div "Showing 1 to 5 of 5 entries" at bounding box center [210, 267] width 421 height 11
click at [315, 264] on div "Showing 1 to 5 of 5 entries" at bounding box center [210, 267] width 421 height 11
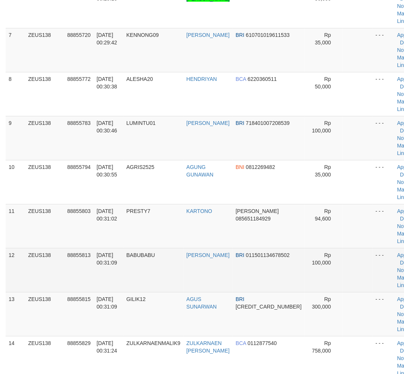
click at [170, 268] on td "BABUBABU" at bounding box center [154, 270] width 60 height 44
drag, startPoint x: 241, startPoint y: 277, endPoint x: 247, endPoint y: 266, distance: 12.6
click at [245, 271] on tr "12 ZEUS138 88855813 01/10/2025 00:31:09 BABUBABU ANANG PRABOWO BRI 011501134678…" at bounding box center [216, 270] width 420 height 44
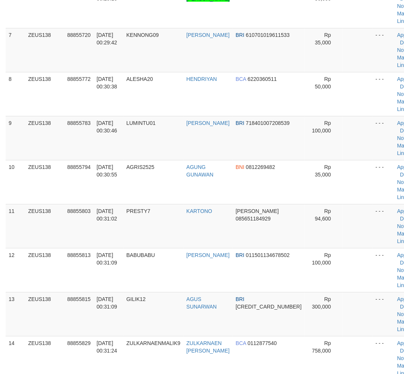
scroll to position [668, 0]
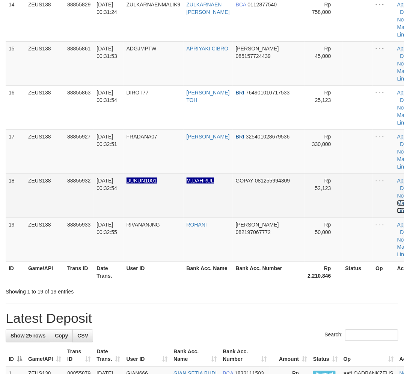
click at [398, 204] on link "Manual Link" at bounding box center [406, 207] width 17 height 14
drag, startPoint x: 387, startPoint y: 202, endPoint x: 353, endPoint y: 198, distance: 34.8
click at [398, 202] on link "Manual Link" at bounding box center [406, 207] width 17 height 14
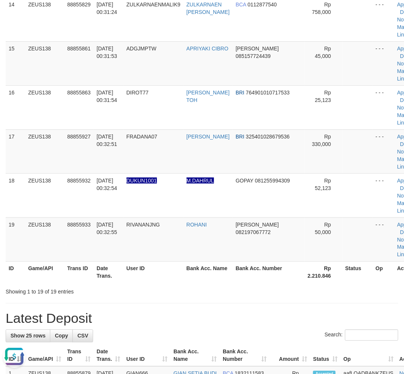
drag, startPoint x: 239, startPoint y: 298, endPoint x: 62, endPoint y: 299, distance: 176.7
click at [227, 299] on div "**********" at bounding box center [202, 151] width 404 height 1601
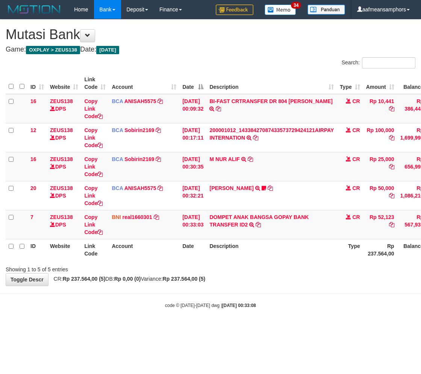
click at [392, 217] on td "Rp 52,123" at bounding box center [380, 224] width 34 height 29
drag, startPoint x: 92, startPoint y: 223, endPoint x: 138, endPoint y: 219, distance: 46.0
click at [92, 223] on link "Copy Link Code" at bounding box center [93, 224] width 18 height 21
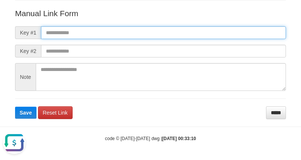
paste input "**********"
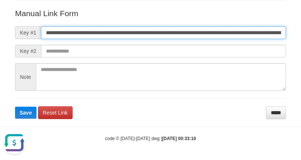
click at [208, 35] on input "**********" at bounding box center [163, 32] width 245 height 13
type input "**********"
click at [15, 107] on button "Save" at bounding box center [25, 113] width 21 height 12
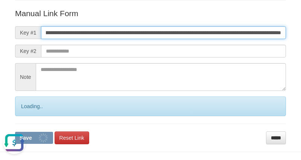
click at [15, 132] on button "Save" at bounding box center [34, 138] width 38 height 12
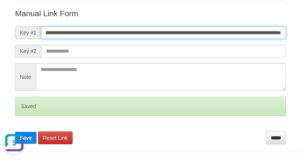
click at [15, 132] on button "Save" at bounding box center [25, 138] width 21 height 12
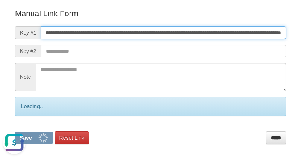
click at [15, 132] on button "Save" at bounding box center [34, 138] width 38 height 12
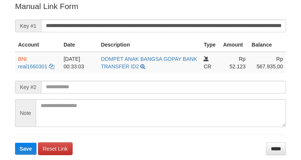
click at [138, 20] on input "**********" at bounding box center [163, 26] width 245 height 13
click at [15, 143] on button "Save" at bounding box center [25, 149] width 21 height 12
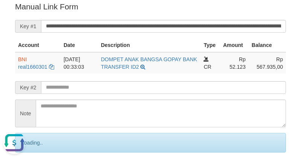
scroll to position [0, 0]
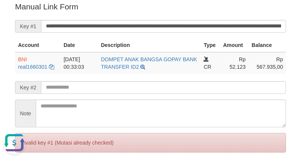
click at [297, 87] on div "Deposit Detail Game/API Trans ID Date Trans. User ID Bank Acc. Name Bank Acc. N…" at bounding box center [150, 14] width 301 height 333
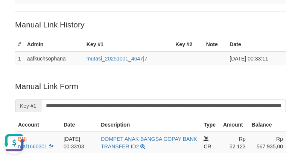
scroll to position [68, 0]
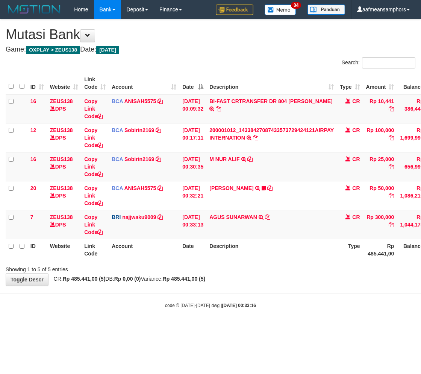
click at [286, 316] on body "Toggle navigation Home Bank Account List Load By Website Group [OXPLAY] ZEUS138…" at bounding box center [210, 163] width 421 height 327
click at [285, 316] on body "Toggle navigation Home Bank Account List Load By Website Group [OXPLAY] ZEUS138…" at bounding box center [210, 163] width 421 height 327
click at [279, 304] on div "code © 2012-2018 dwg | 2025/10/01 00:33:16" at bounding box center [210, 305] width 421 height 8
click at [303, 311] on body "Toggle navigation Home Bank Account List Load By Website Group [OXPLAY] ZEUS138…" at bounding box center [210, 163] width 421 height 327
click at [302, 311] on body "Toggle navigation Home Bank Account List Load By Website Group [OXPLAY] ZEUS138…" at bounding box center [210, 163] width 421 height 327
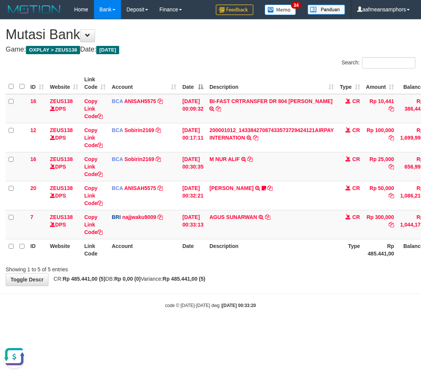
drag, startPoint x: 147, startPoint y: 254, endPoint x: 153, endPoint y: 256, distance: 6.1
click at [153, 256] on th "Account" at bounding box center [144, 249] width 71 height 21
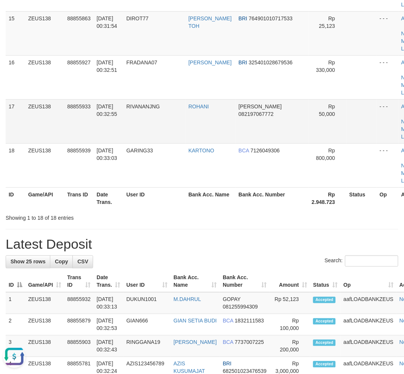
click at [108, 116] on td "01/10/2025 00:32:55" at bounding box center [109, 121] width 30 height 44
click at [109, 116] on td "01/10/2025 00:32:55" at bounding box center [109, 121] width 30 height 44
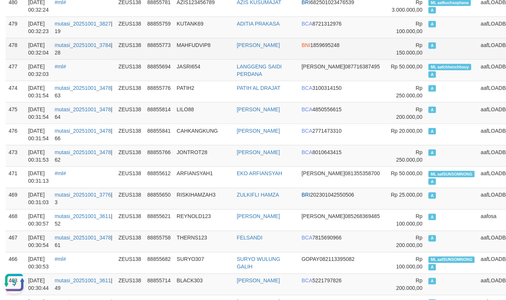
click at [426, 46] on td "A" at bounding box center [452, 48] width 52 height 21
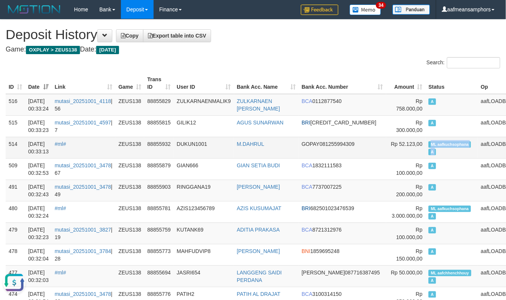
copy td "ML aafkuchsophana A"
drag, startPoint x: 398, startPoint y: 143, endPoint x: 444, endPoint y: 146, distance: 45.9
click at [444, 146] on tr "514 01/10/2025 00:33:13 #ml# ZEUS138 88855932 DUKUN1001 M.DAHRUL GOPAY 08125599…" at bounding box center [270, 147] width 528 height 21
click at [213, 107] on td "ZULKARNAENMALIK9" at bounding box center [204, 105] width 60 height 22
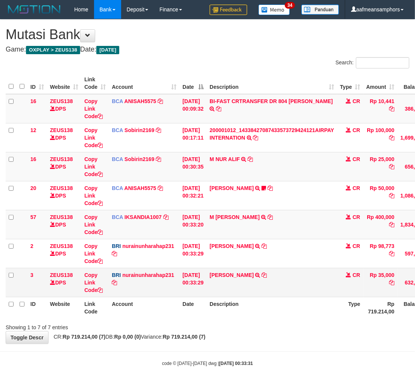
click at [206, 286] on td "01/10/2025 00:33:29" at bounding box center [192, 282] width 27 height 29
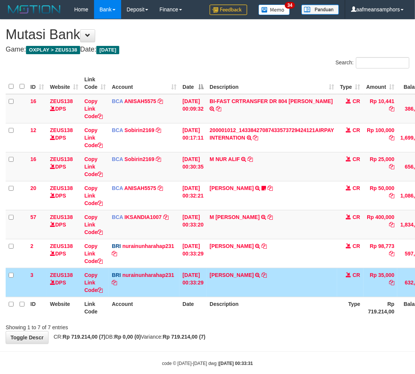
drag, startPoint x: 206, startPoint y: 286, endPoint x: 274, endPoint y: 273, distance: 69.2
click at [206, 286] on td "01/10/2025 00:33:29" at bounding box center [192, 282] width 27 height 29
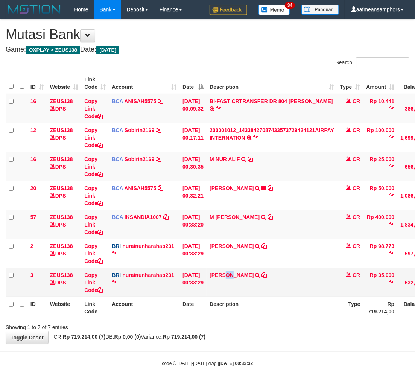
drag, startPoint x: 229, startPoint y: 294, endPoint x: 237, endPoint y: 294, distance: 7.9
click at [231, 295] on td "RISAL WAHYUDI TRANSFER NBMB RISAL WAHYUDI TO NURAINUN HARAHAP" at bounding box center [271, 282] width 130 height 29
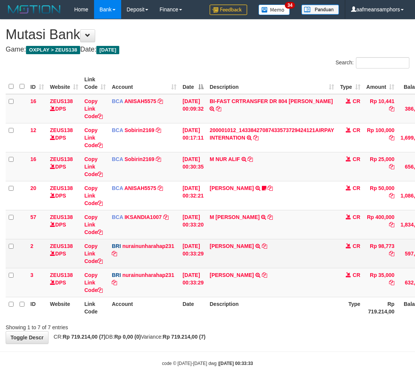
scroll to position [11, 0]
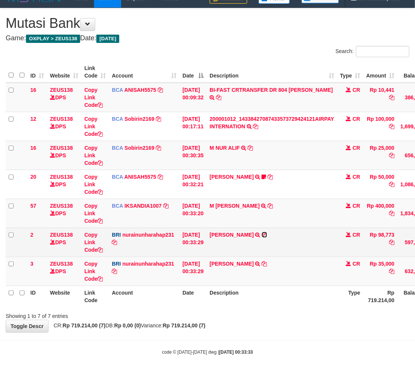
click at [265, 233] on icon at bounding box center [264, 234] width 5 height 5
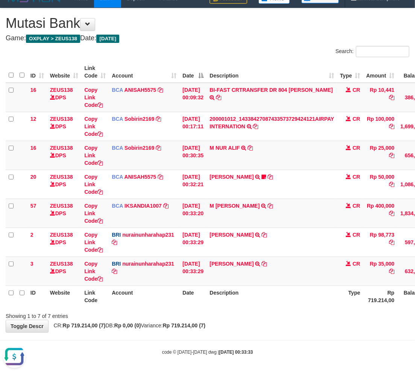
scroll to position [0, 0]
click at [262, 341] on body "Toggle navigation Home Bank Account List Load By Website Group [OXPLAY] ZEUS138…" at bounding box center [207, 181] width 415 height 385
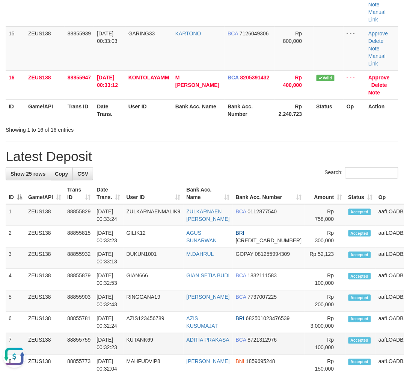
drag, startPoint x: 110, startPoint y: 250, endPoint x: 118, endPoint y: 245, distance: 10.0
click at [130, 333] on td "KUTANK69" at bounding box center [154, 343] width 60 height 21
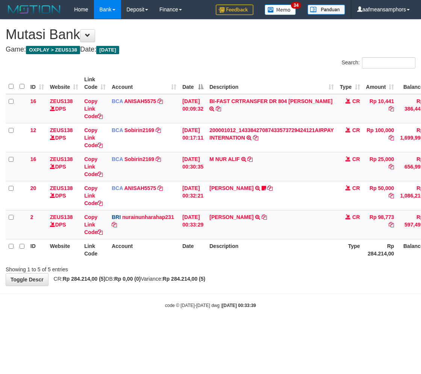
click at [260, 288] on body "Toggle navigation Home Bank Account List Load By Website Group [OXPLAY] ZEUS138…" at bounding box center [210, 163] width 421 height 327
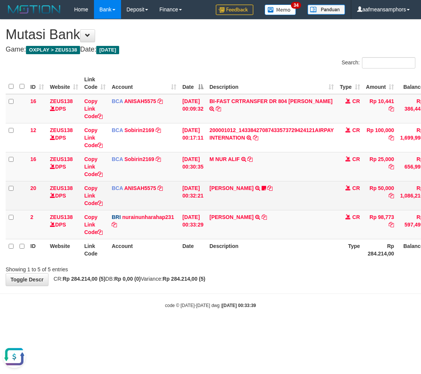
drag, startPoint x: 285, startPoint y: 268, endPoint x: 412, endPoint y: 204, distance: 142.4
click at [286, 268] on div "Showing 1 to 5 of 5 entries" at bounding box center [210, 267] width 421 height 11
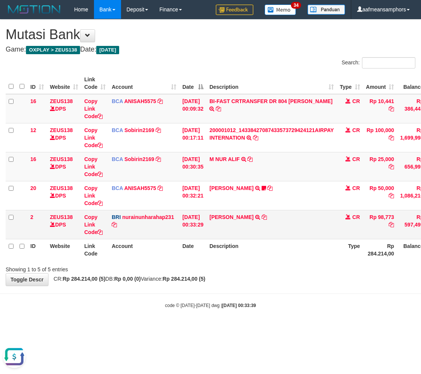
click at [388, 213] on td "Rp 98,773" at bounding box center [380, 224] width 34 height 29
copy td "98,773"
click at [288, 290] on body "Toggle navigation Home Bank Account List Load By Website Group [OXPLAY] ZEUS138…" at bounding box center [210, 163] width 421 height 327
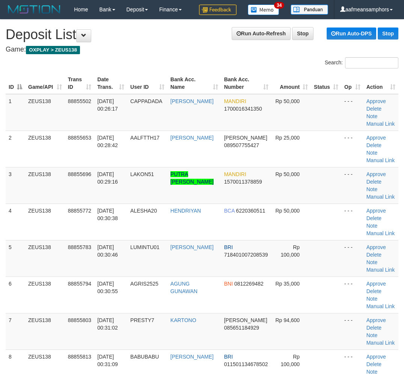
scroll to position [656, 0]
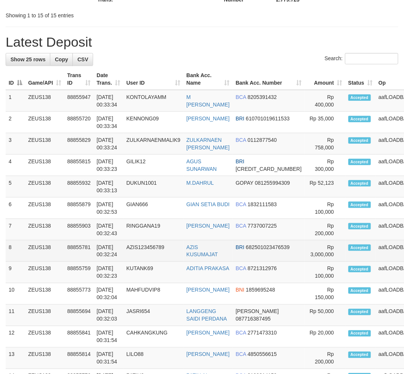
click at [103, 257] on td "[DATE] 00:32:24" at bounding box center [109, 250] width 30 height 21
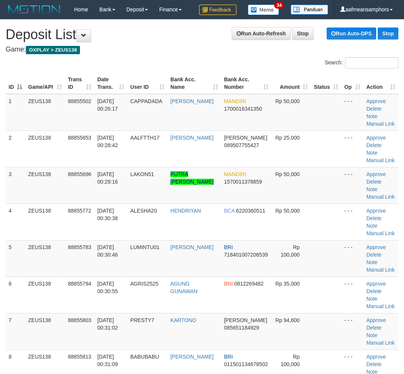
scroll to position [656, 0]
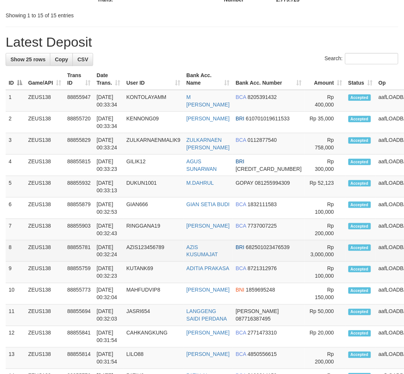
click at [221, 243] on tbody "1 ZEUS138 88855947 [DATE] 00:33:34 KONTOLAYAMM M [PERSON_NAME] BCA 8205391432 N…" at bounding box center [234, 358] width 457 height 536
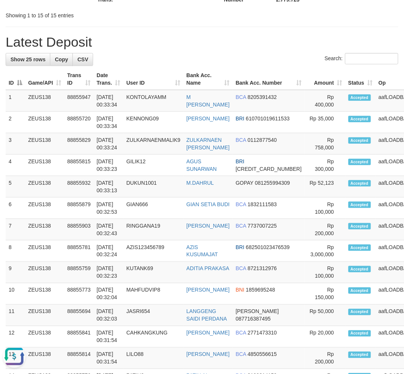
scroll to position [0, 0]
click at [161, 280] on td "KUTANK69" at bounding box center [154, 272] width 60 height 21
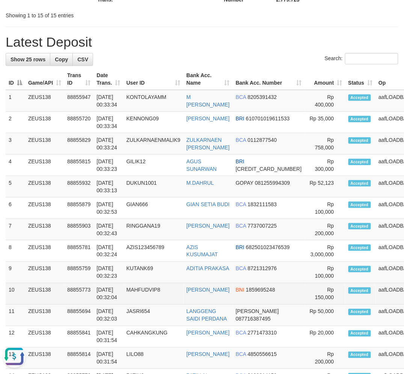
click at [151, 280] on td "KUTANK69" at bounding box center [154, 272] width 60 height 21
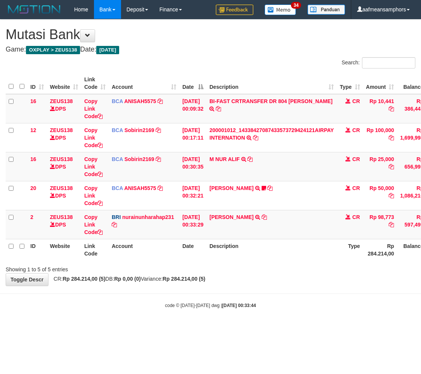
click at [276, 277] on div "**********" at bounding box center [210, 153] width 421 height 266
click at [233, 168] on td "M NUR ALIF TRSF E-BANKING CR 0110/FTSCY/WS95031 25000.00M NUR ALIF" at bounding box center [271, 166] width 130 height 29
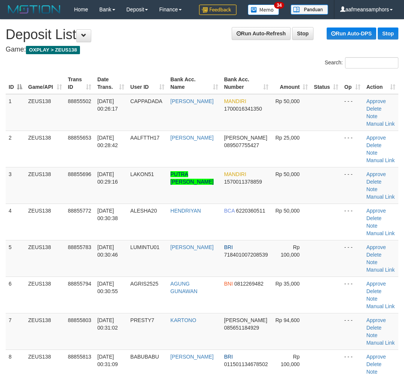
scroll to position [656, 0]
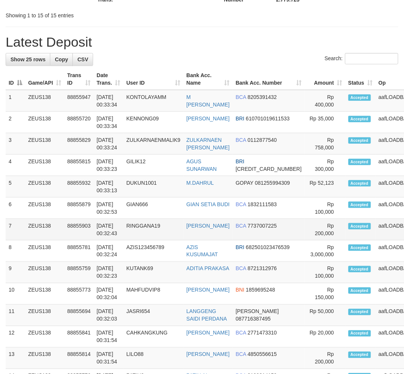
click at [177, 233] on tbody "1 ZEUS138 88855947 [DATE] 00:33:34 KONTOLAYAMM M [PERSON_NAME] BCA 8205391432 N…" at bounding box center [234, 358] width 457 height 536
click at [160, 86] on th "User ID" at bounding box center [154, 78] width 60 height 21
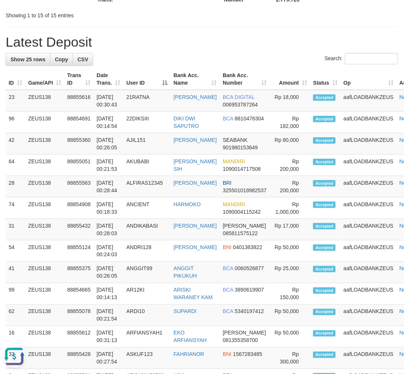
click at [160, 86] on th "User ID" at bounding box center [147, 78] width 47 height 21
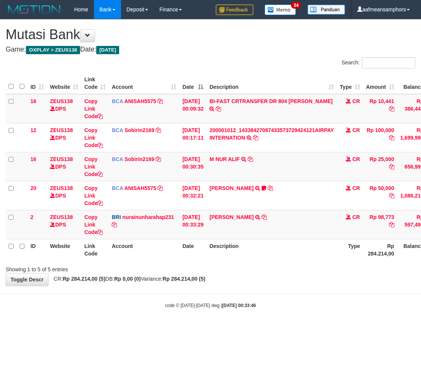
click at [225, 168] on td "M NUR ALIF TRSF E-BANKING CR 0110/FTSCY/WS95031 25000.00M NUR ALIF" at bounding box center [271, 166] width 130 height 29
copy link "NUR"
click at [225, 168] on td "M NUR ALIF TRSF E-BANKING CR 0110/FTSCY/WS95031 25000.00M NUR ALIF" at bounding box center [271, 166] width 130 height 29
click at [228, 307] on div "code © 2012-2018 dwg | 2025/10/01 00:33:46" at bounding box center [210, 305] width 421 height 8
click at [237, 298] on body "Toggle navigation Home Bank Account List Load By Website Group [OXPLAY] ZEUS138…" at bounding box center [210, 163] width 421 height 327
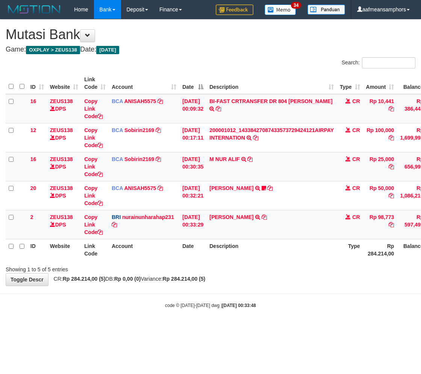
click at [252, 296] on body "Toggle navigation Home Bank Account List Load By Website Group [OXPLAY] ZEUS138…" at bounding box center [210, 163] width 421 height 327
click at [193, 300] on body "Toggle navigation Home Bank Account List Load By Website Group [OXPLAY] ZEUS138…" at bounding box center [210, 163] width 421 height 327
click at [212, 293] on hr at bounding box center [210, 293] width 421 height 0
click at [269, 260] on div "ID Website Link Code Account Date Description Type Amount Balance Status Action…" at bounding box center [210, 166] width 421 height 192
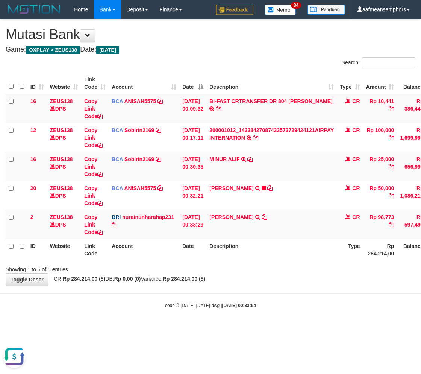
click at [271, 286] on body "Toggle navigation Home Bank Account List Load By Website Group [OXPLAY] ZEUS138…" at bounding box center [210, 163] width 421 height 327
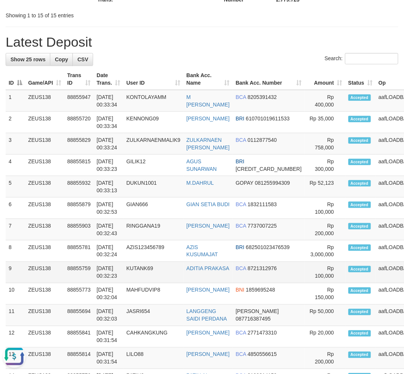
drag, startPoint x: 156, startPoint y: 276, endPoint x: 160, endPoint y: 277, distance: 4.6
click at [160, 277] on td "KUTANK69" at bounding box center [154, 272] width 60 height 21
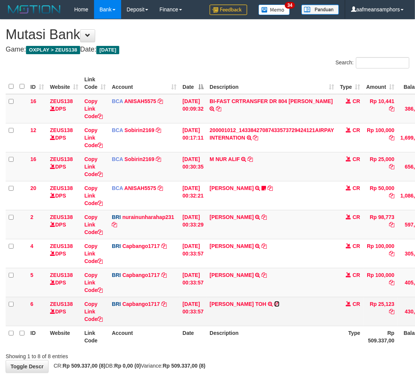
click at [274, 301] on icon at bounding box center [276, 303] width 5 height 5
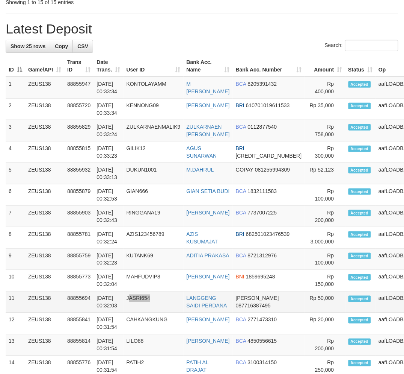
click at [175, 312] on td "JASRI654" at bounding box center [154, 301] width 60 height 21
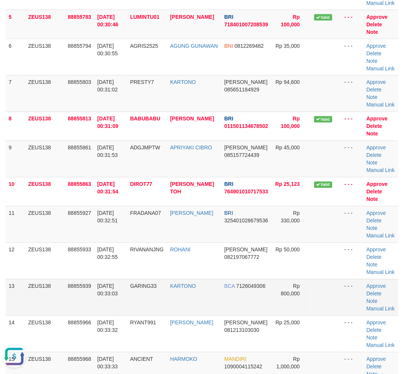
click at [121, 295] on td "01/10/2025 00:33:03" at bounding box center [110, 297] width 33 height 36
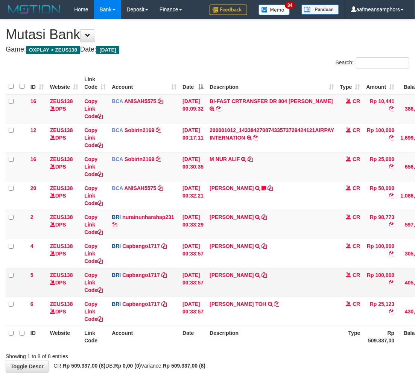
click at [295, 291] on td "ANANG PRABOWO TRANSFER NBMB ANANG PRABOWO TO HELMI" at bounding box center [271, 282] width 130 height 29
drag, startPoint x: 232, startPoint y: 282, endPoint x: 228, endPoint y: 282, distance: 4.1
click at [228, 282] on td "ANANG PRABOWO TRANSFER NBMB ANANG PRABOWO TO HELMI" at bounding box center [271, 282] width 130 height 29
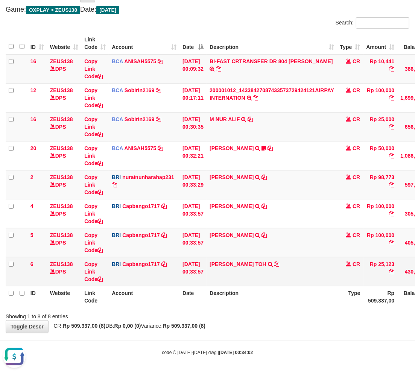
drag, startPoint x: 286, startPoint y: 271, endPoint x: 281, endPoint y: 272, distance: 5.0
click at [283, 272] on td "[PERSON_NAME] TOH TRANSFER NBMB SODIK AMIN TOH TO HELMI" at bounding box center [271, 271] width 130 height 29
